Goal: Task Accomplishment & Management: Manage account settings

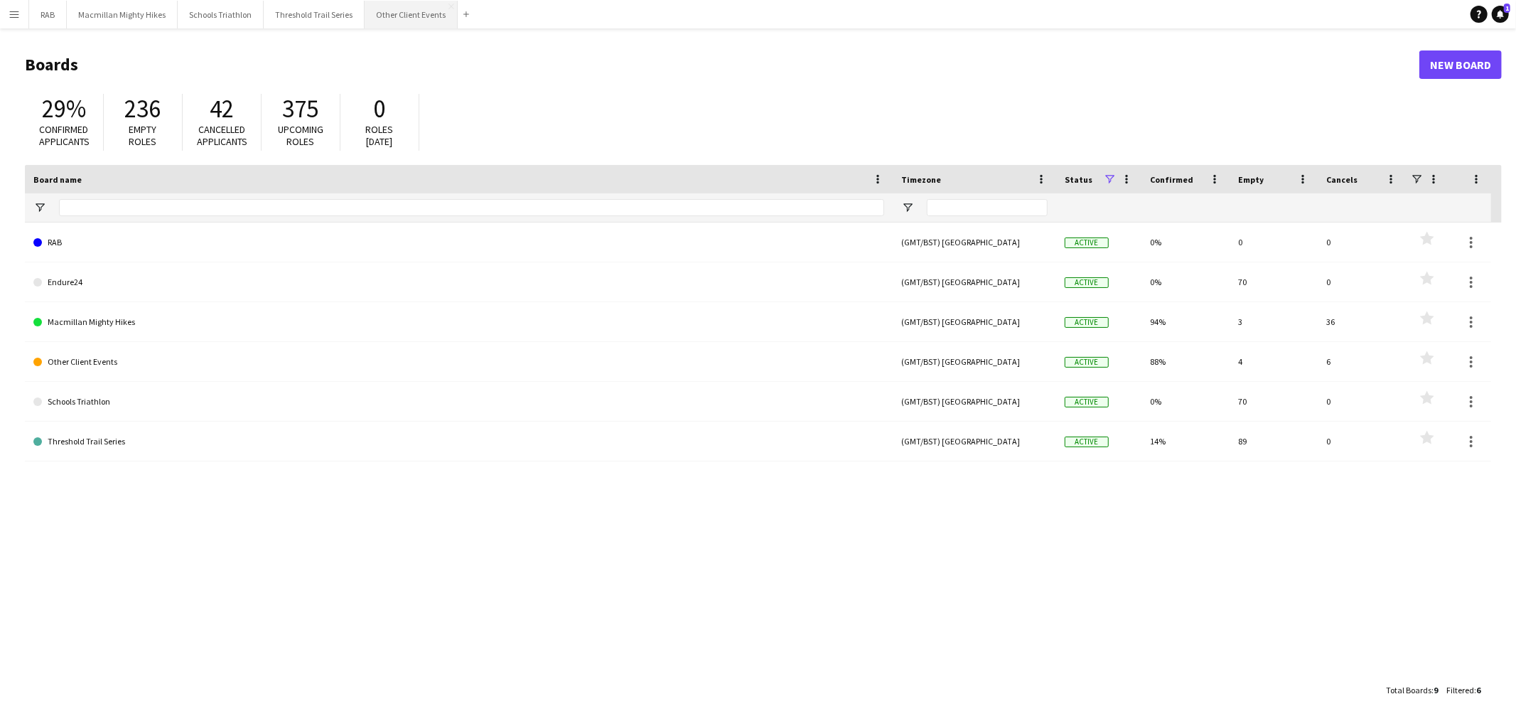
click at [391, 26] on button "Other Client Events Close" at bounding box center [411, 15] width 93 height 28
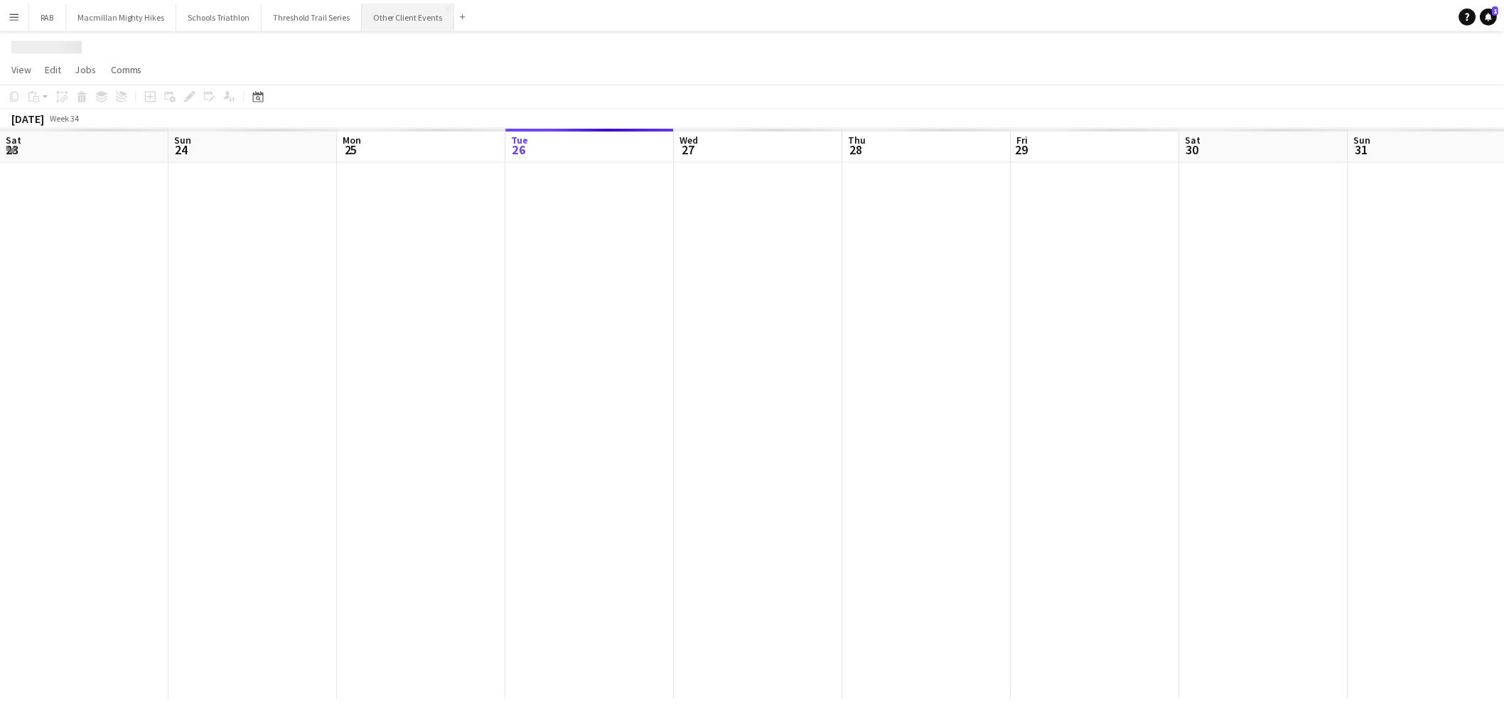
scroll to position [0, 339]
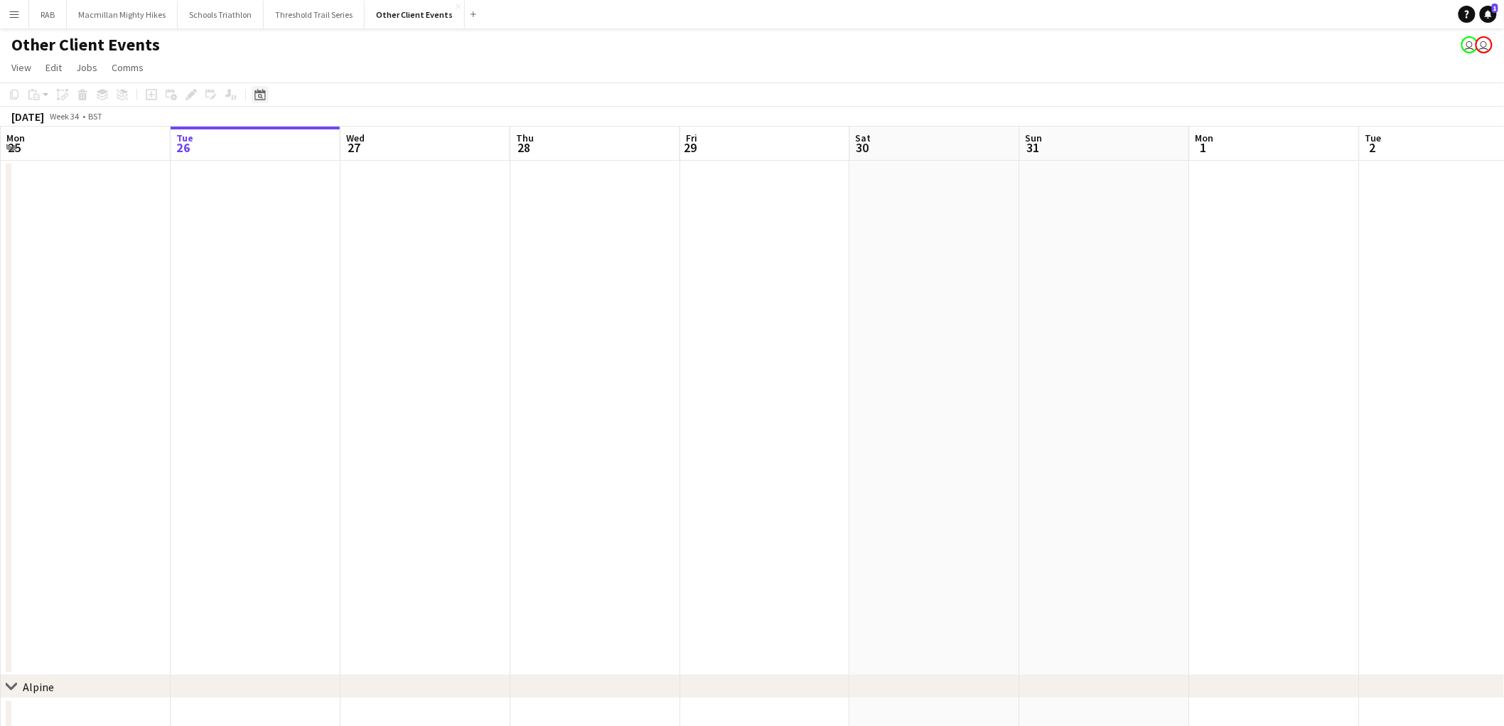
click at [259, 100] on icon at bounding box center [259, 94] width 11 height 11
click at [365, 147] on span "Next month" at bounding box center [374, 143] width 28 height 28
click at [373, 260] on span "21" at bounding box center [373, 253] width 17 height 17
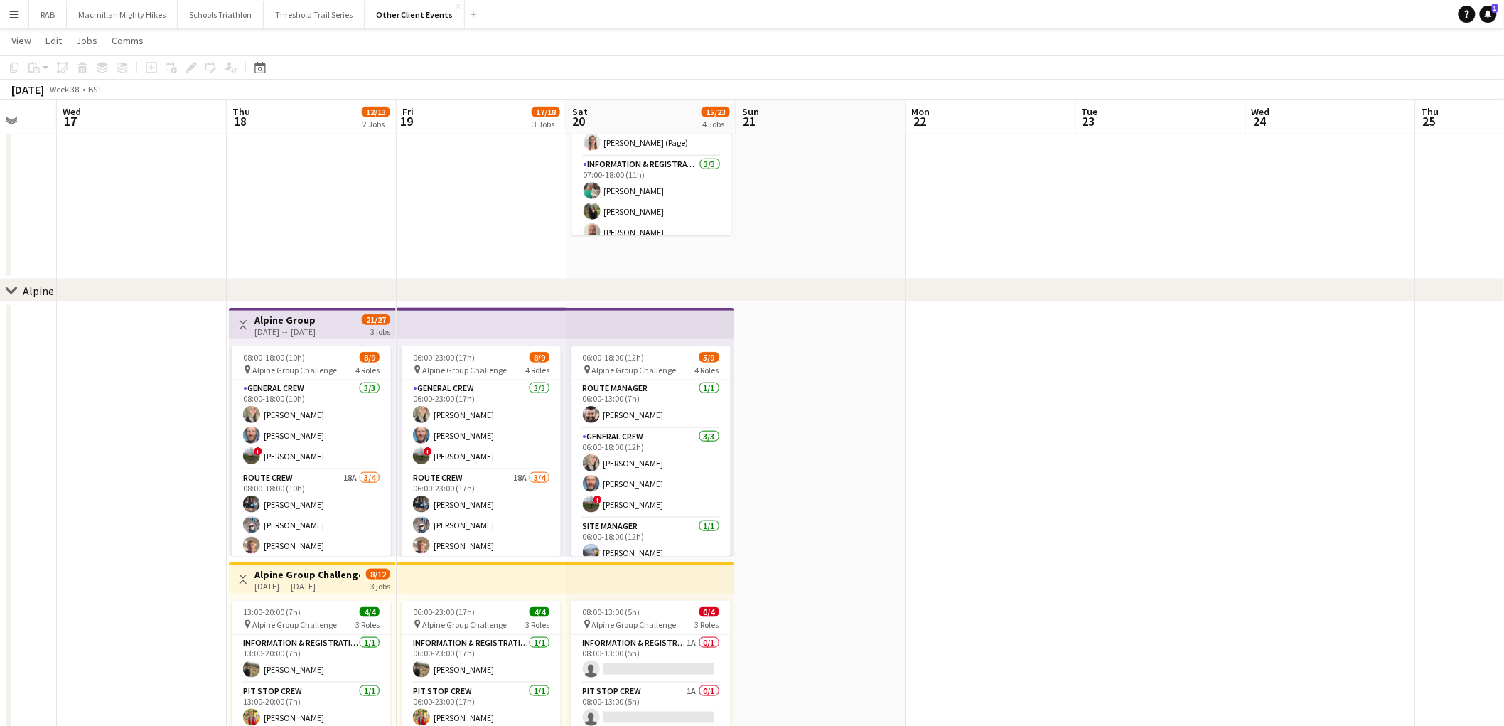
scroll to position [0, 450]
drag, startPoint x: 656, startPoint y: 439, endPoint x: 864, endPoint y: 422, distance: 209.0
click at [864, 422] on app-calendar-viewport "Sun 14 Mon 15 Tue 16 Wed 17 Thu 18 12/13 2 Jobs Fri 19 17/18 3 Jobs Sat 20 15/2…" at bounding box center [752, 468] width 1504 height 1614
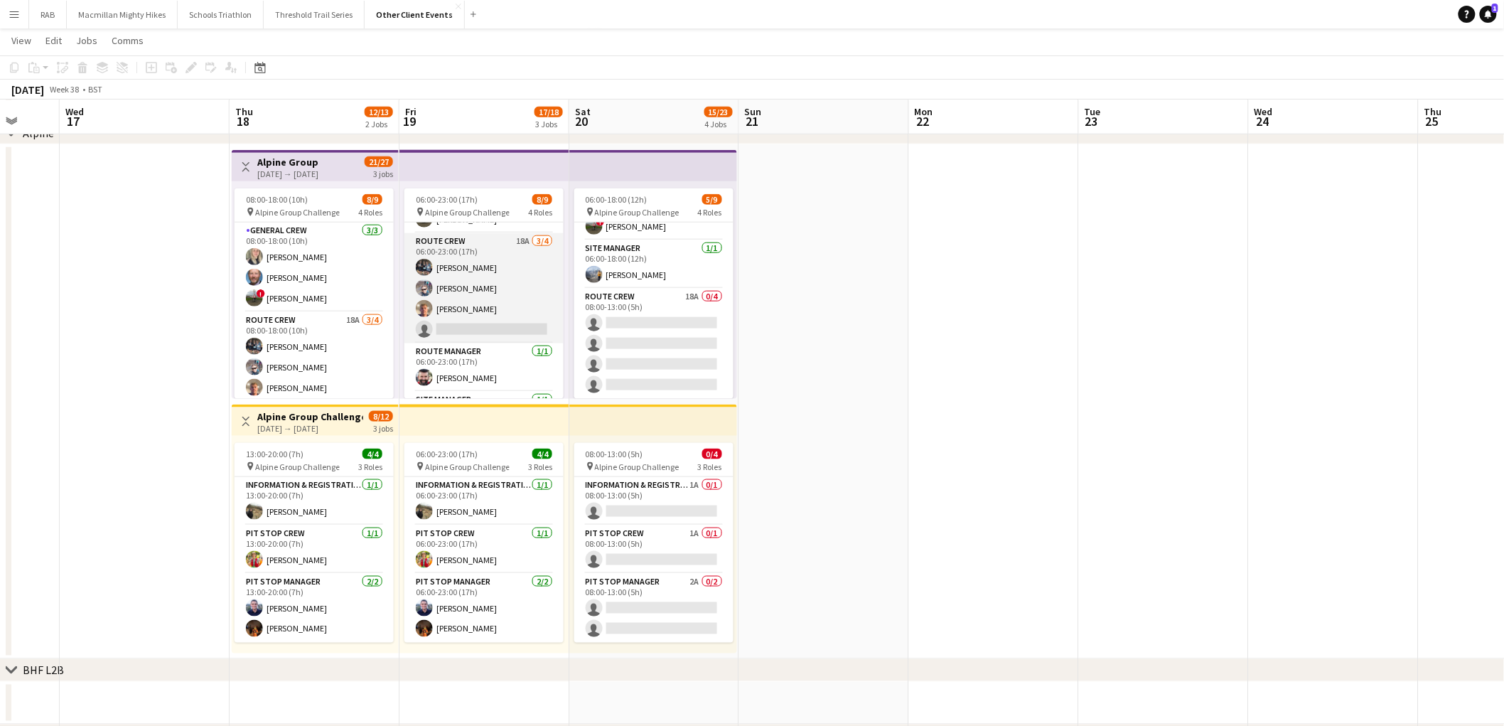
scroll to position [121, 0]
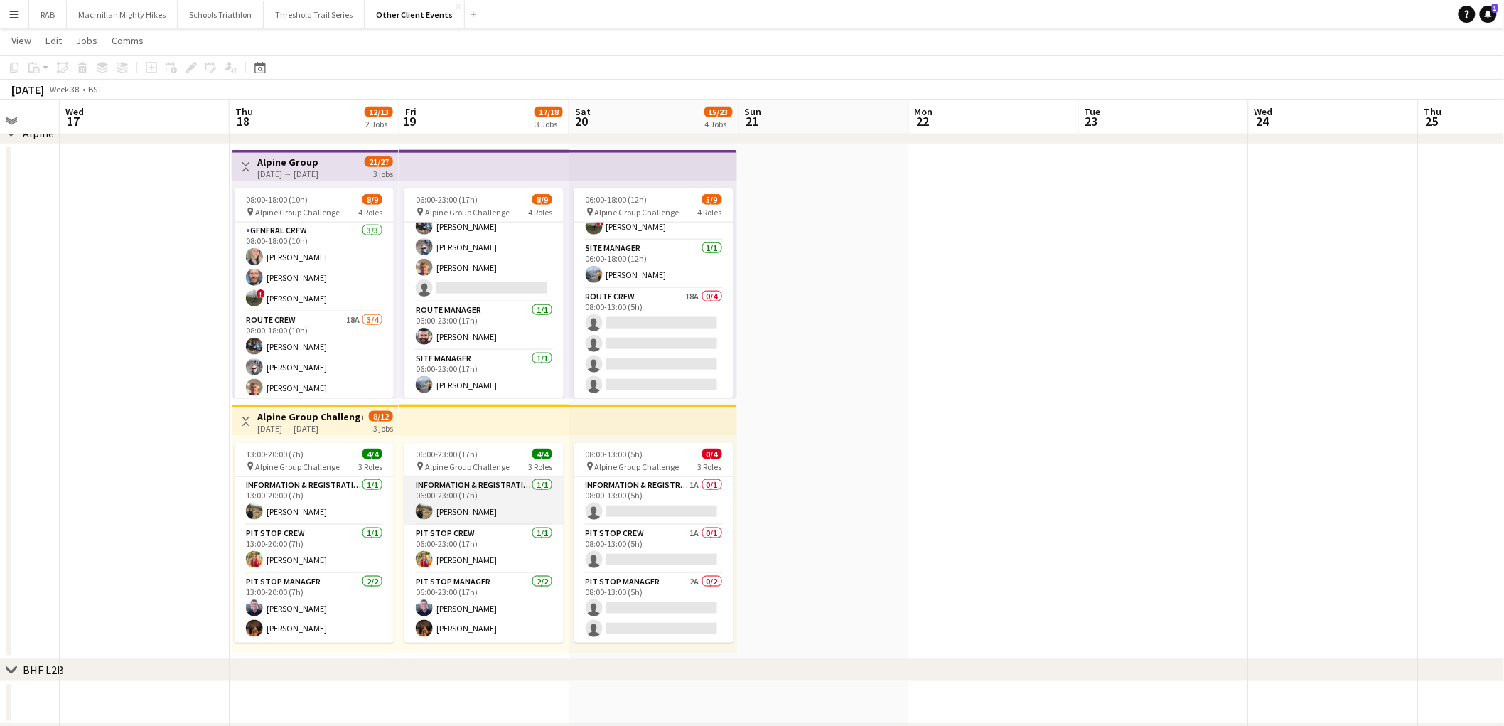
click at [512, 498] on app-card-role "Information & registration crew [DATE] 06:00-23:00 (17h) [PERSON_NAME]" at bounding box center [483, 501] width 159 height 48
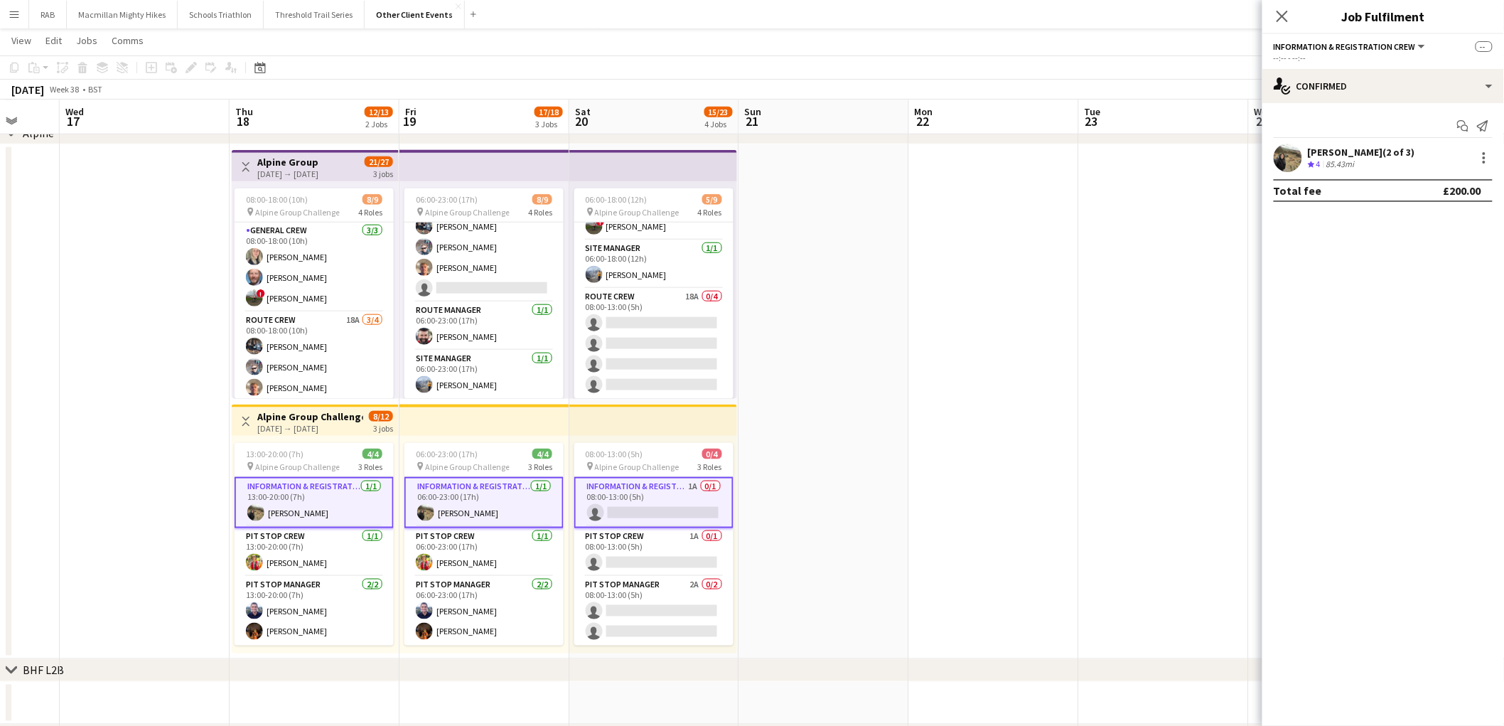
click at [507, 499] on app-card-role "Information & registration crew [DATE] 06:00-23:00 (17h) [PERSON_NAME]" at bounding box center [483, 502] width 159 height 51
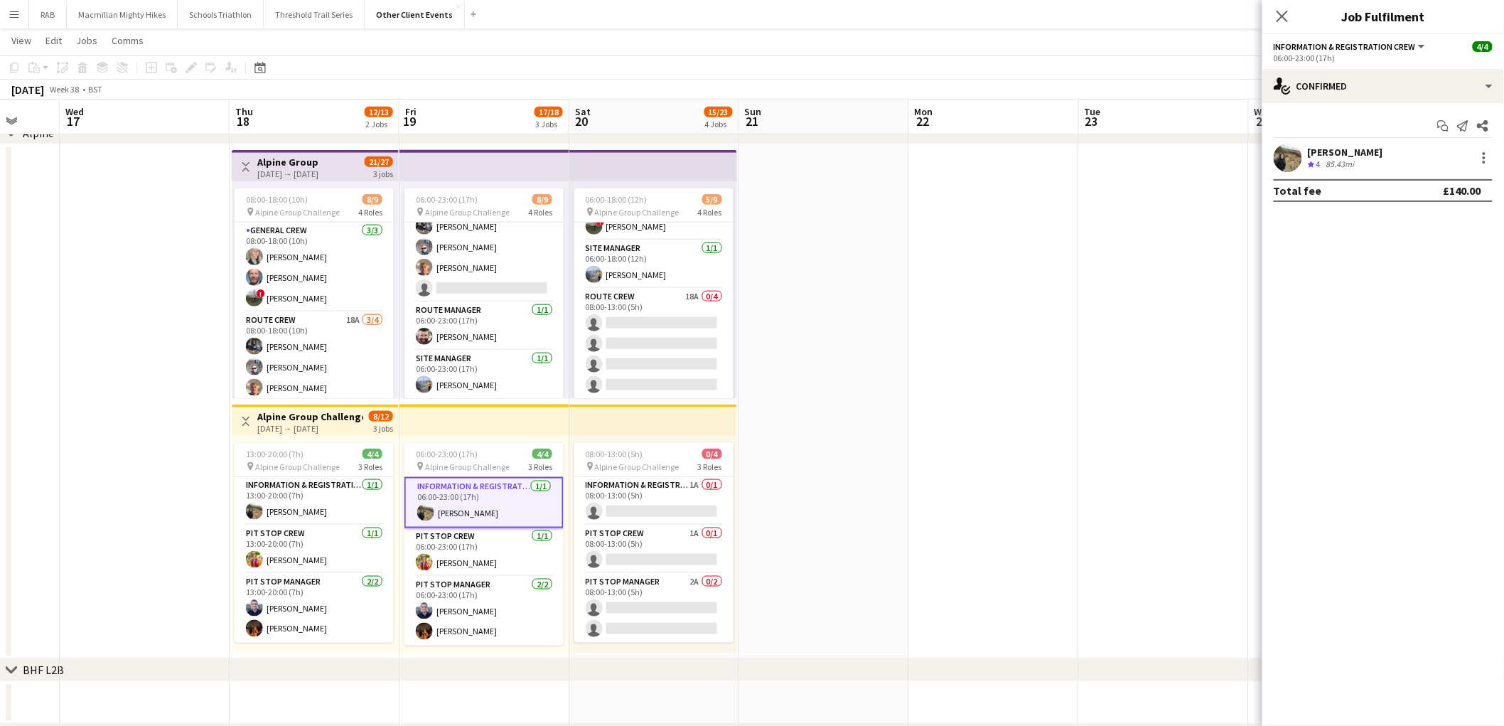
click at [1282, 159] on app-user-avatar at bounding box center [1288, 158] width 28 height 28
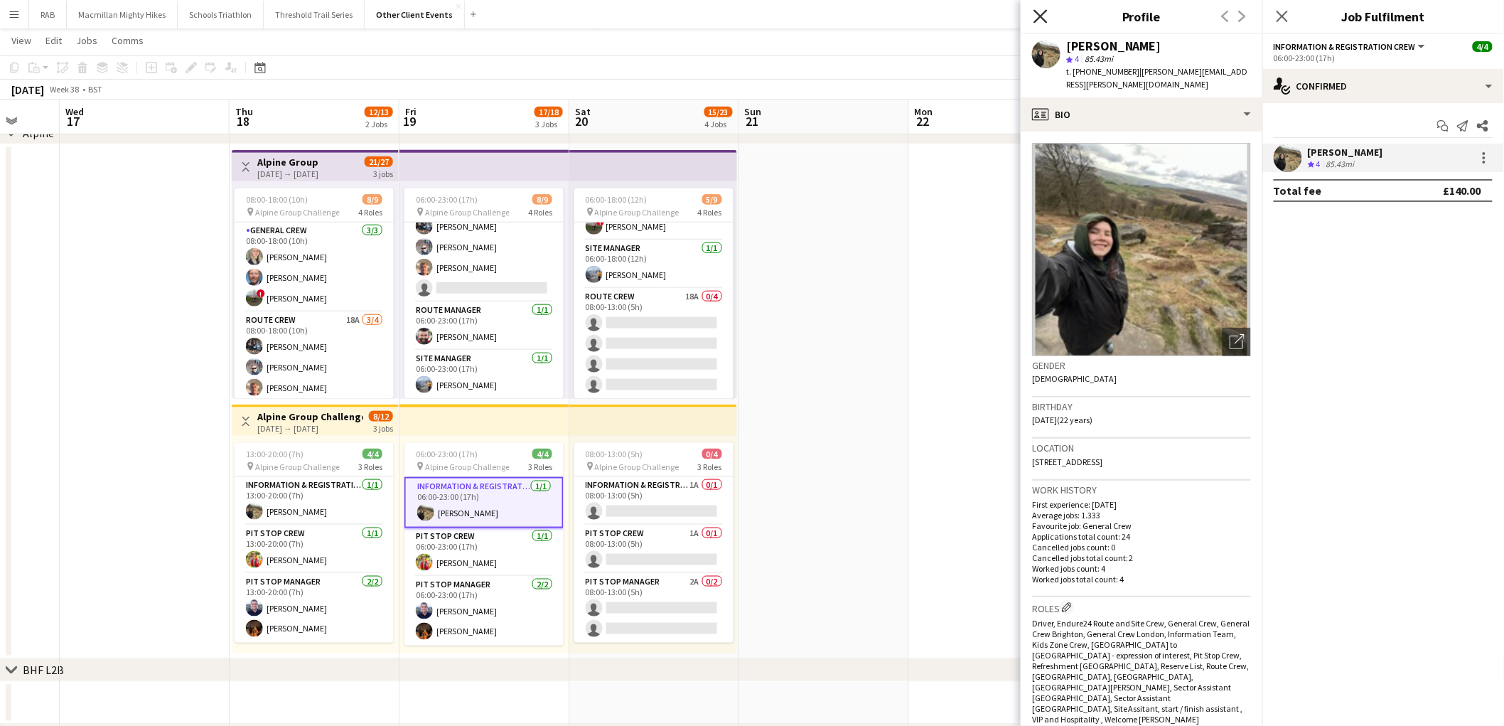
click at [1039, 20] on icon "Close pop-in" at bounding box center [1041, 16] width 14 height 14
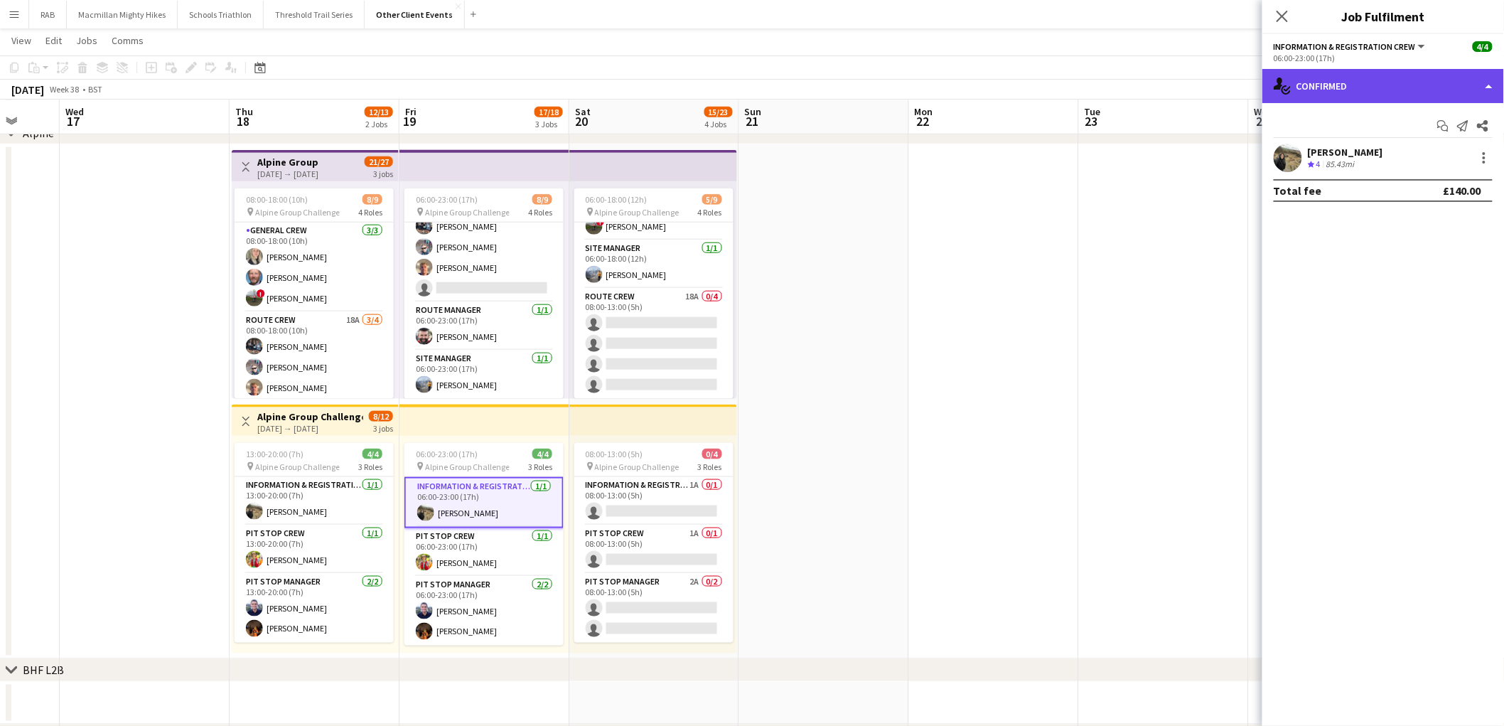
click at [1334, 97] on div "single-neutral-actions-check-2 Confirmed" at bounding box center [1384, 86] width 242 height 34
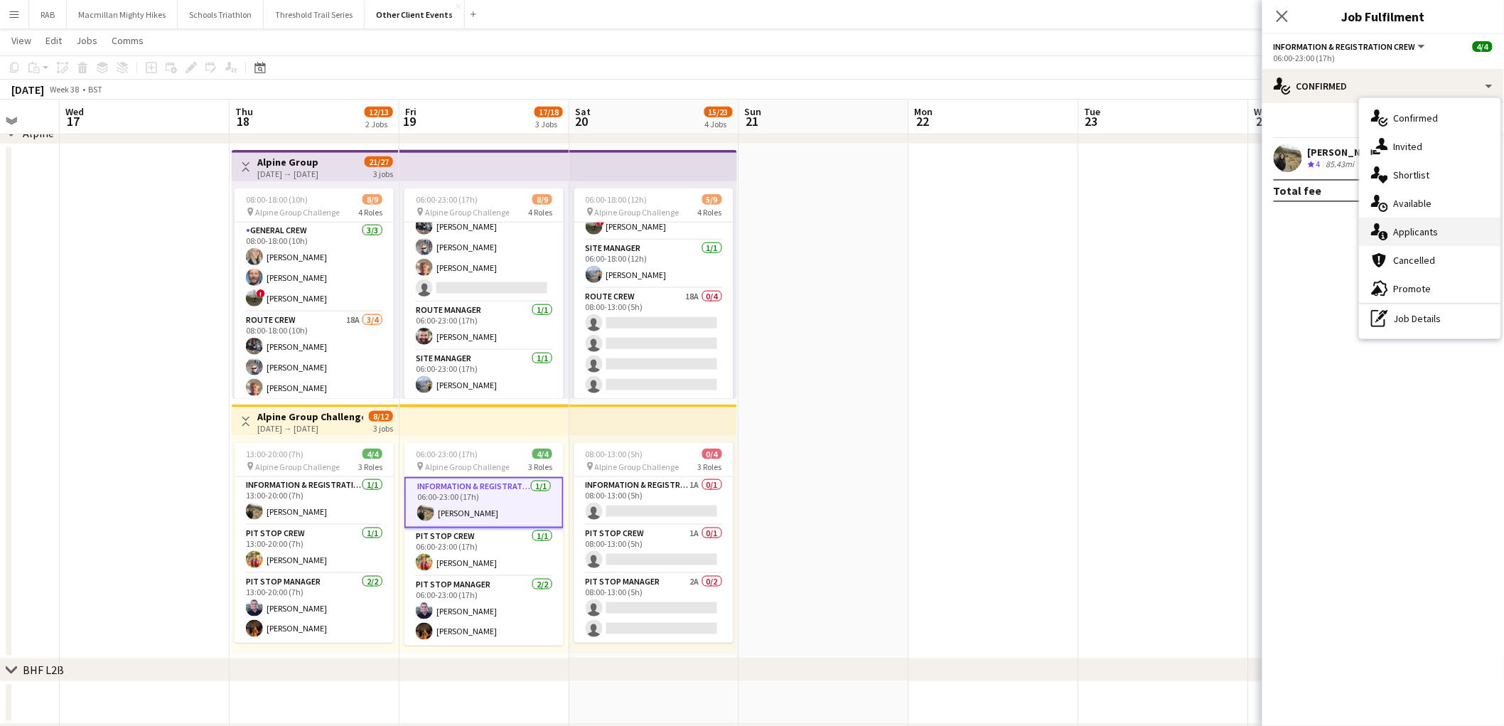
click at [1413, 237] on div "single-neutral-actions-information Applicants" at bounding box center [1430, 232] width 141 height 28
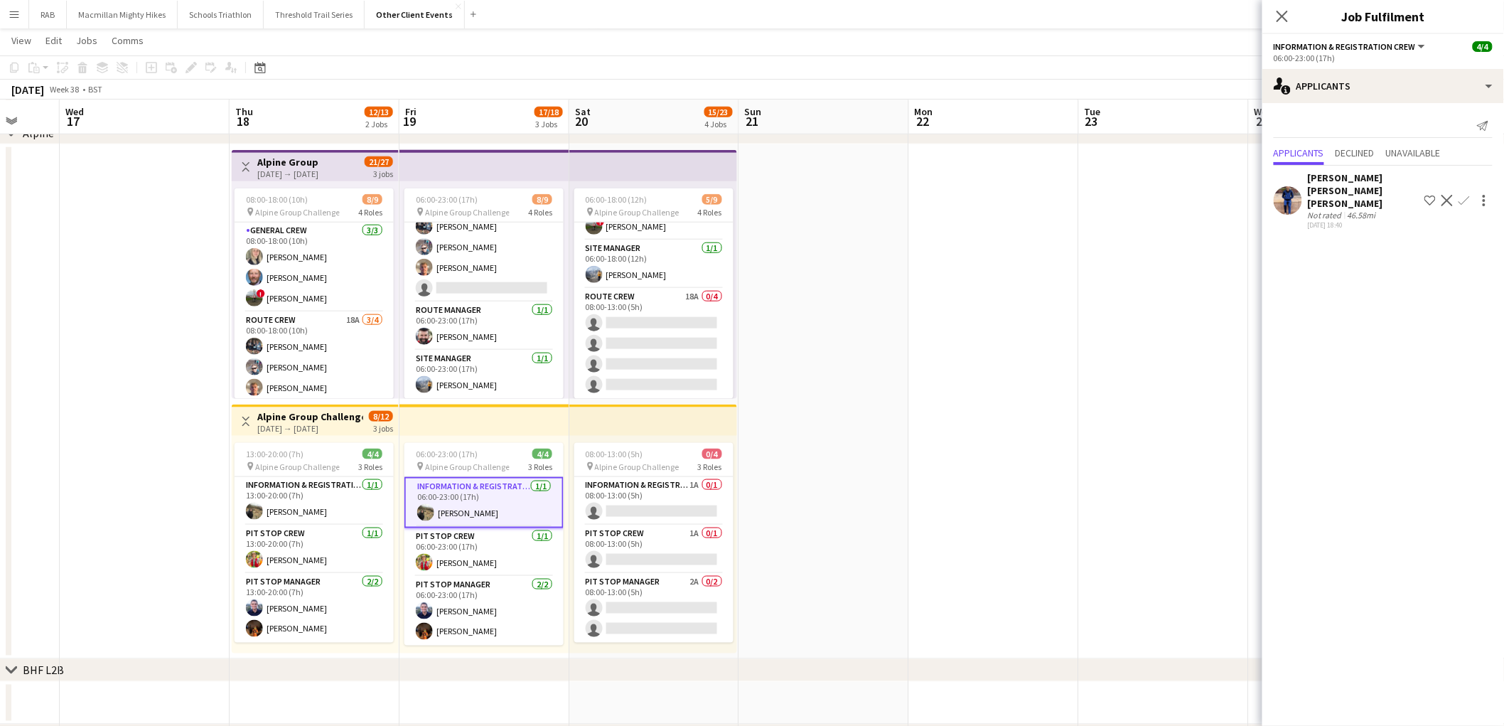
click at [1295, 194] on app-user-avatar at bounding box center [1288, 200] width 28 height 28
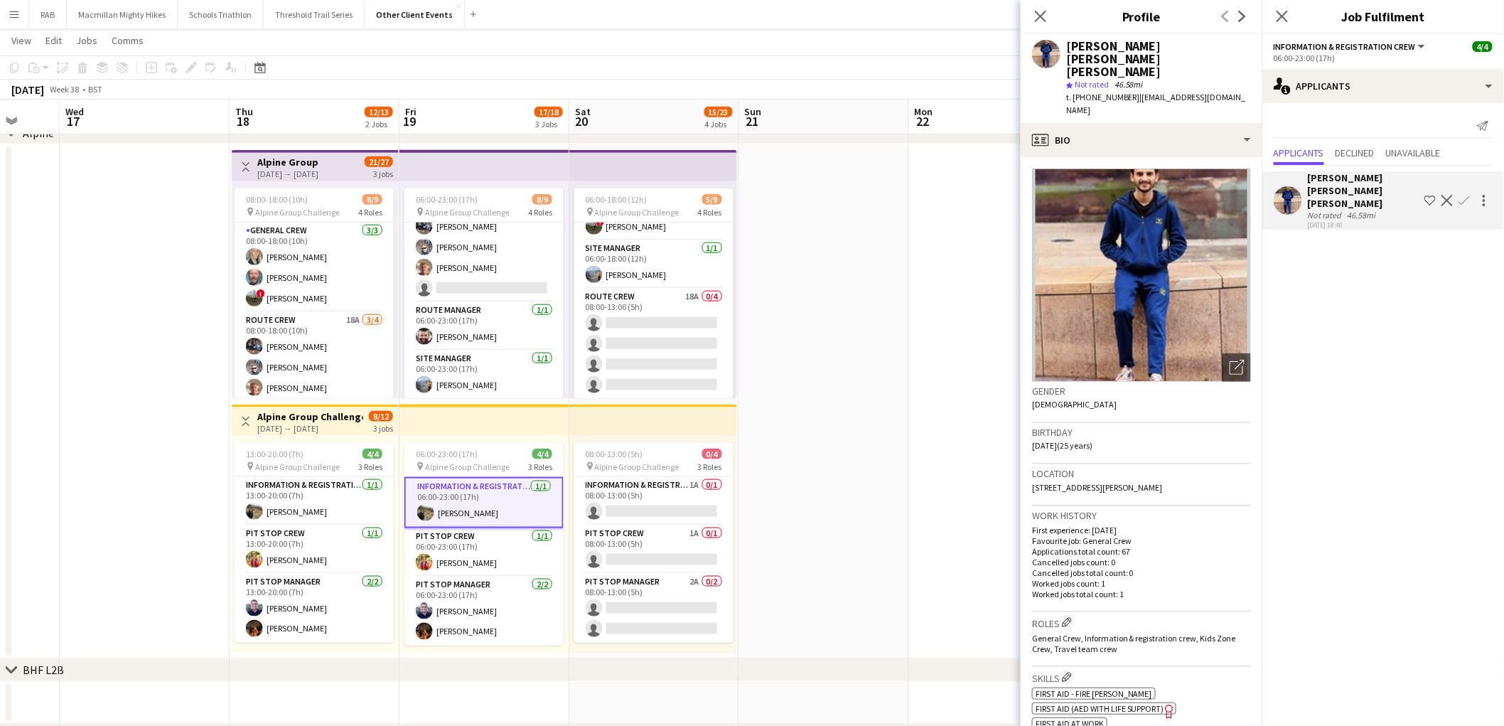
drag, startPoint x: 1039, startPoint y: 14, endPoint x: 1075, endPoint y: 22, distance: 36.4
click at [1040, 15] on icon at bounding box center [1040, 16] width 11 height 11
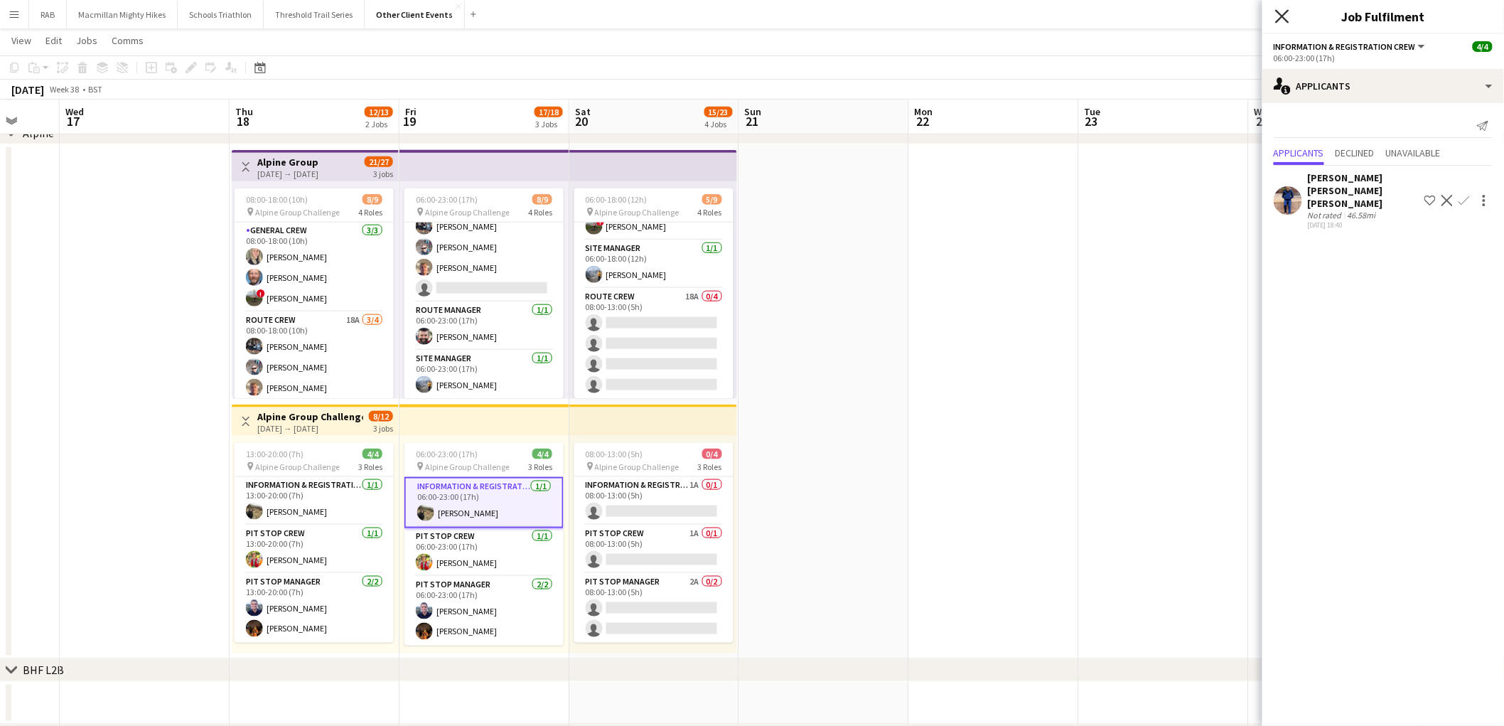
click at [1285, 18] on icon at bounding box center [1282, 16] width 14 height 14
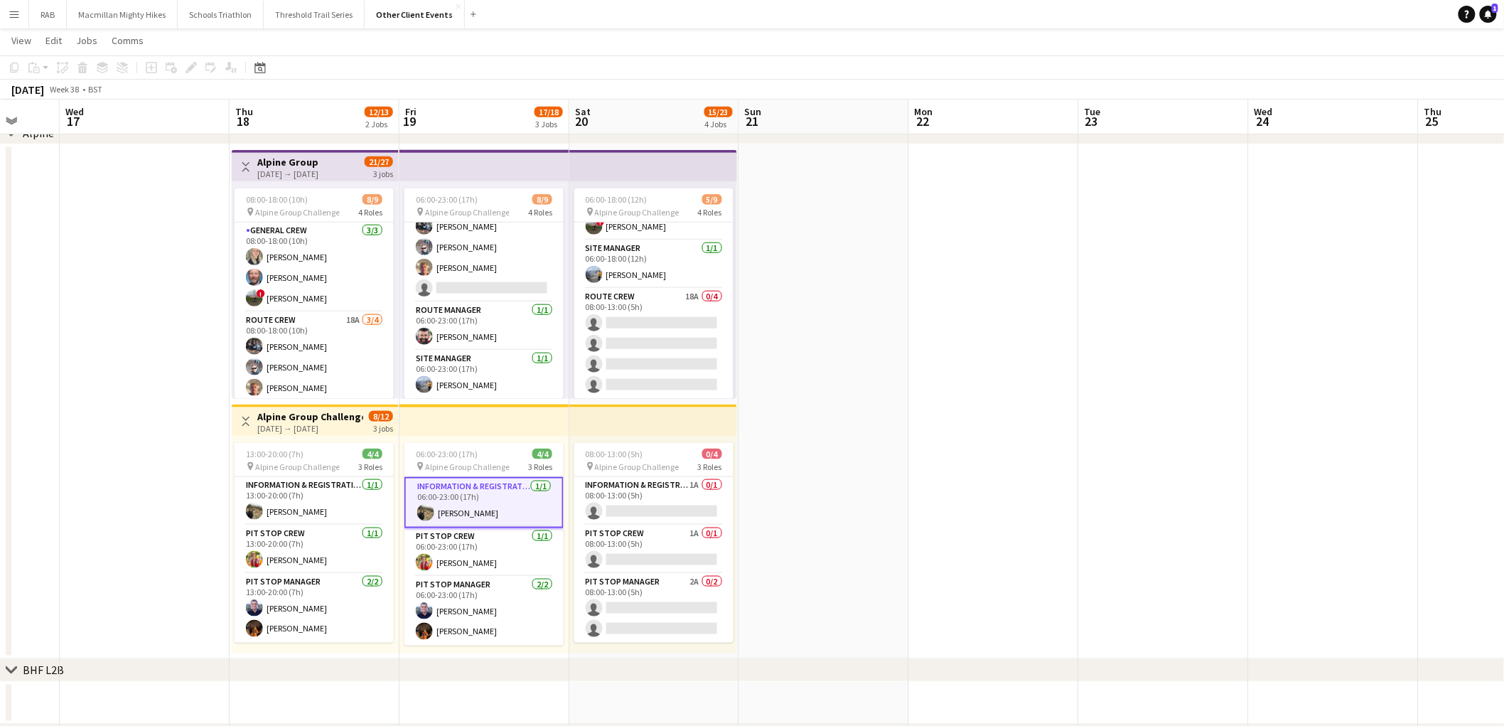
click at [495, 508] on app-card-role "Information & registration crew [DATE] 06:00-23:00 (17h) [PERSON_NAME]" at bounding box center [483, 502] width 159 height 51
click at [495, 508] on app-card-role "Information & registration crew [DATE] 06:00-23:00 (17h) [PERSON_NAME]" at bounding box center [483, 501] width 159 height 48
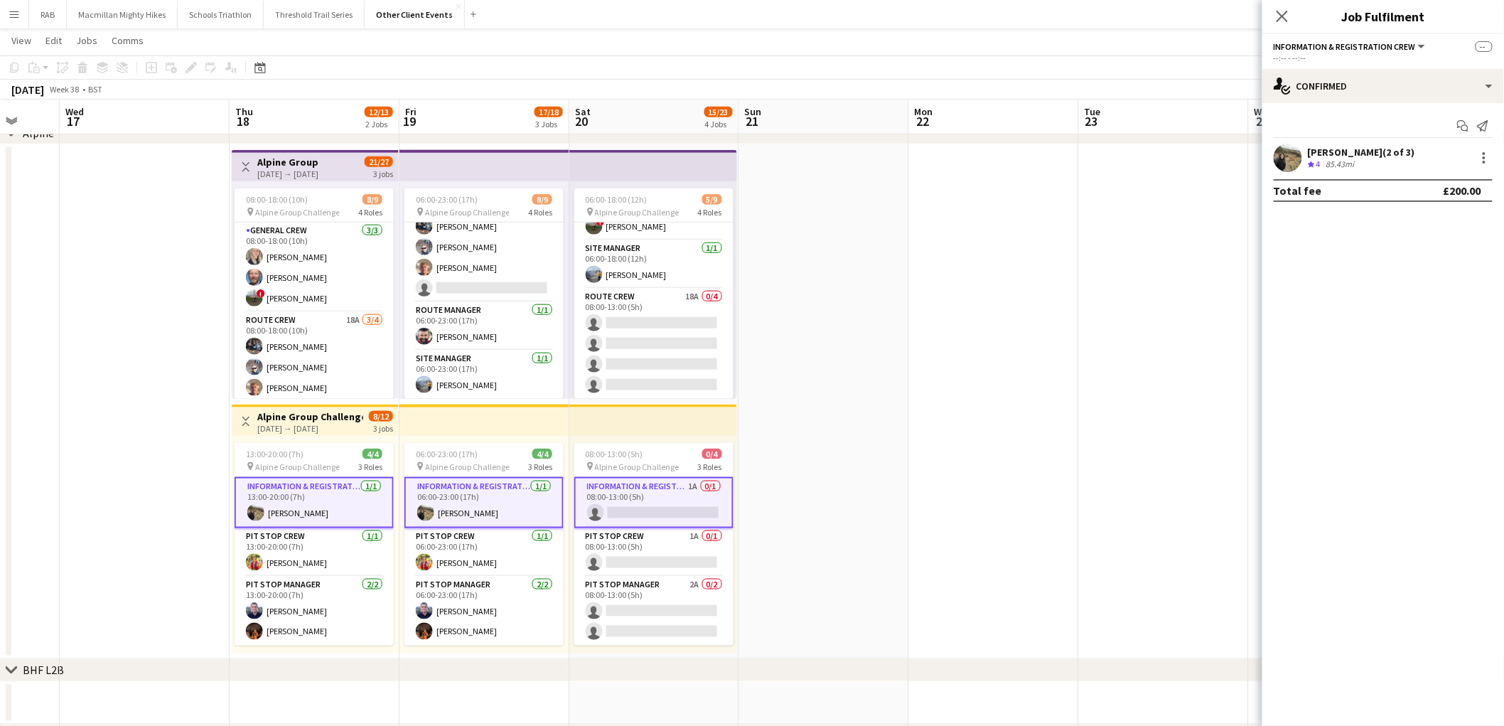
click at [495, 508] on app-card-role "Information & registration crew [DATE] 06:00-23:00 (17h) [PERSON_NAME]" at bounding box center [483, 502] width 159 height 51
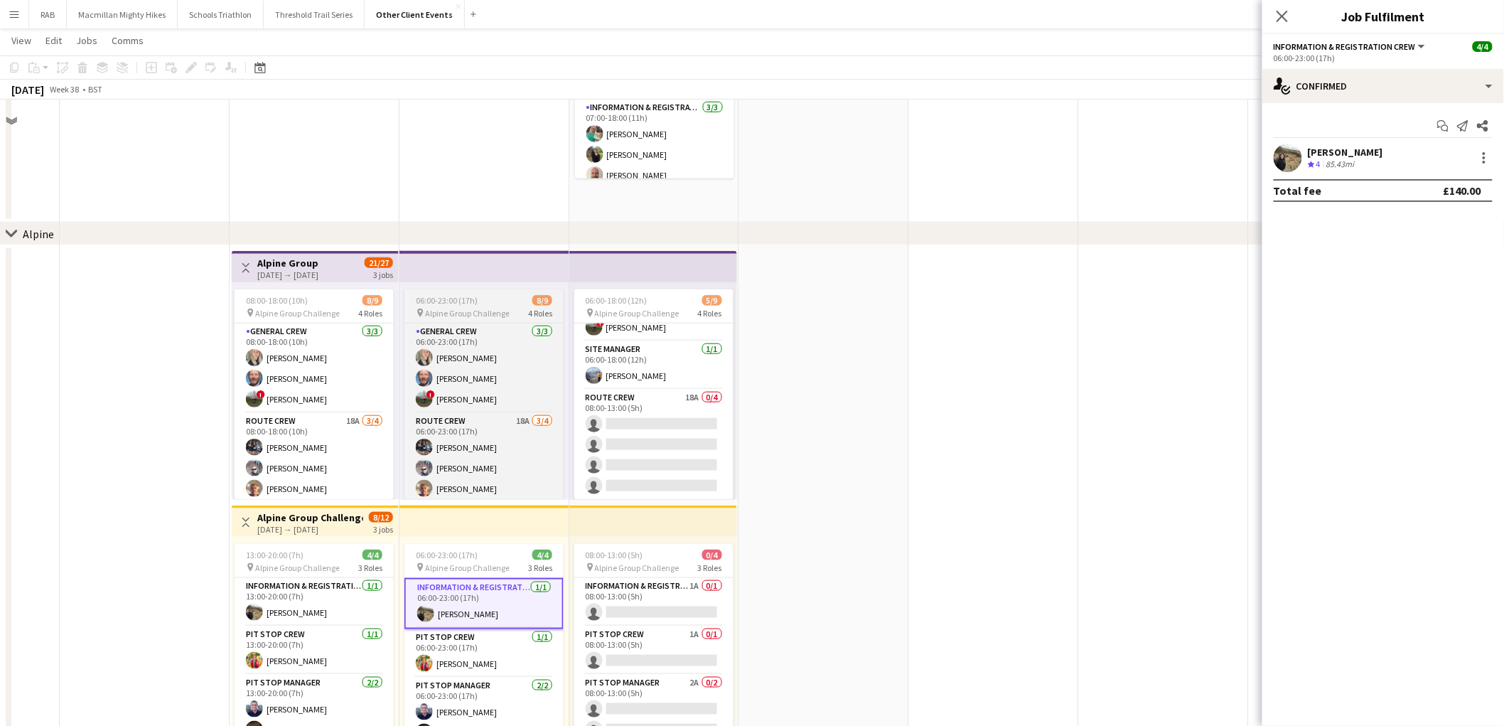
scroll to position [473, 0]
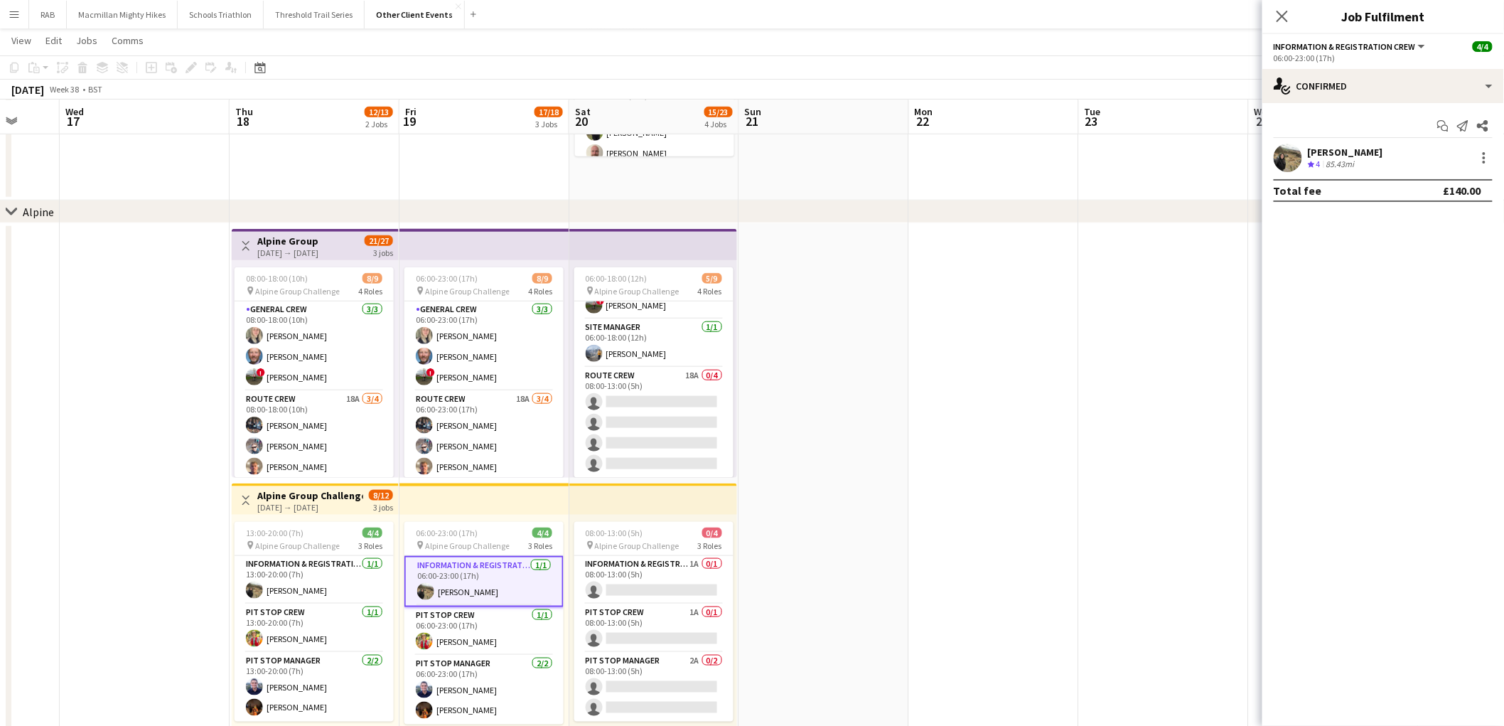
click at [487, 354] on app-card-role "General Crew [DATE] 06:00-23:00 (17h) [PERSON_NAME] [PERSON_NAME] ! [PERSON_NAM…" at bounding box center [483, 346] width 159 height 90
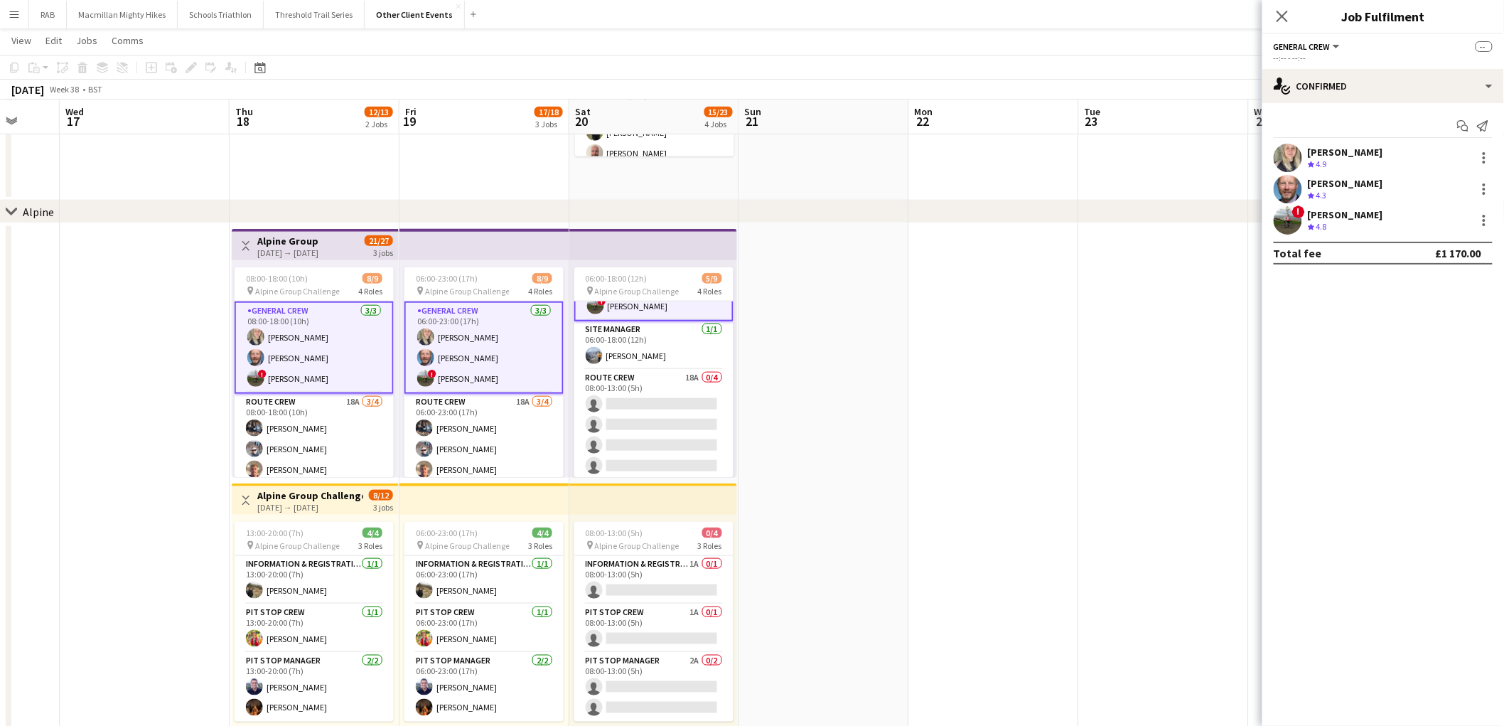
scroll to position [122, 0]
click at [1331, 83] on div "single-neutral-actions-check-2 Confirmed" at bounding box center [1384, 86] width 242 height 34
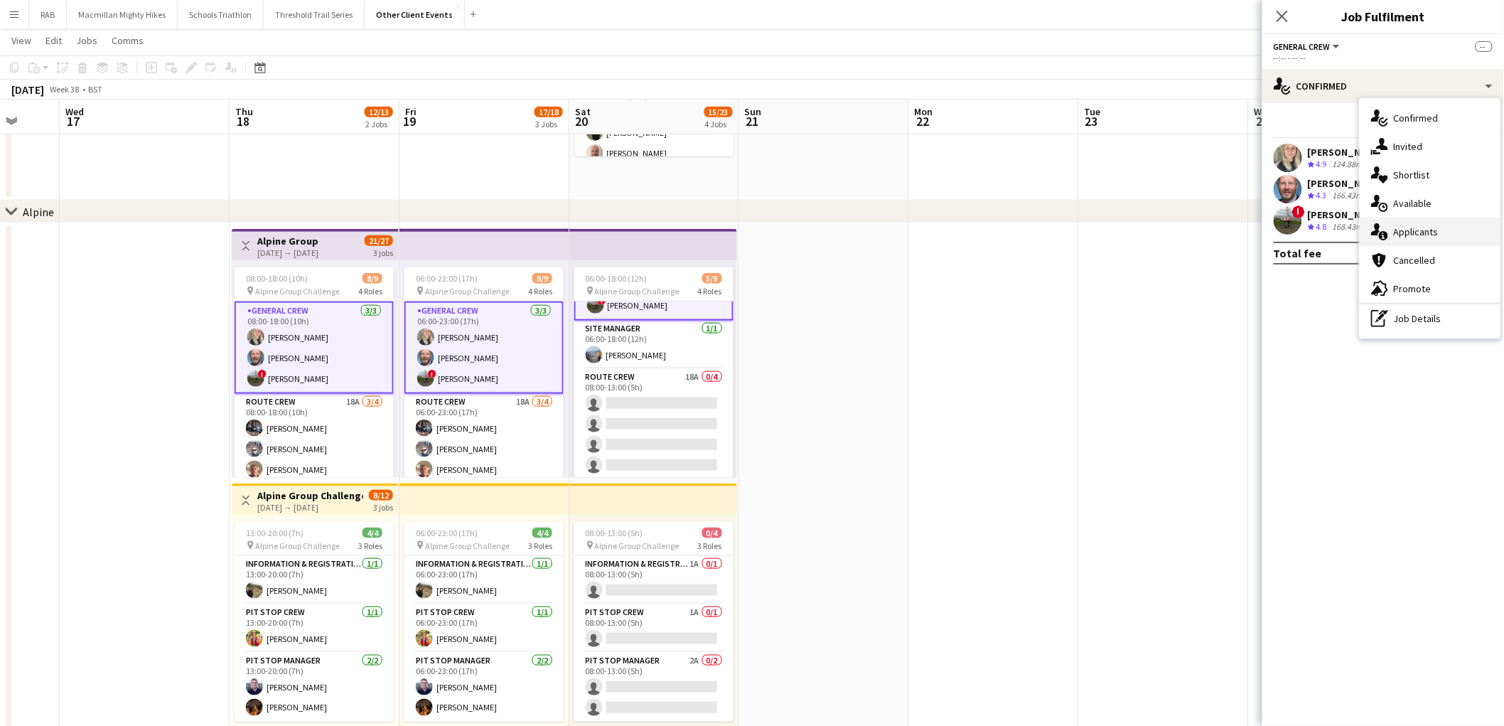
click at [1422, 237] on div "single-neutral-actions-information Applicants" at bounding box center [1430, 232] width 141 height 28
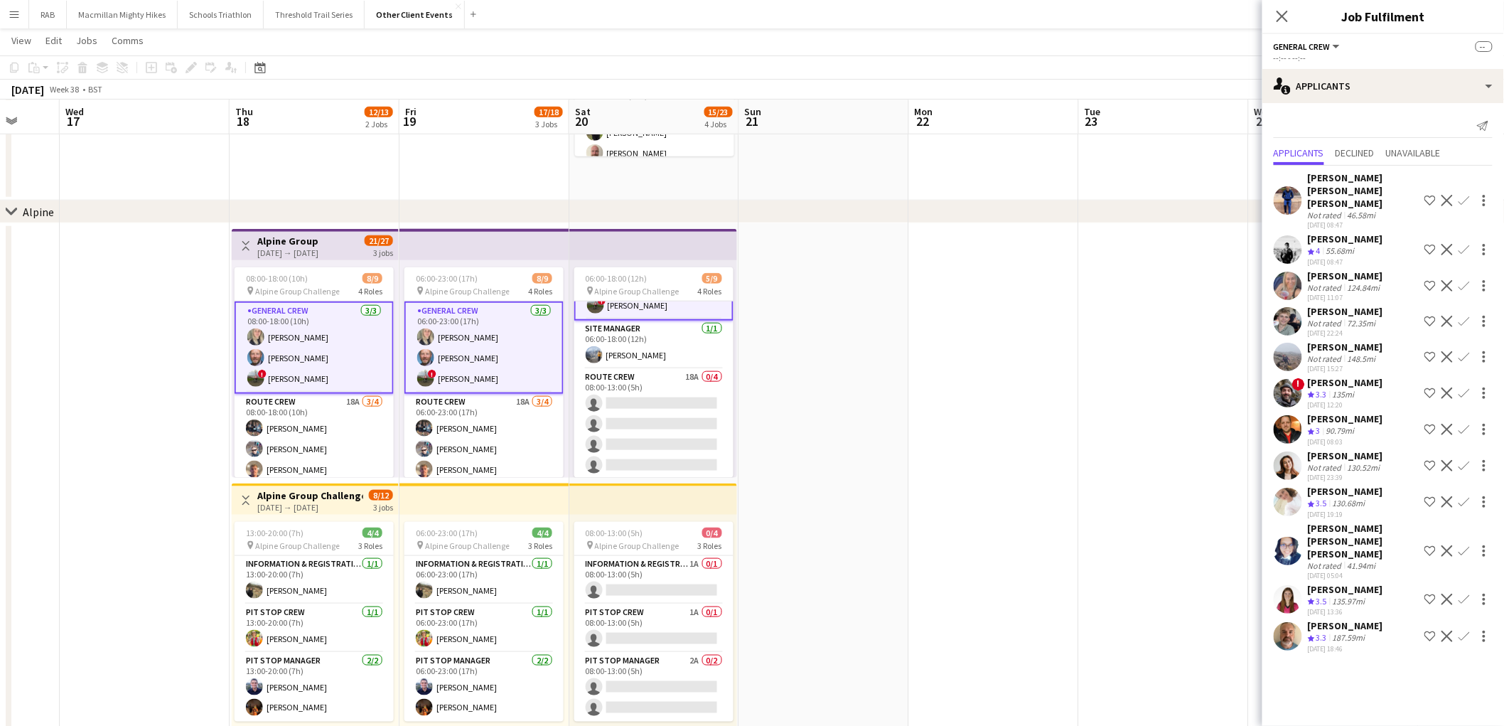
click at [1290, 328] on app-user-avatar at bounding box center [1288, 321] width 28 height 28
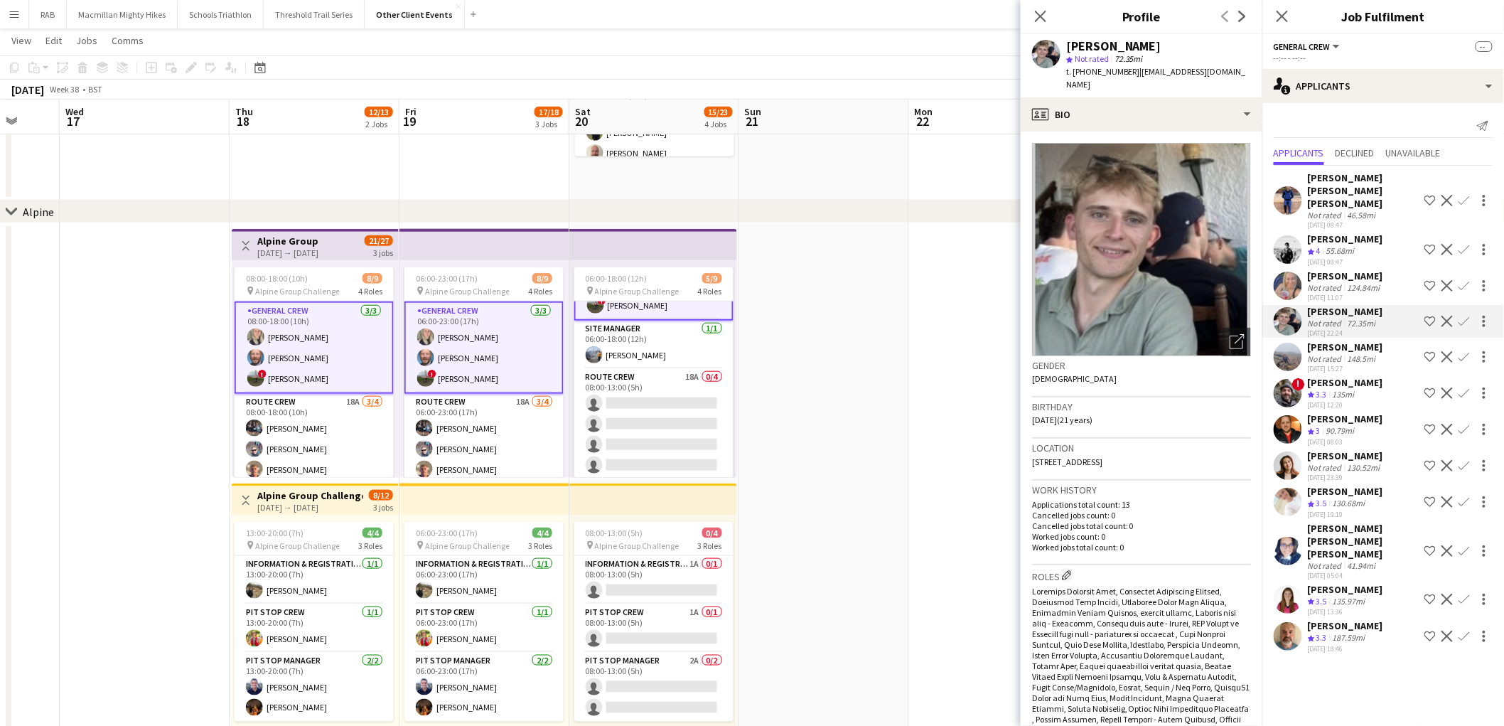
click at [1287, 351] on app-user-avatar at bounding box center [1288, 357] width 28 height 28
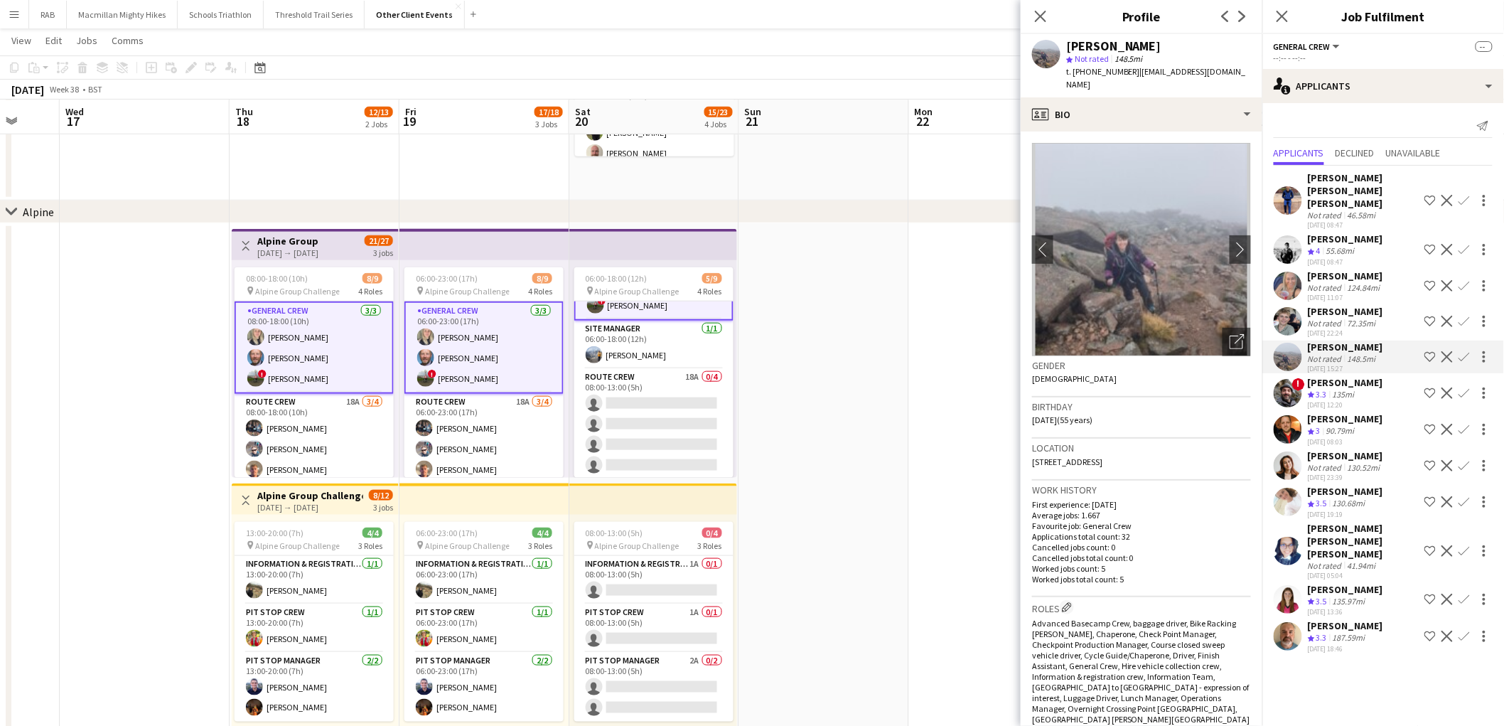
click at [1290, 245] on app-user-avatar at bounding box center [1288, 249] width 28 height 28
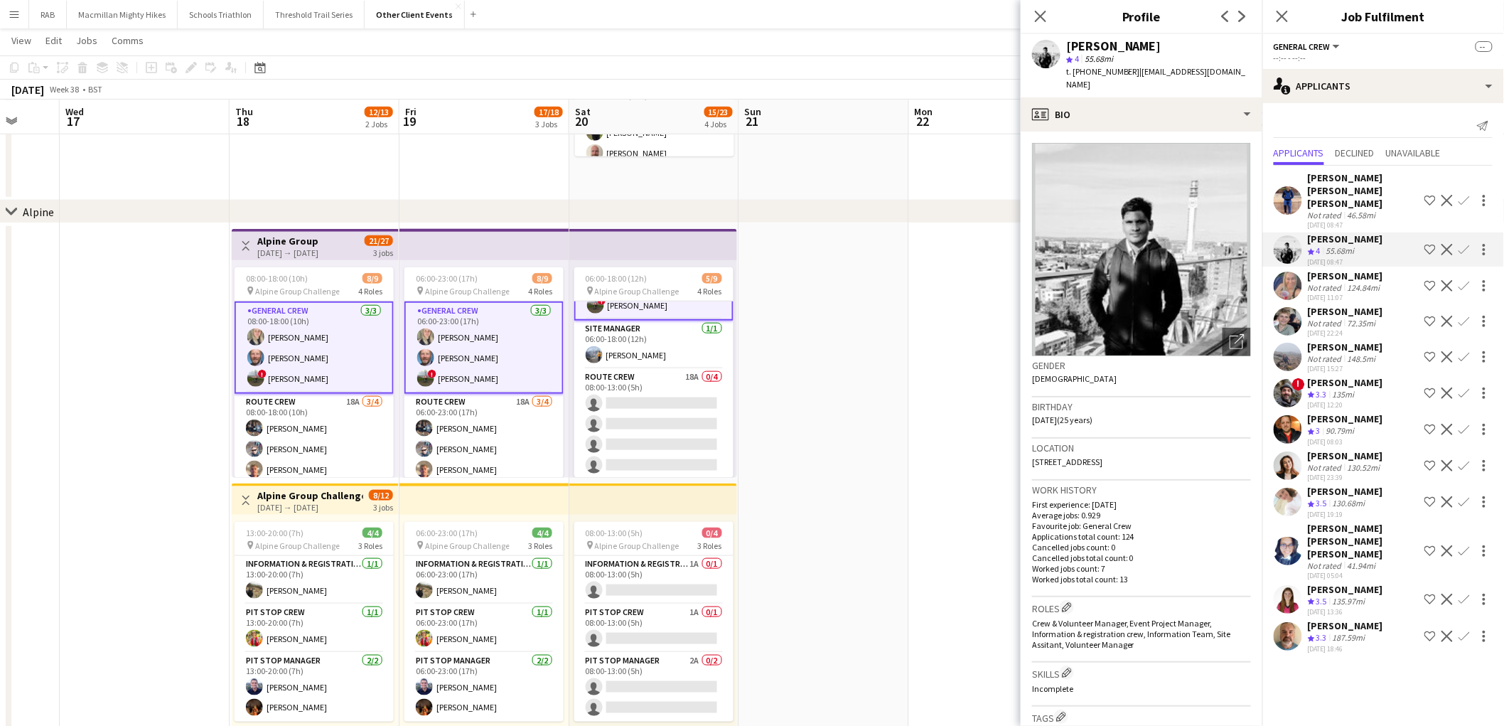
click at [1287, 289] on app-user-avatar at bounding box center [1288, 286] width 28 height 28
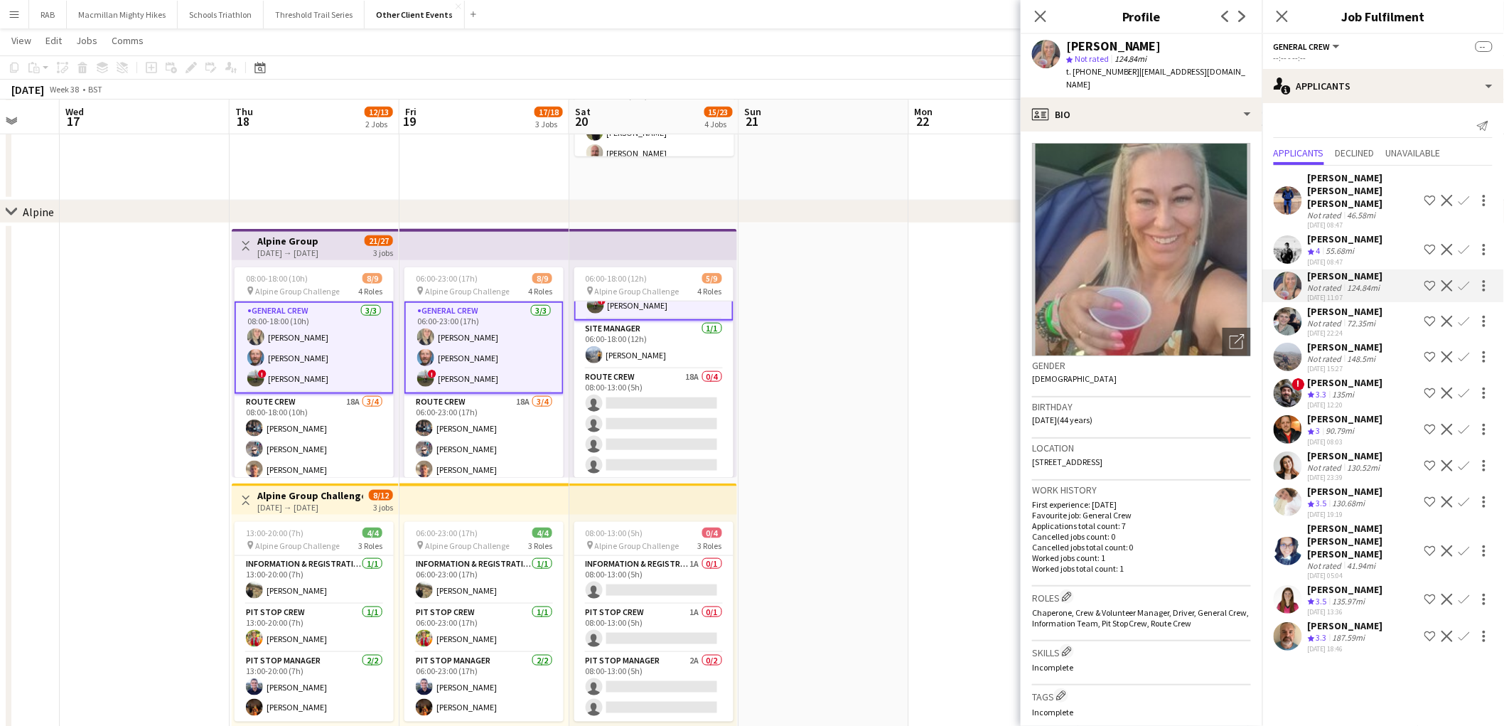
click at [1284, 585] on app-user-avatar at bounding box center [1288, 599] width 28 height 28
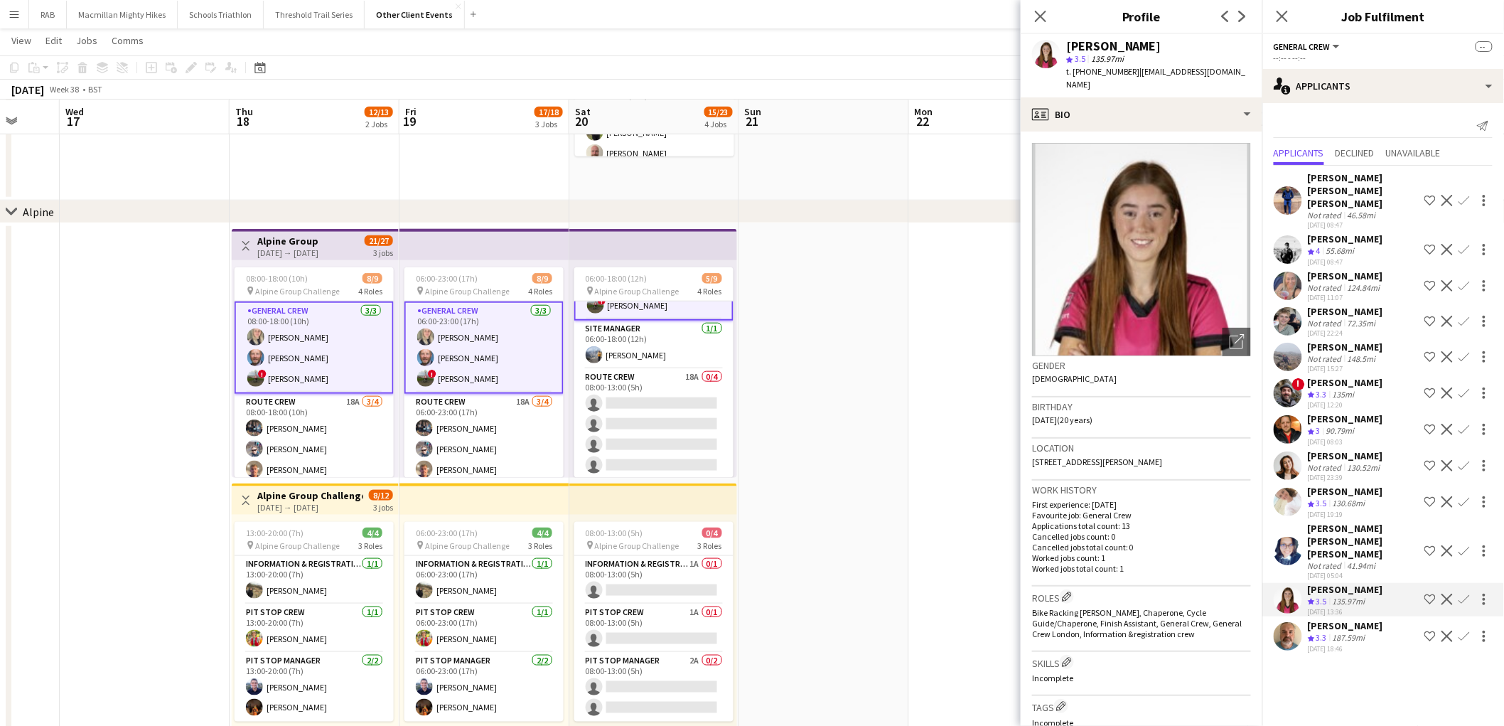
click at [1297, 544] on app-user-avatar at bounding box center [1288, 551] width 28 height 28
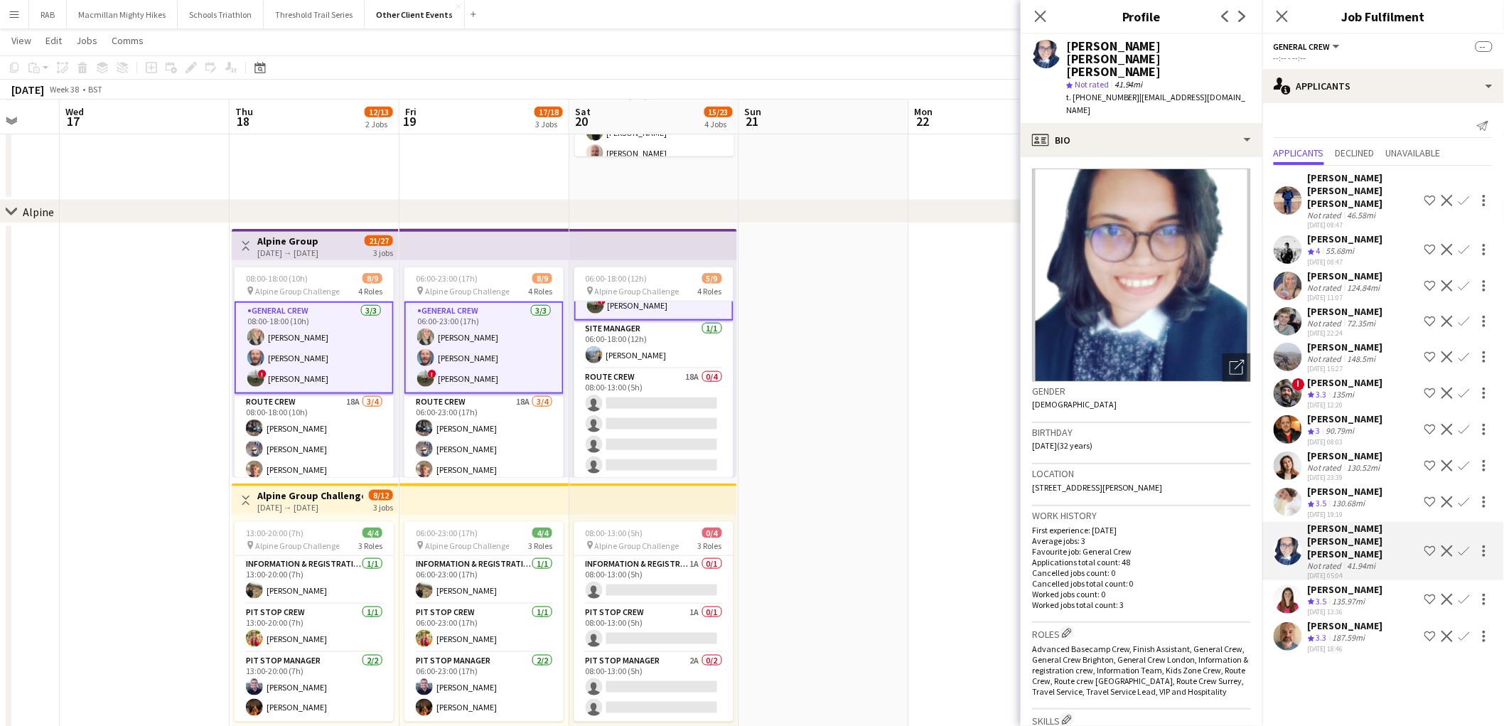
click at [1296, 238] on app-user-avatar at bounding box center [1288, 249] width 28 height 28
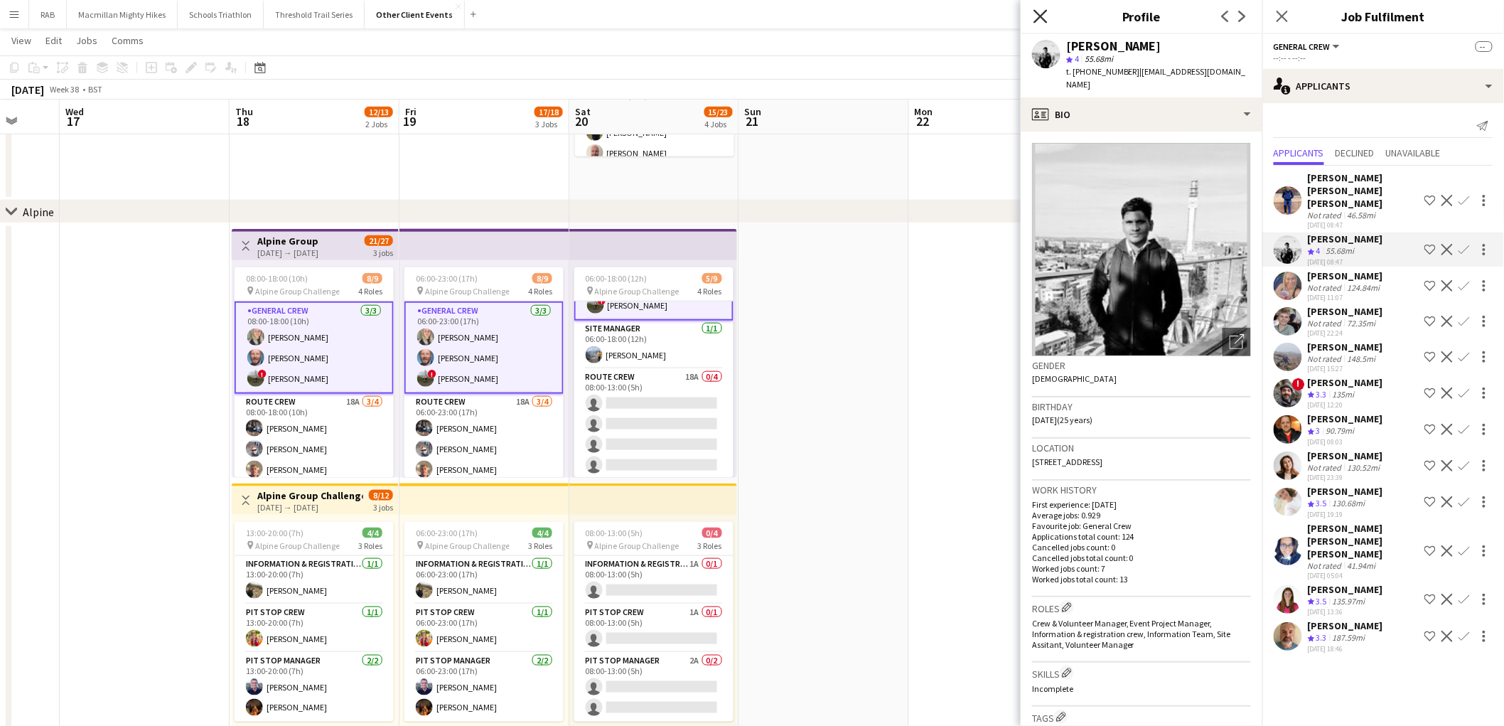
click at [1040, 16] on icon at bounding box center [1041, 16] width 14 height 14
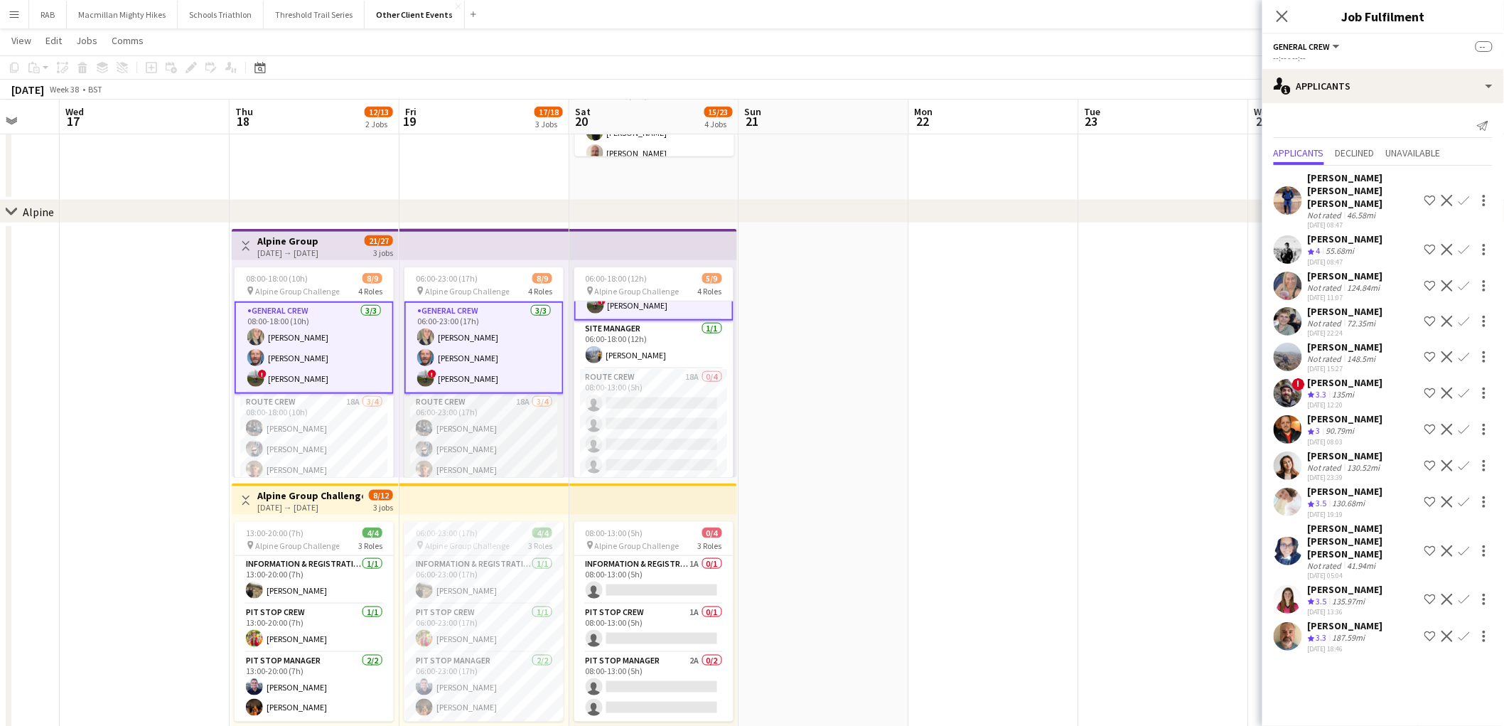
scroll to position [79, 0]
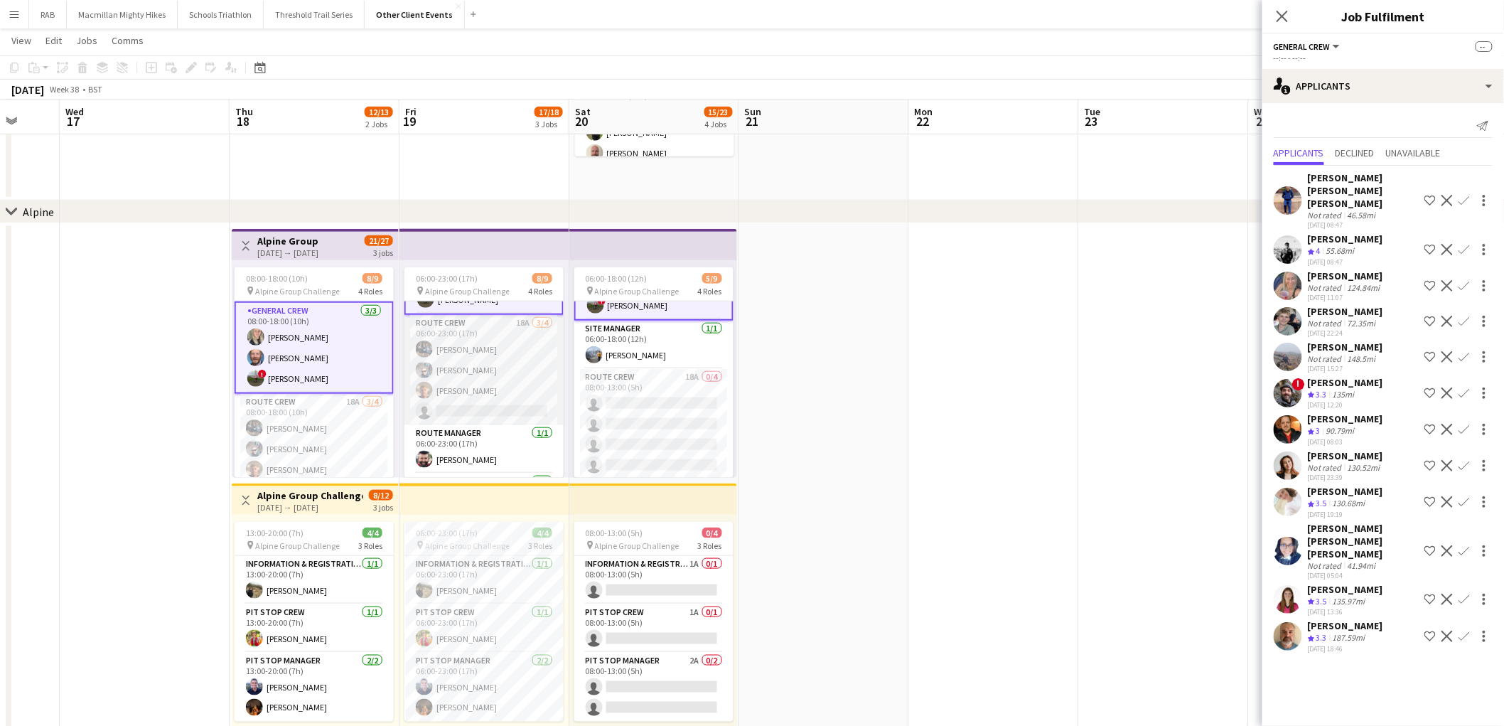
click at [515, 394] on app-card-role "Route Crew 18A [DATE] 06:00-23:00 (17h) [PERSON_NAME] [PERSON_NAME] Will [PERSO…" at bounding box center [483, 370] width 159 height 110
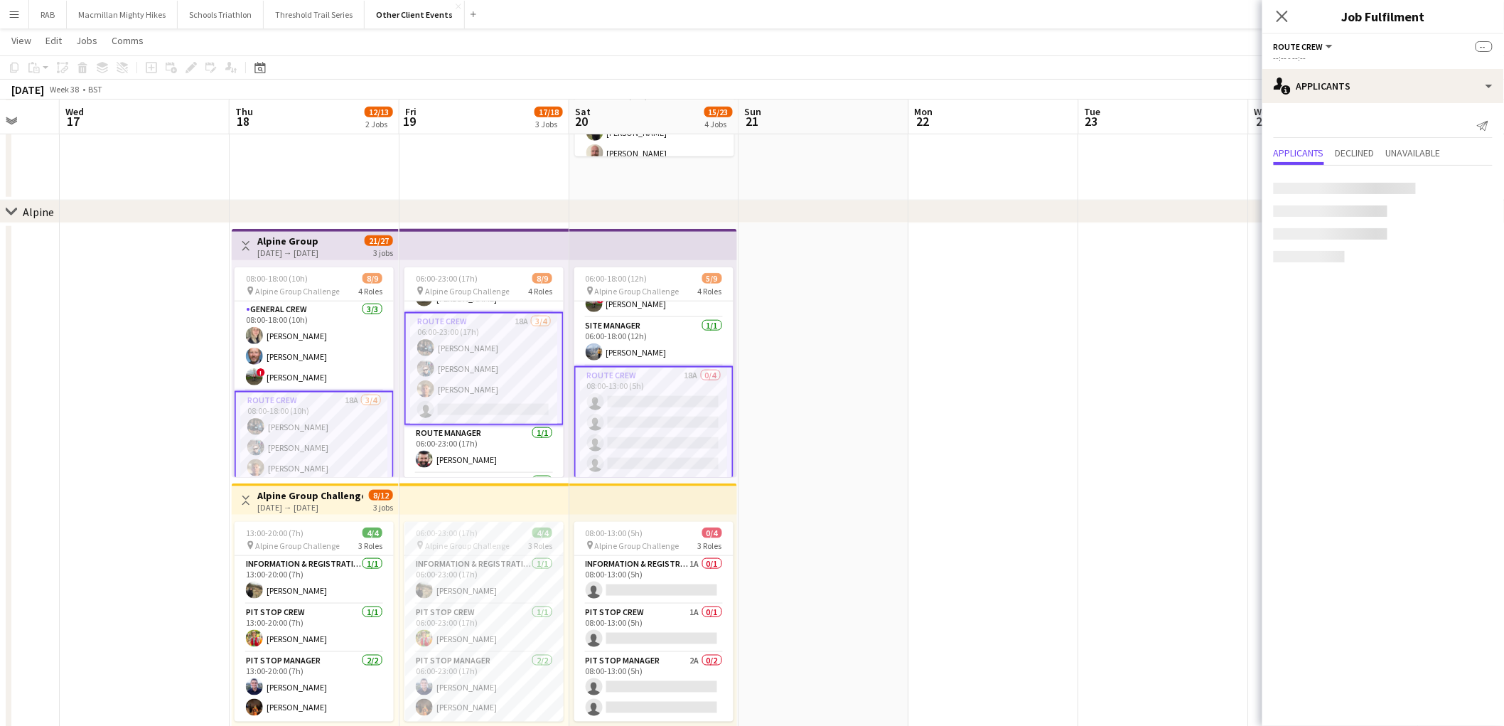
scroll to position [121, 0]
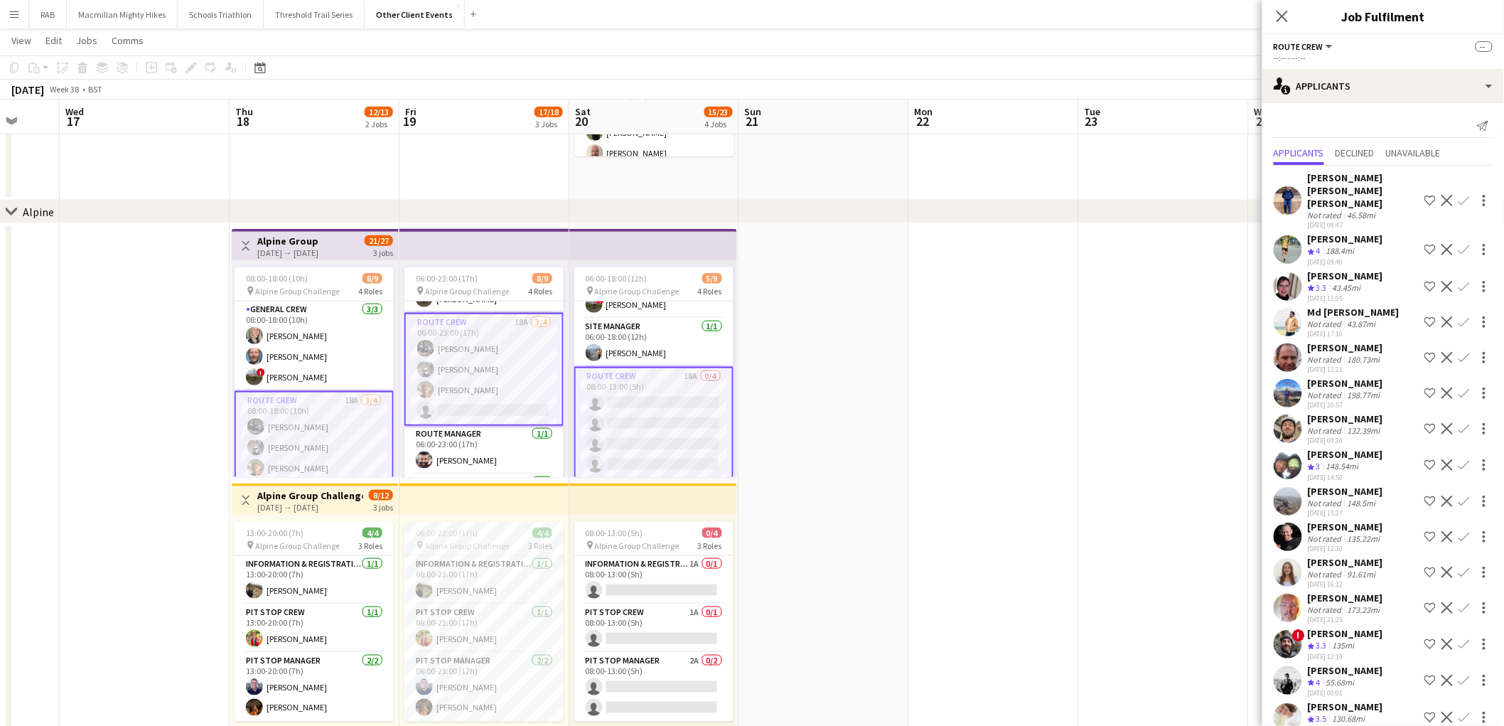
click at [508, 396] on app-card-role "Route Crew 18A [DATE] 06:00-23:00 (17h) [PERSON_NAME] [PERSON_NAME] Will [PERSO…" at bounding box center [483, 369] width 159 height 113
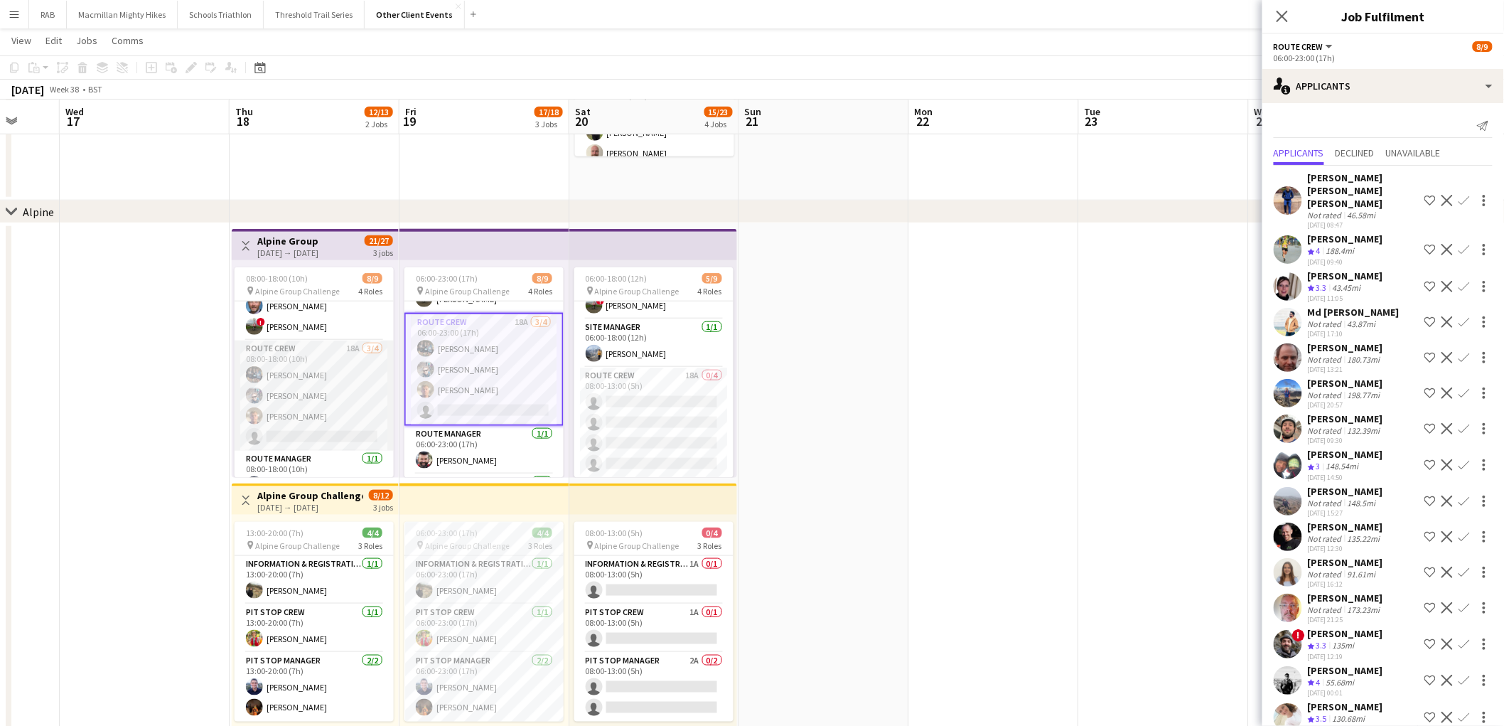
scroll to position [79, 0]
click at [325, 395] on app-card-role "Route Crew 18A [DATE] 08:00-18:00 (10h) [PERSON_NAME] [PERSON_NAME] Will [PERSO…" at bounding box center [314, 367] width 159 height 110
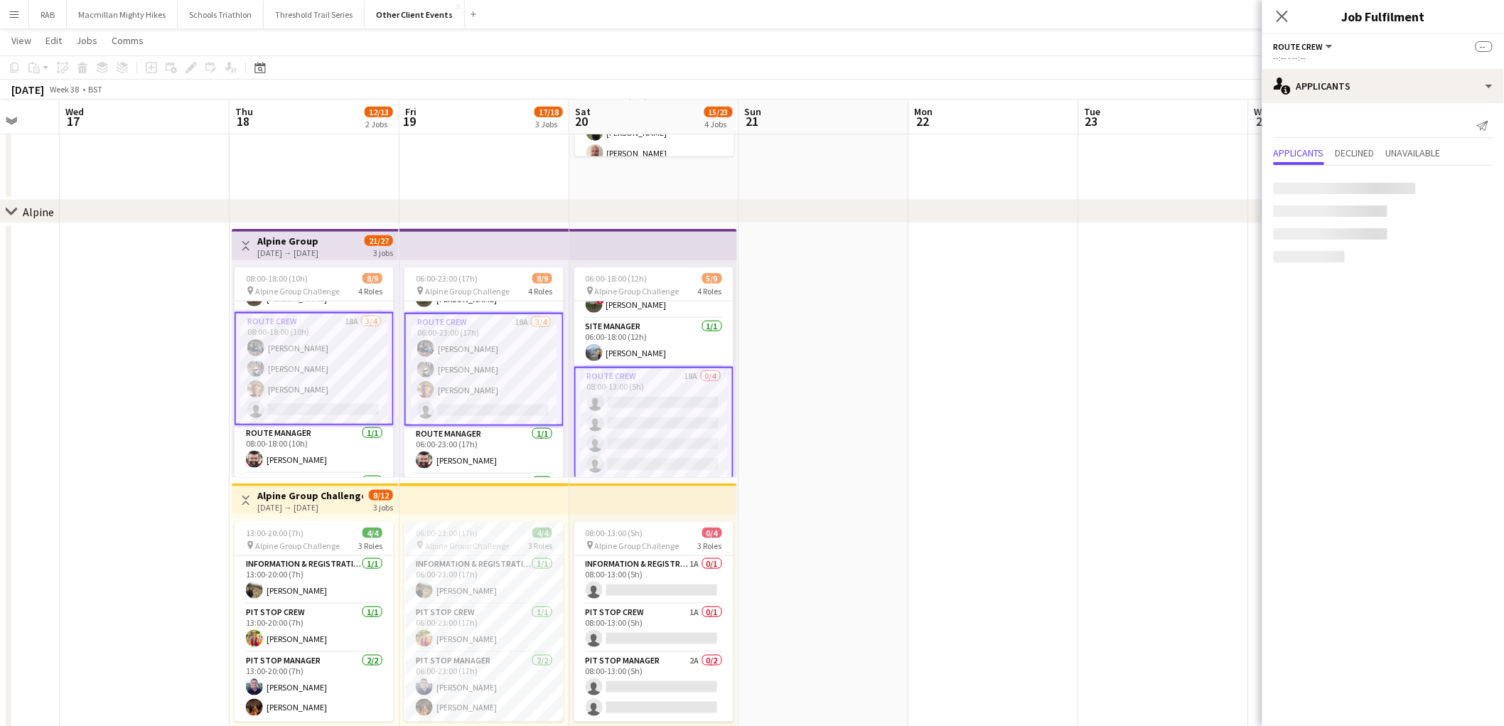
scroll to position [0, 451]
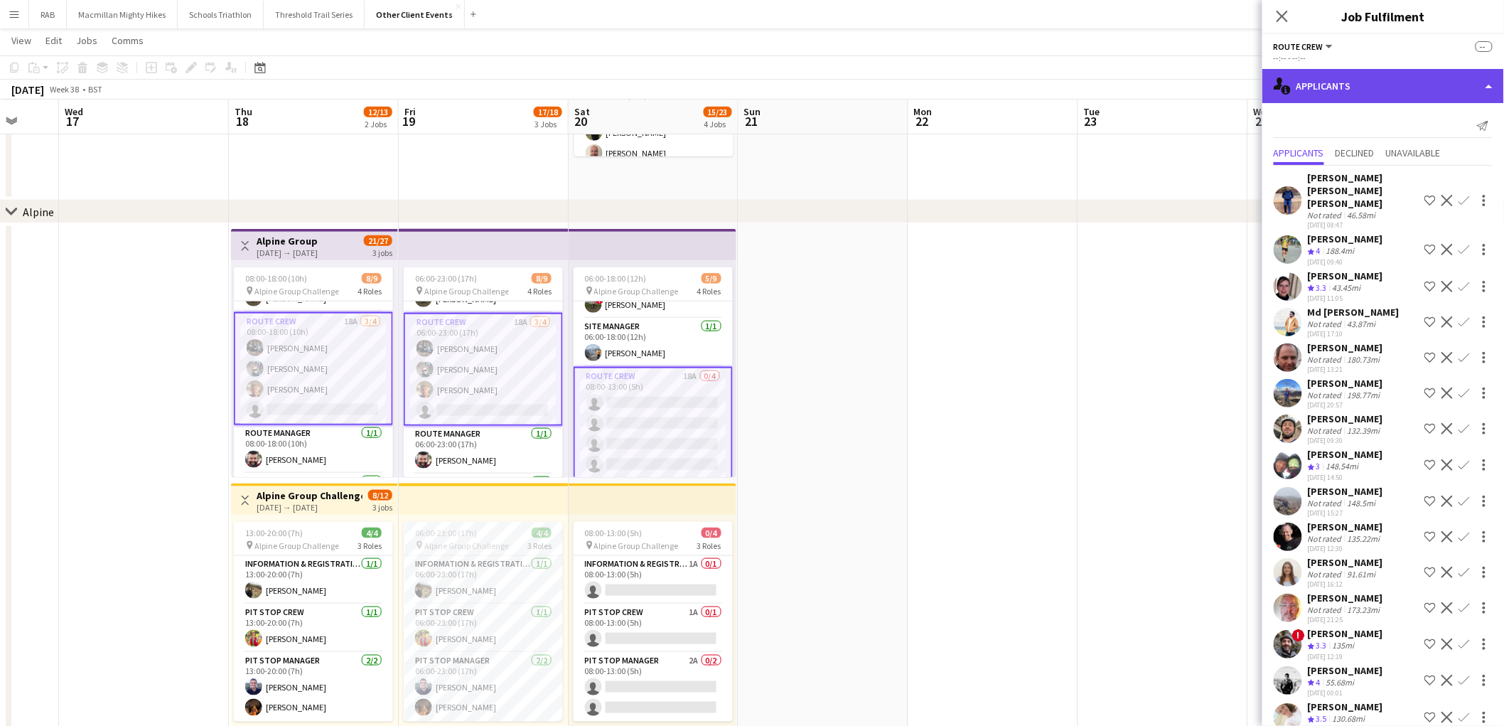
click at [1403, 92] on div "single-neutral-actions-information Applicants" at bounding box center [1384, 86] width 242 height 34
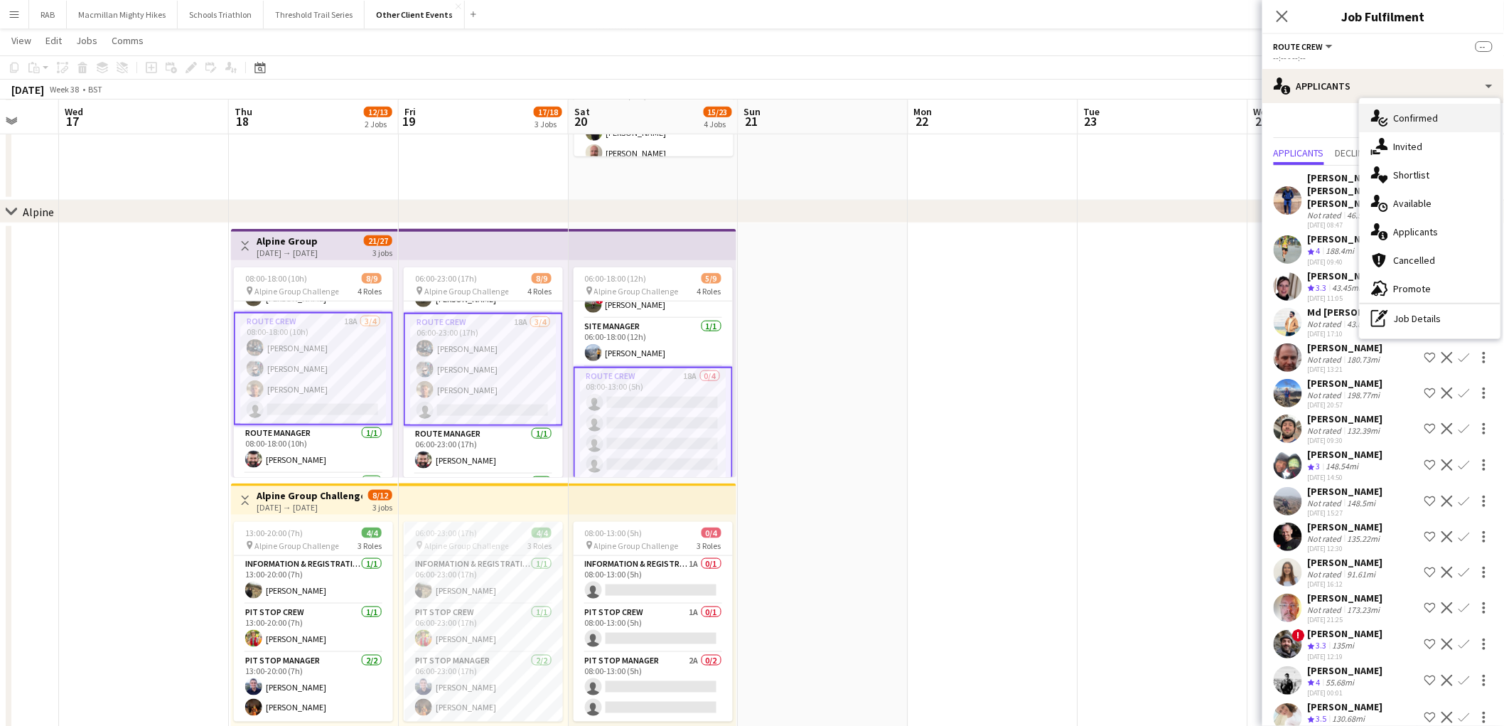
click at [1411, 119] on div "single-neutral-actions-check-2 Confirmed" at bounding box center [1430, 118] width 141 height 28
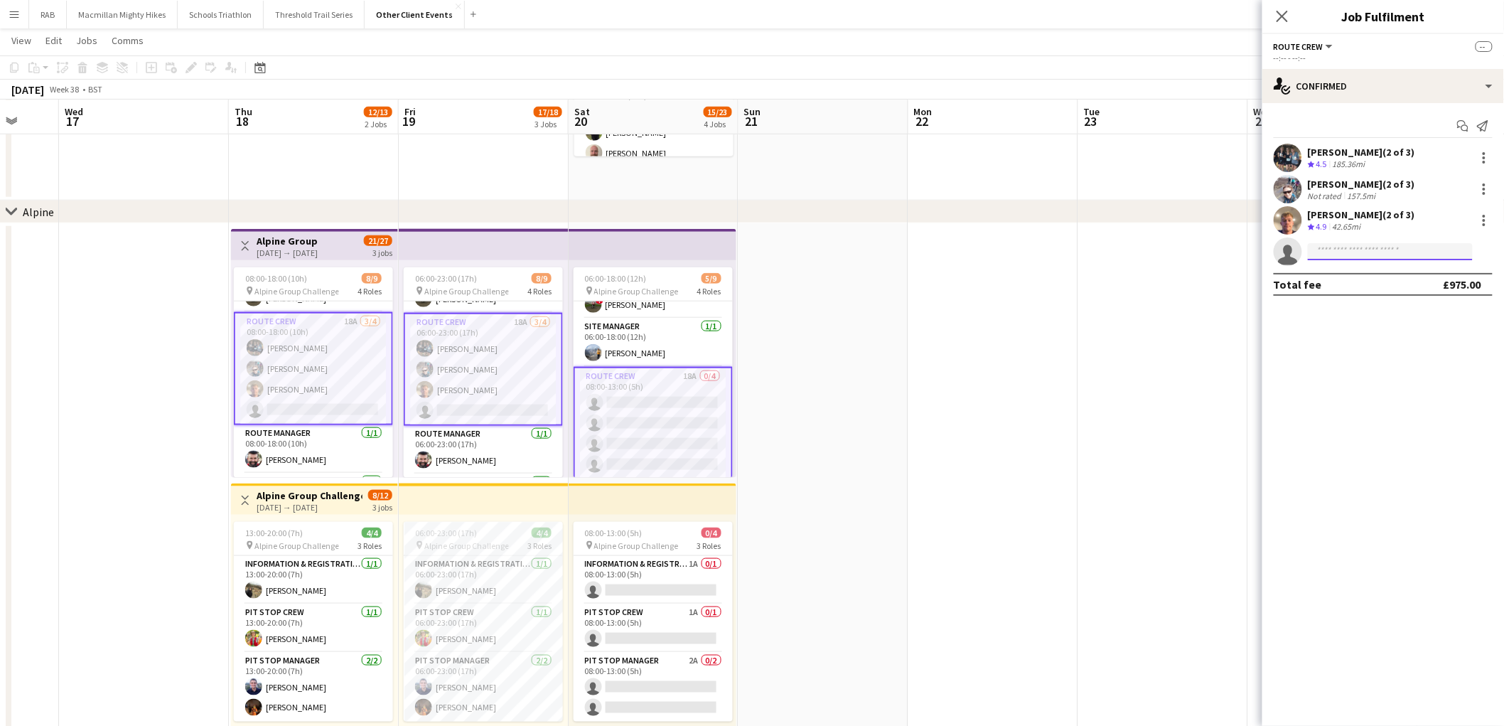
click at [1346, 247] on input at bounding box center [1390, 251] width 165 height 17
type input "*****"
click at [1367, 316] on span "[EMAIL_ADDRESS][DOMAIN_NAME]" at bounding box center [1391, 317] width 142 height 11
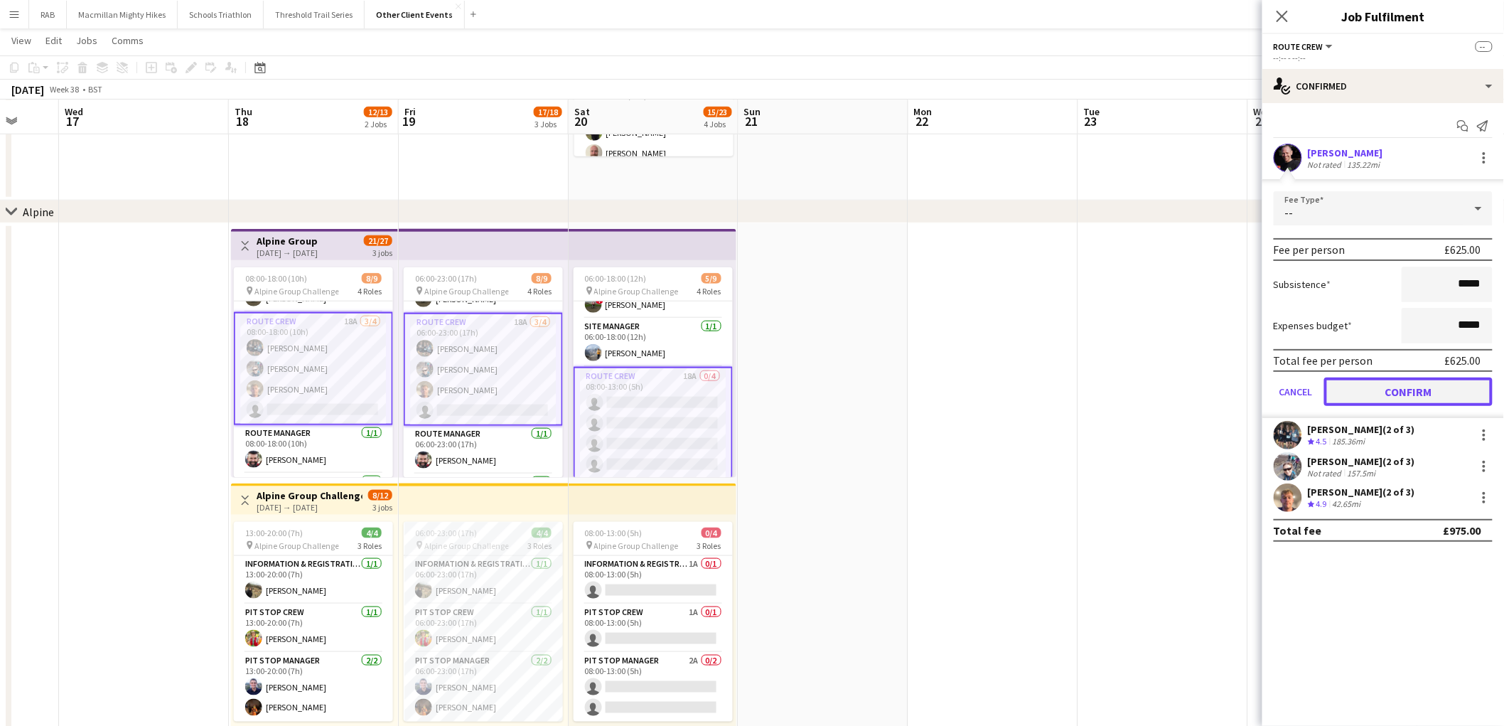
click at [1369, 390] on button "Confirm" at bounding box center [1408, 391] width 168 height 28
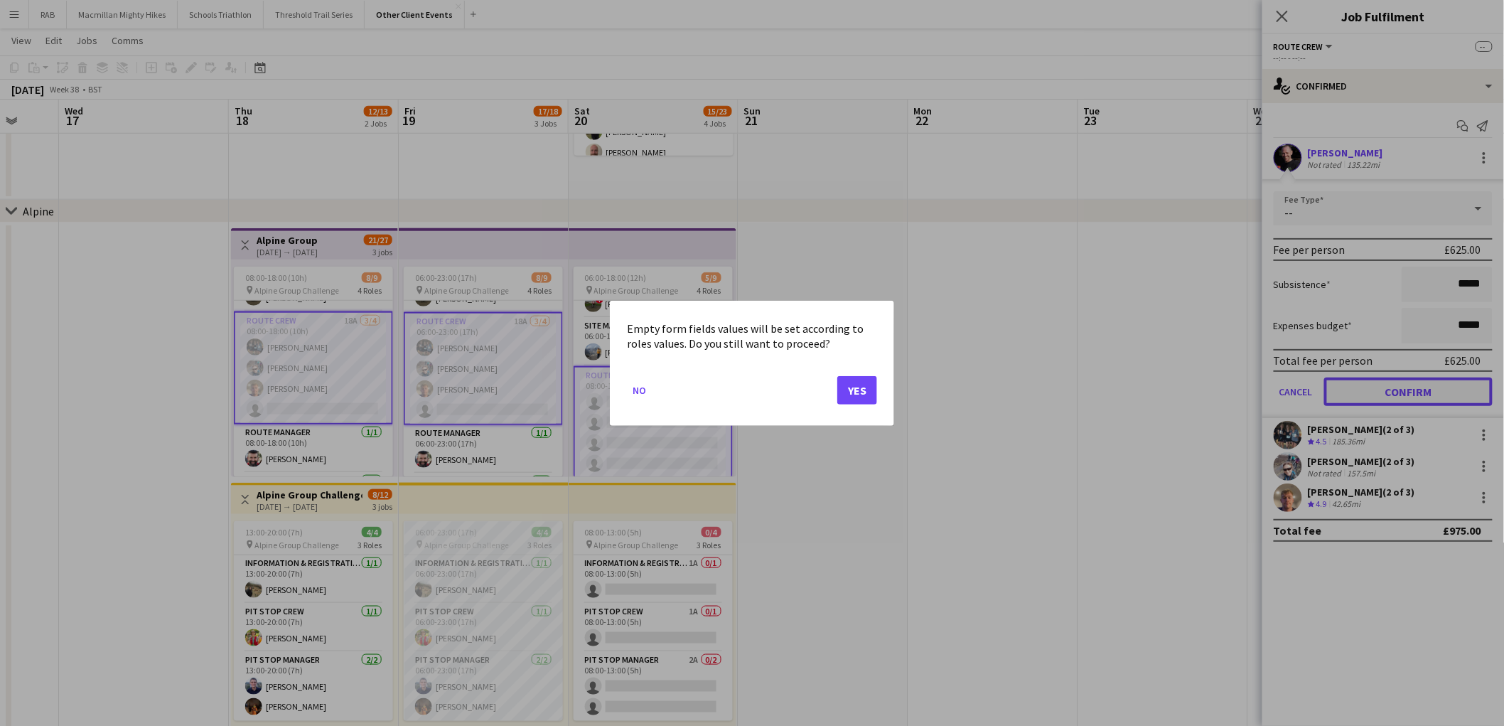
scroll to position [0, 0]
click at [862, 389] on button "Yes" at bounding box center [857, 389] width 40 height 28
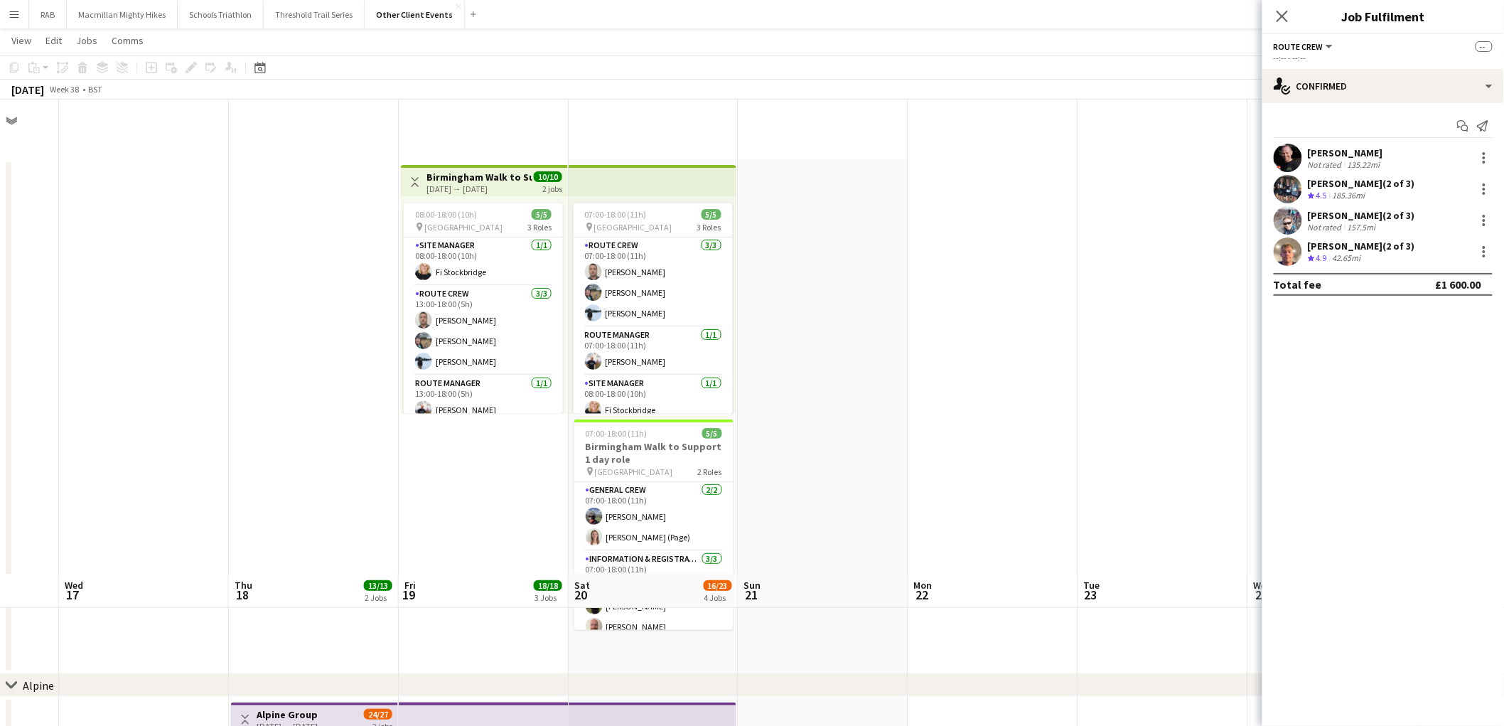
scroll to position [473, 0]
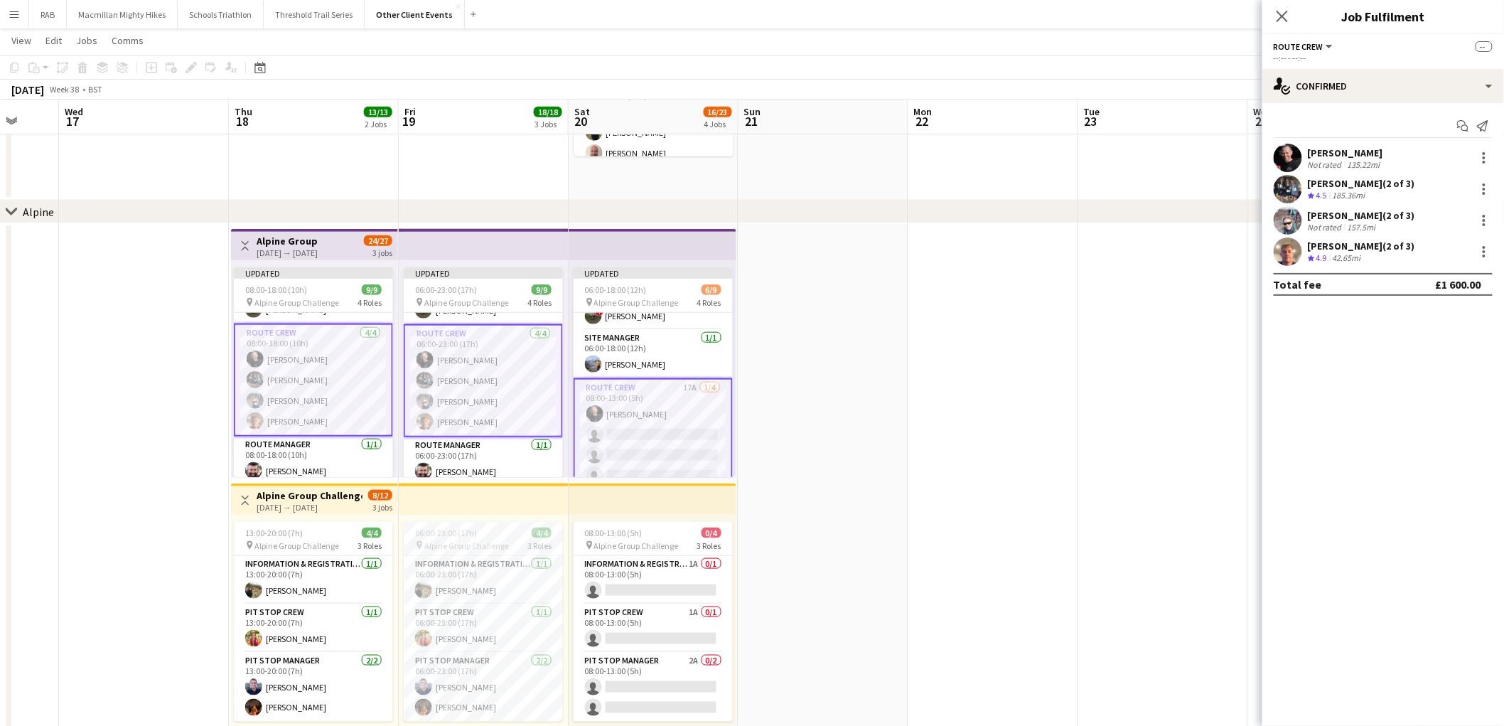
click at [626, 407] on app-card-role "Route Crew 17A [DATE] 08:00-13:00 (5h) [PERSON_NAME] single-neutral-actions sin…" at bounding box center [653, 434] width 159 height 113
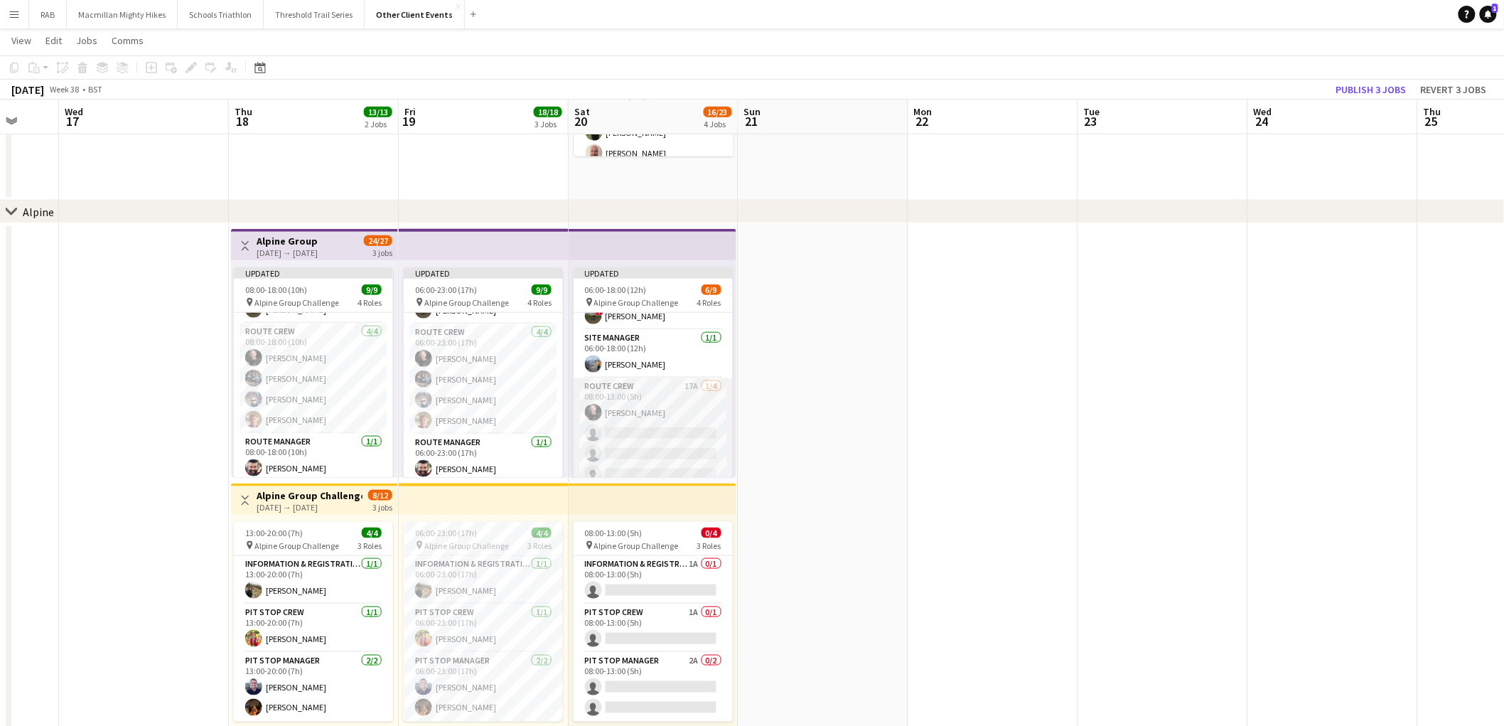
click at [626, 408] on app-card-role "Route Crew 17A [DATE] 08:00-13:00 (5h) [PERSON_NAME] single-neutral-actions sin…" at bounding box center [653, 433] width 159 height 110
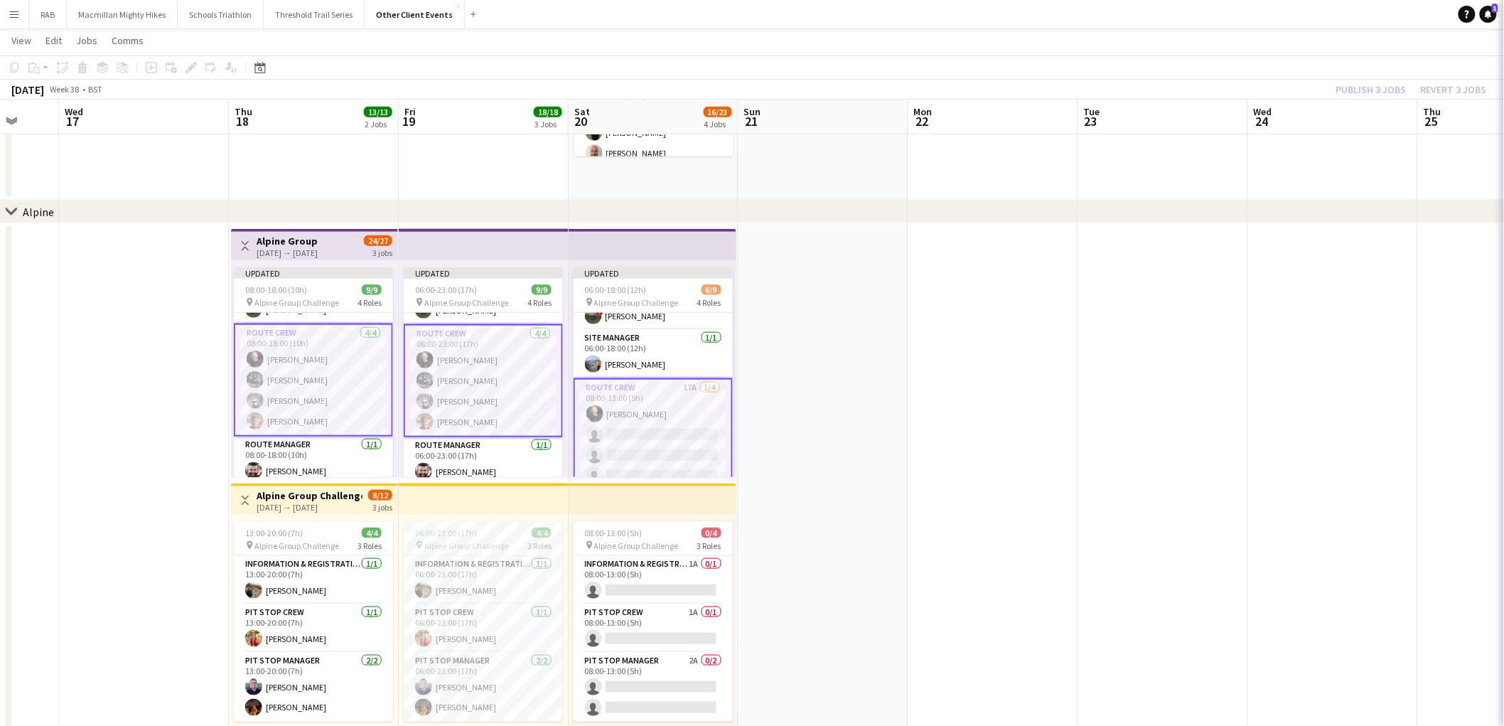
click at [631, 410] on app-card-role "Route Crew 17A [DATE] 08:00-13:00 (5h) [PERSON_NAME] single-neutral-actions sin…" at bounding box center [653, 434] width 159 height 113
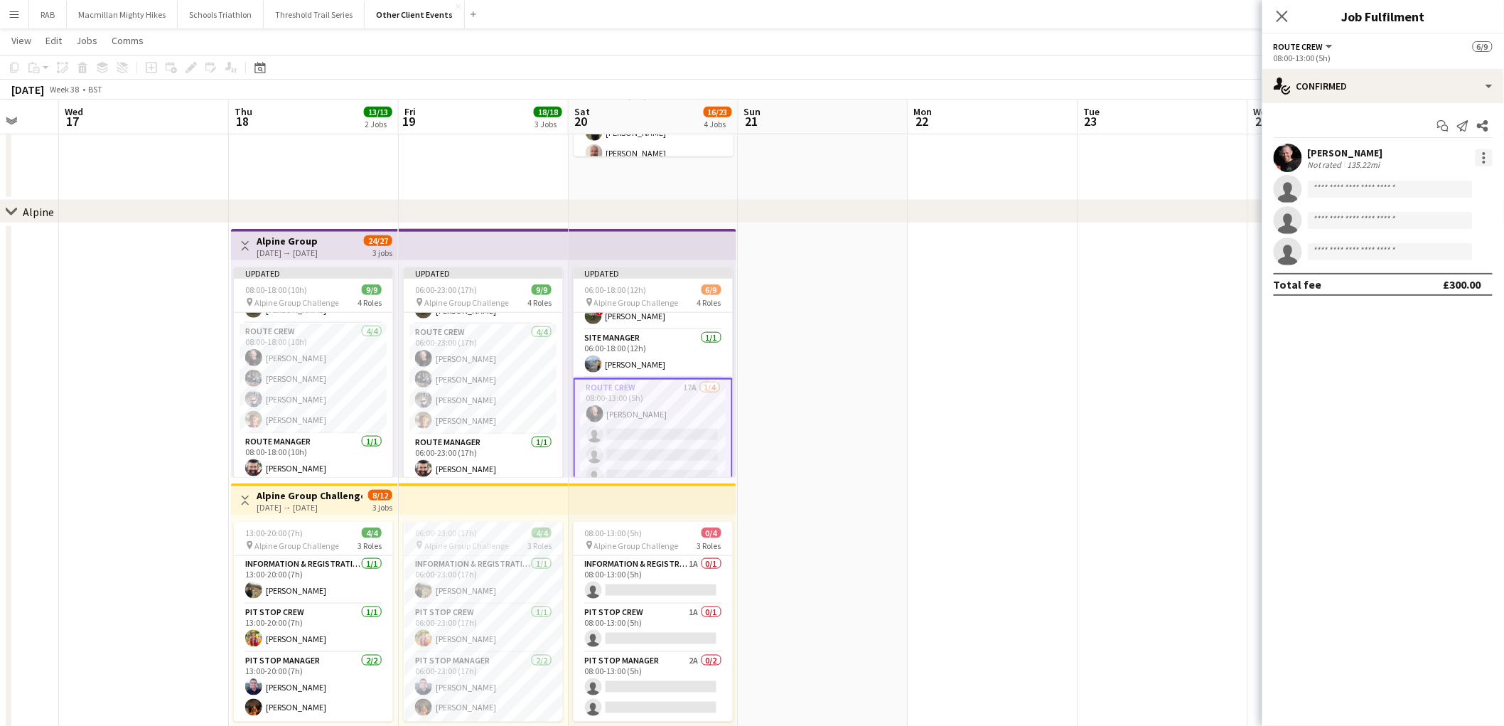
click at [1486, 159] on div at bounding box center [1484, 157] width 17 height 17
click at [1429, 283] on span "Remove" at bounding box center [1415, 286] width 43 height 12
click at [1150, 77] on app-toolbar "Copy Paste Paste Ctrl+V Paste with crew Ctrl+Shift+V Paste linked Job [GEOGRAPH…" at bounding box center [752, 67] width 1504 height 24
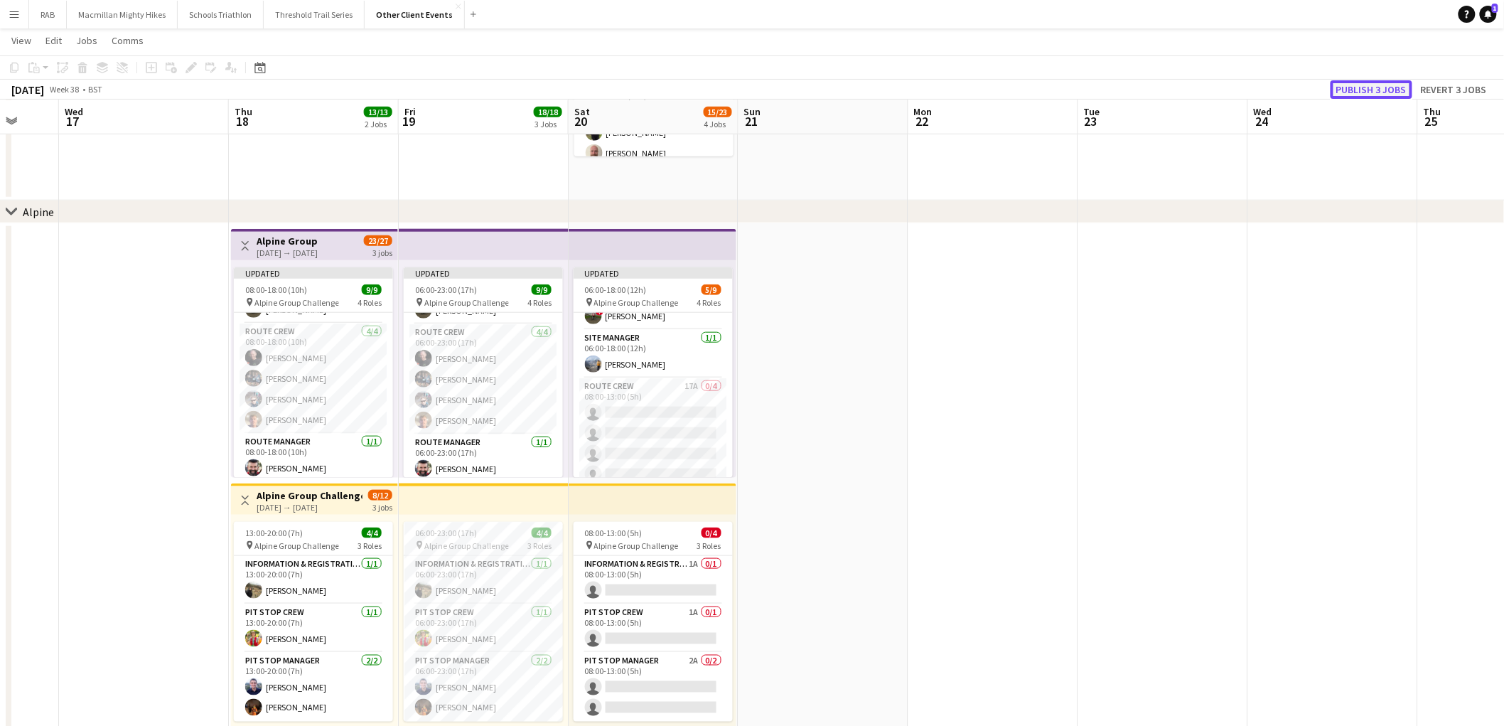
click at [1383, 89] on button "Publish 3 jobs" at bounding box center [1372, 89] width 82 height 18
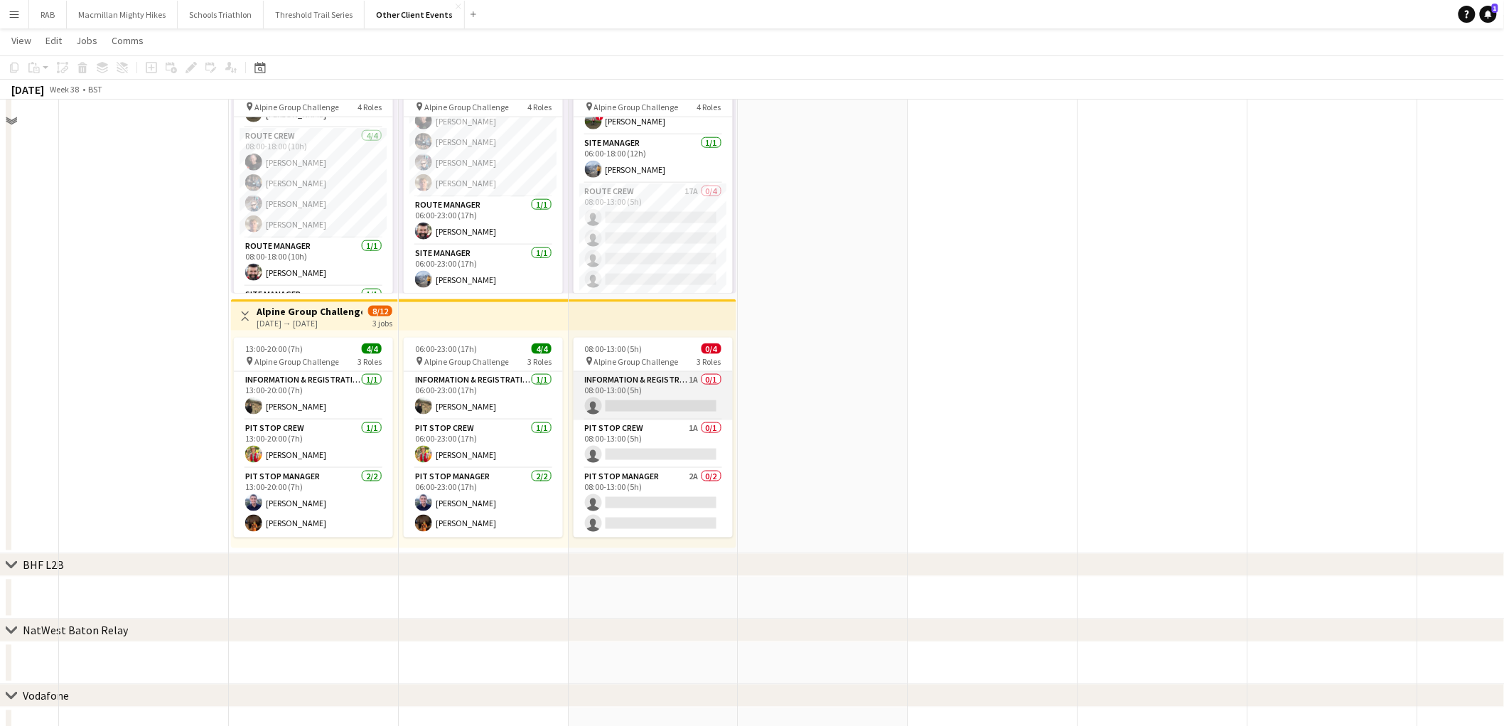
scroll to position [552, 0]
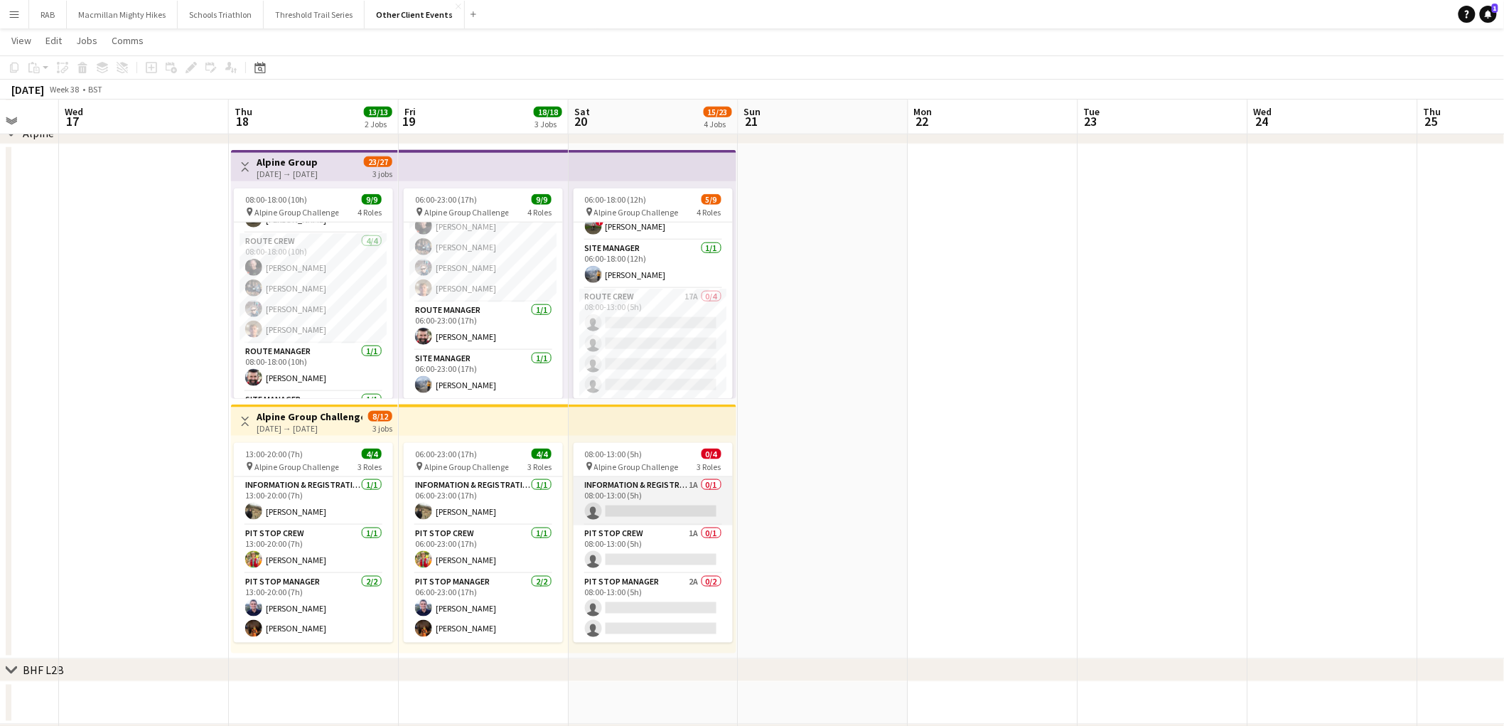
click at [638, 510] on app-card-role "Information & registration crew 1A 0/1 08:00-13:00 (5h) single-neutral-actions" at bounding box center [653, 501] width 159 height 48
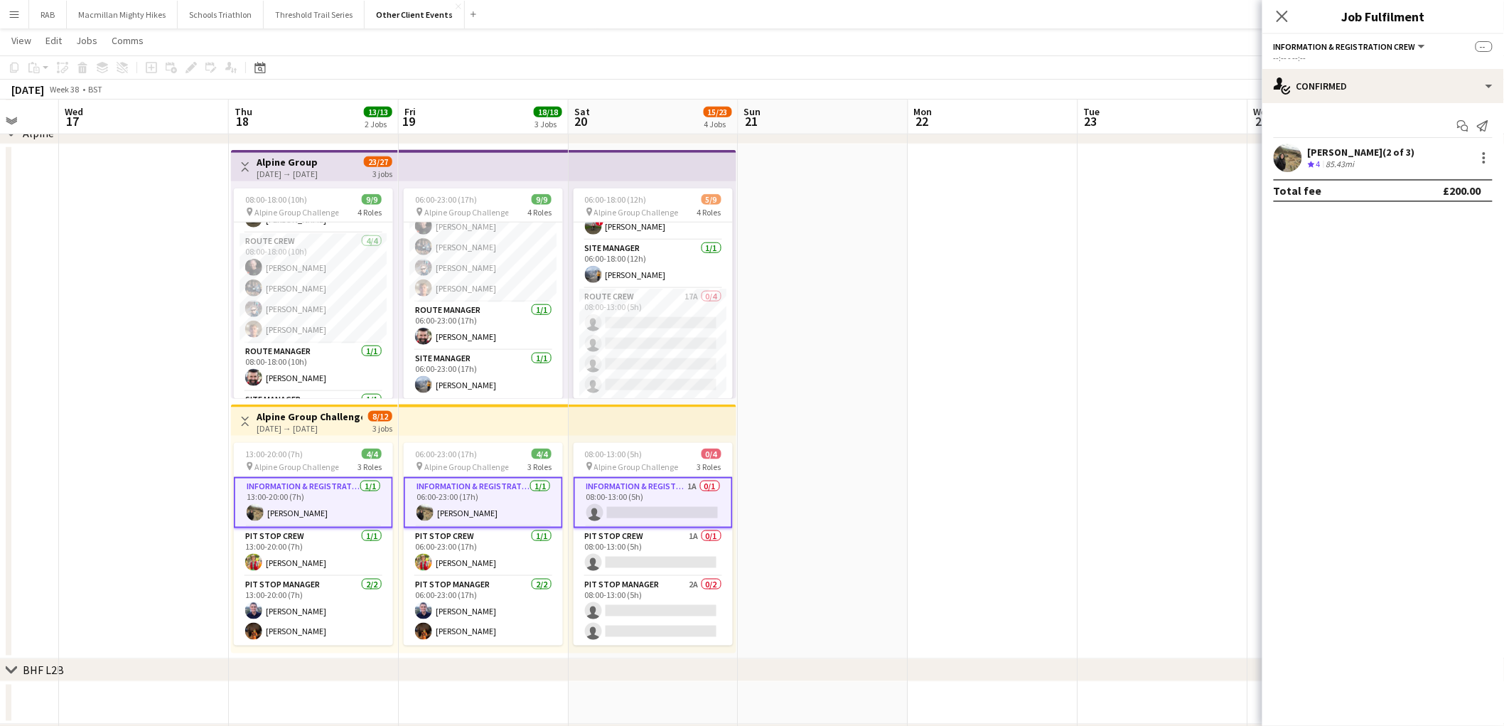
click at [638, 510] on app-card-role "Information & registration crew 1A 0/1 08:00-13:00 (5h) single-neutral-actions" at bounding box center [653, 502] width 159 height 51
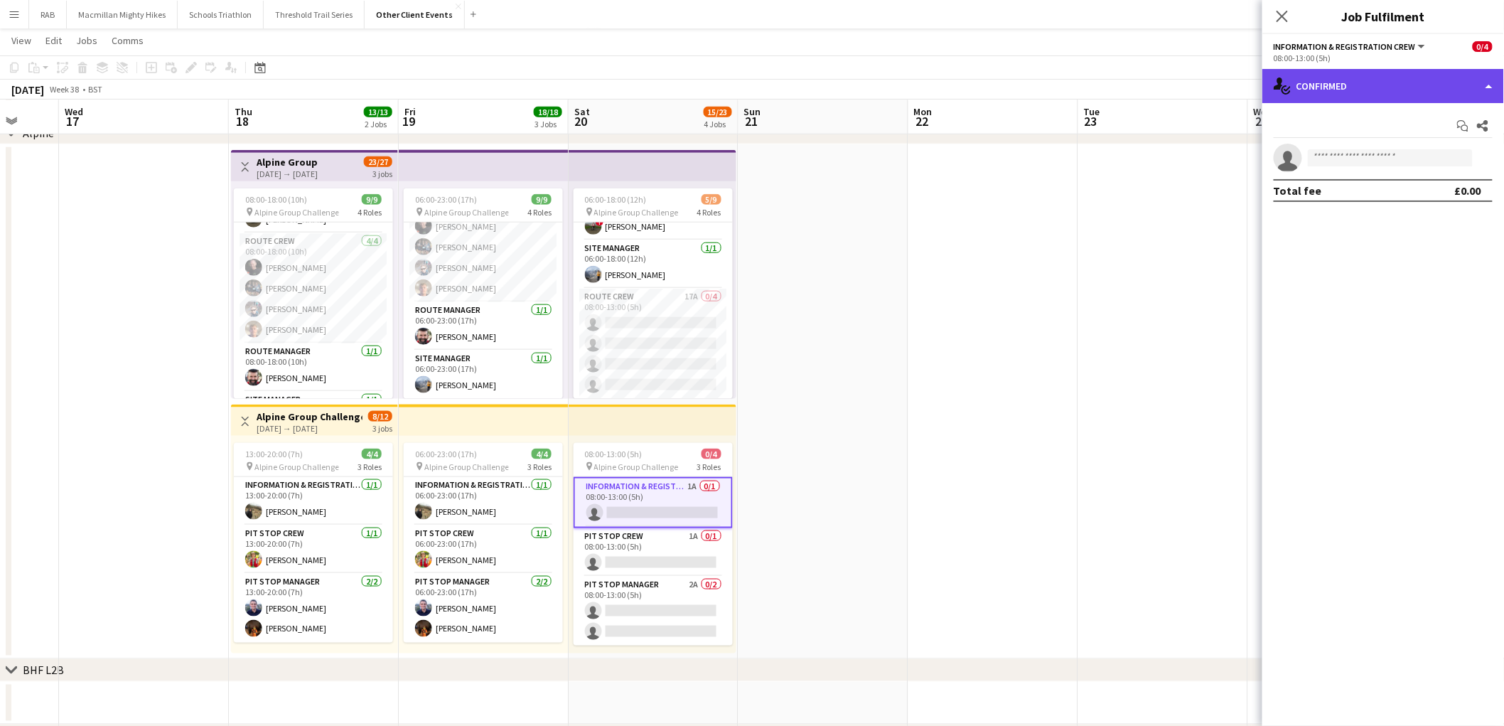
click at [1398, 91] on div "single-neutral-actions-check-2 Confirmed" at bounding box center [1384, 86] width 242 height 34
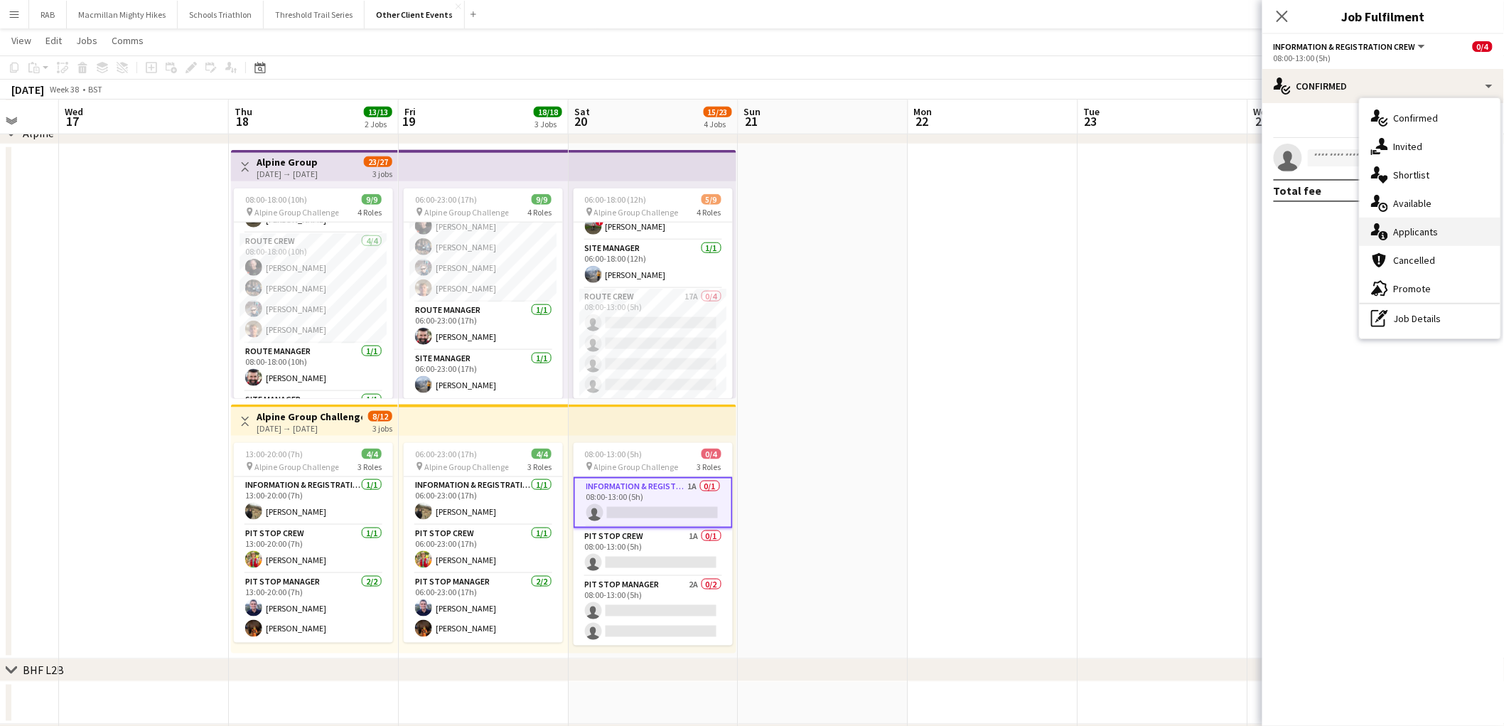
click at [1415, 231] on div "single-neutral-actions-information Applicants" at bounding box center [1430, 232] width 141 height 28
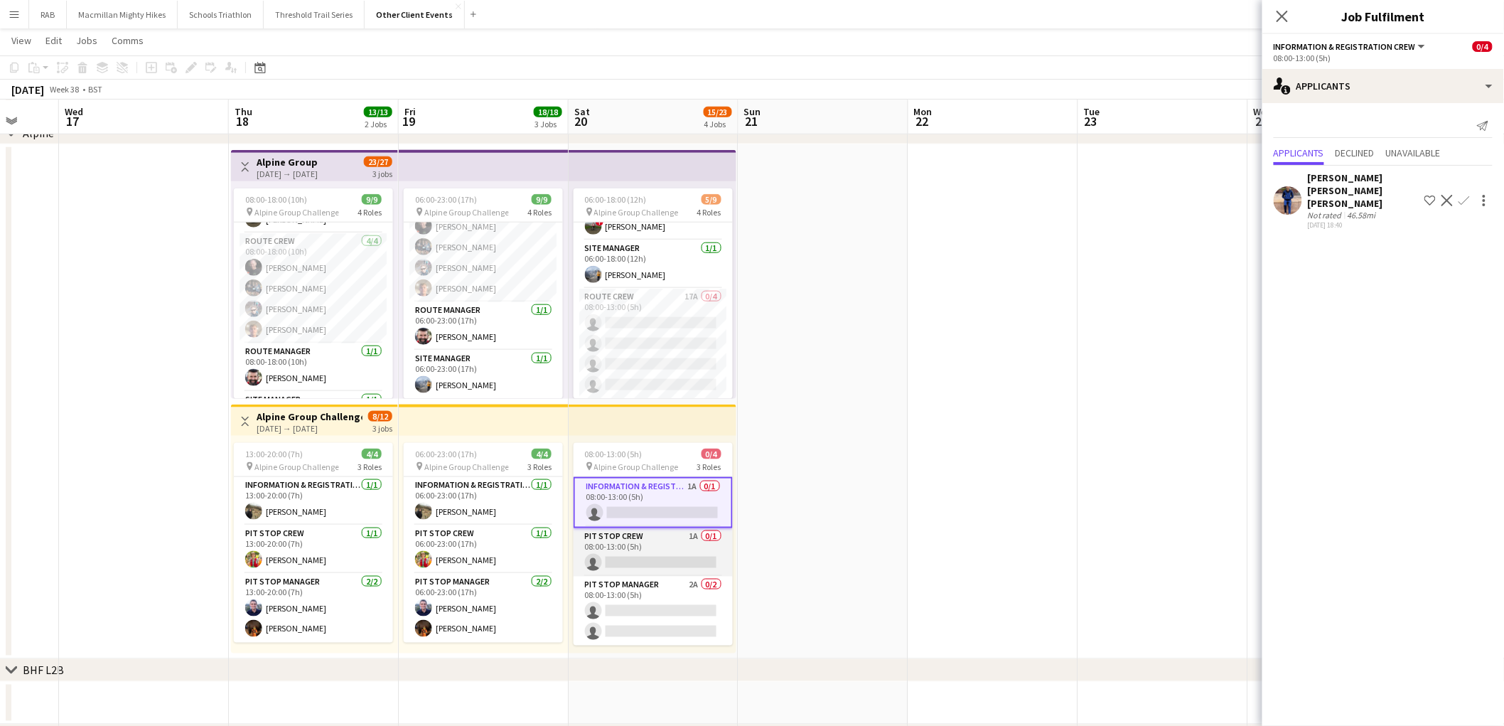
click at [621, 562] on app-card-role "Pit Stop Crew 1A 0/1 08:00-13:00 (5h) single-neutral-actions" at bounding box center [653, 552] width 159 height 48
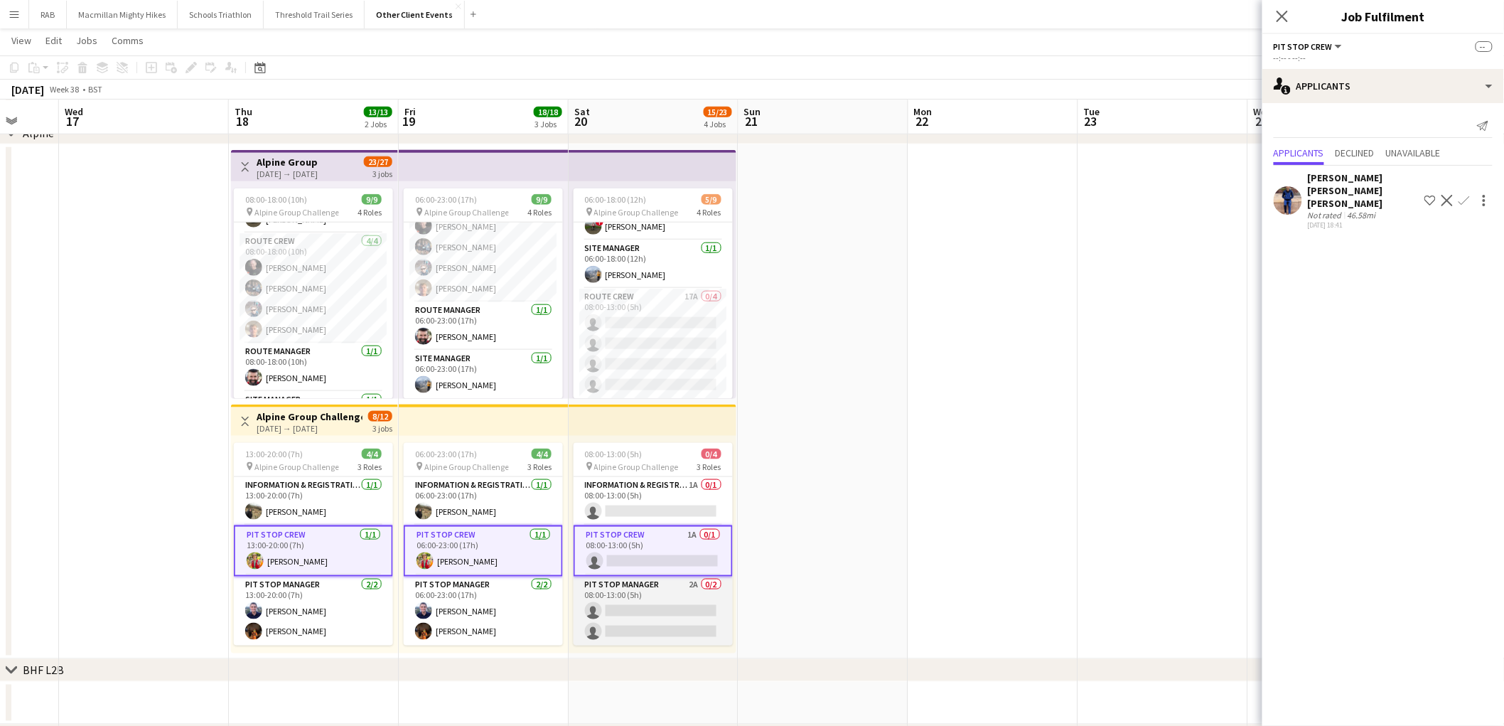
click at [628, 596] on app-card-role "Pit Stop Manager 2A 0/2 08:00-13:00 (5h) single-neutral-actions single-neutral-…" at bounding box center [653, 611] width 159 height 69
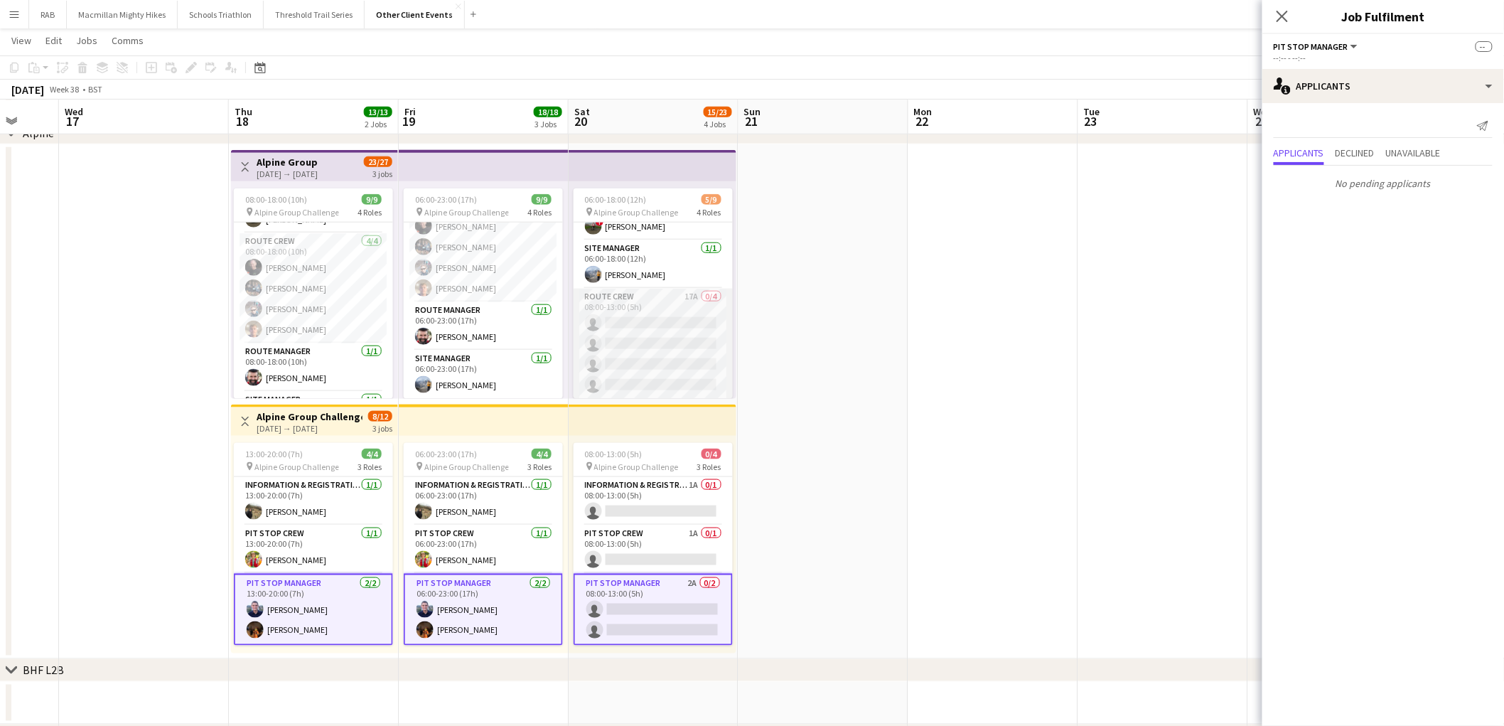
click at [635, 368] on app-card-role "Route Crew 17A 0/4 08:00-13:00 (5h) single-neutral-actions single-neutral-actio…" at bounding box center [653, 344] width 159 height 110
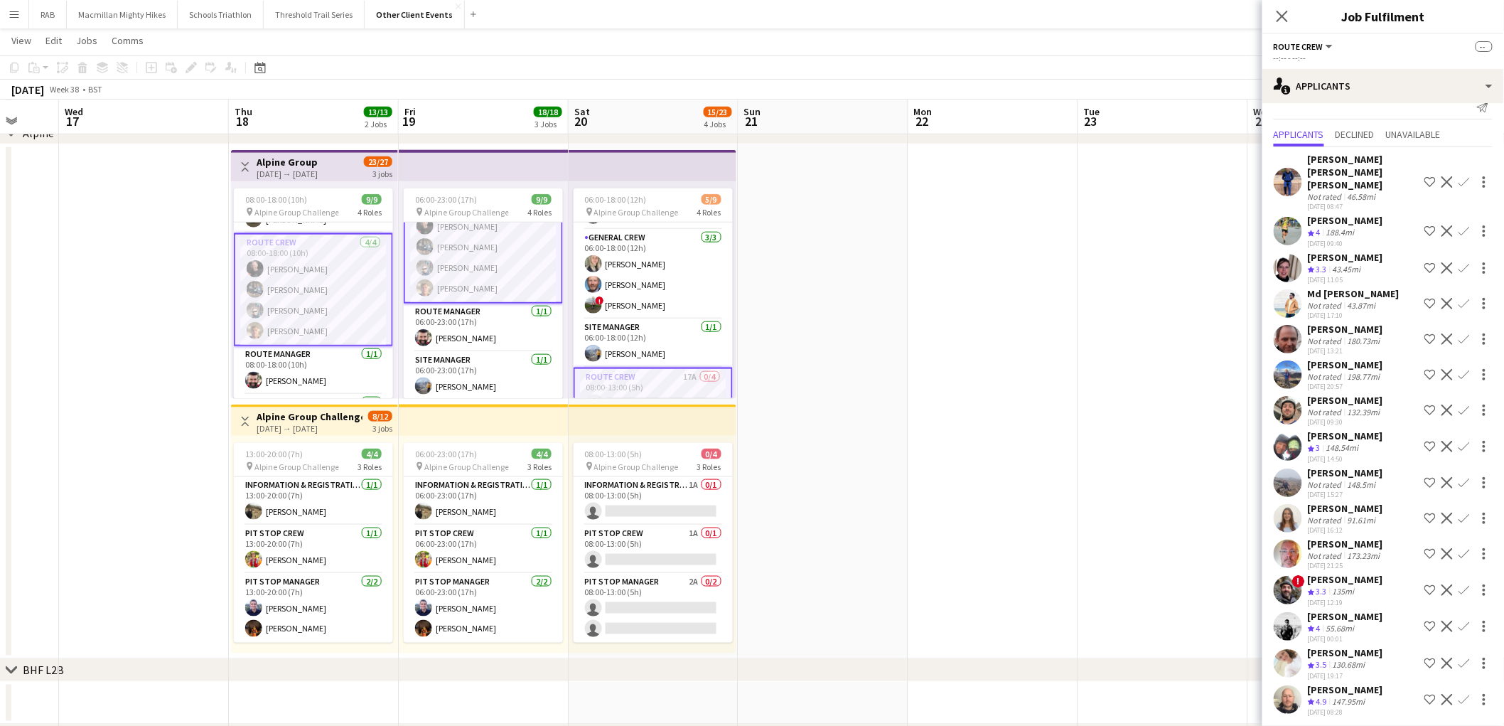
scroll to position [0, 0]
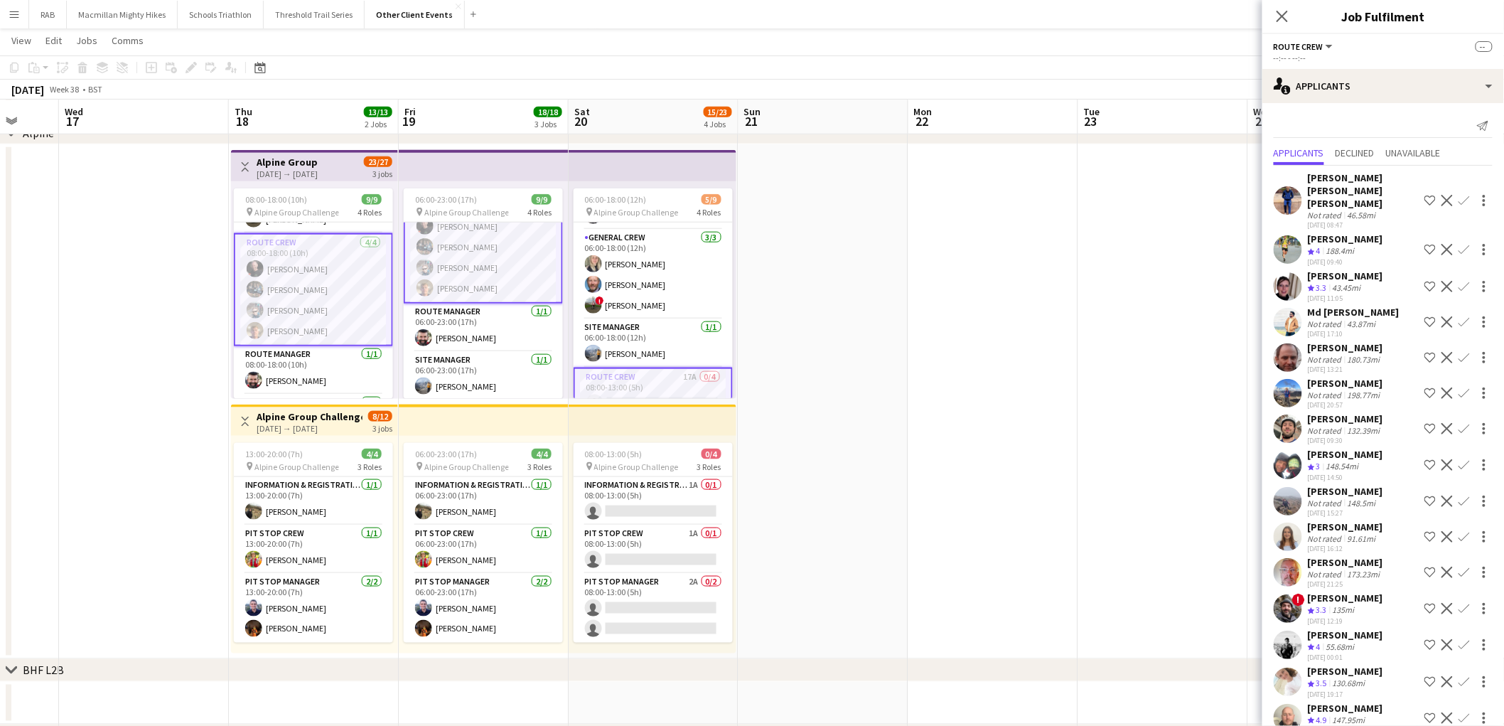
click at [1296, 532] on app-user-avatar at bounding box center [1288, 537] width 28 height 28
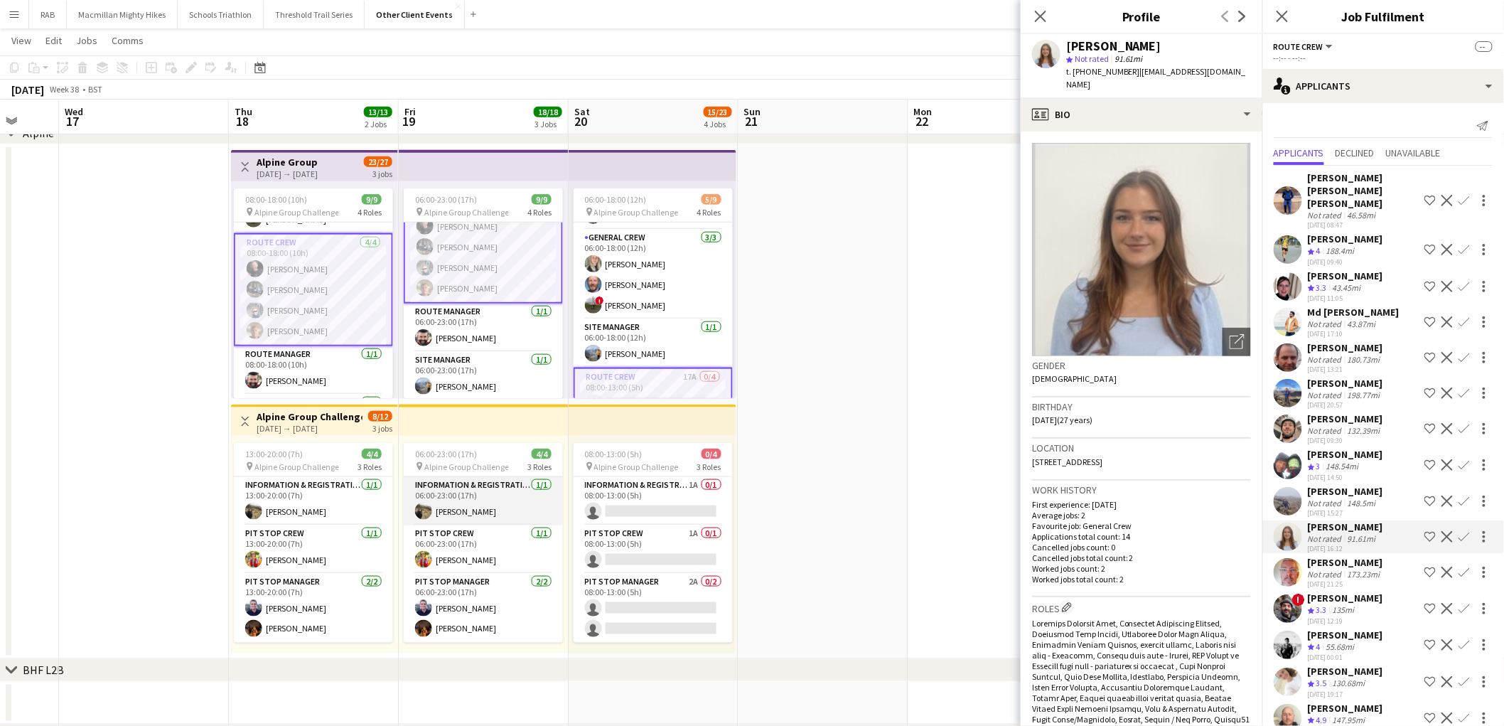
click at [476, 514] on app-card-role "Information & registration crew [DATE] 06:00-23:00 (17h) [PERSON_NAME]" at bounding box center [483, 501] width 159 height 48
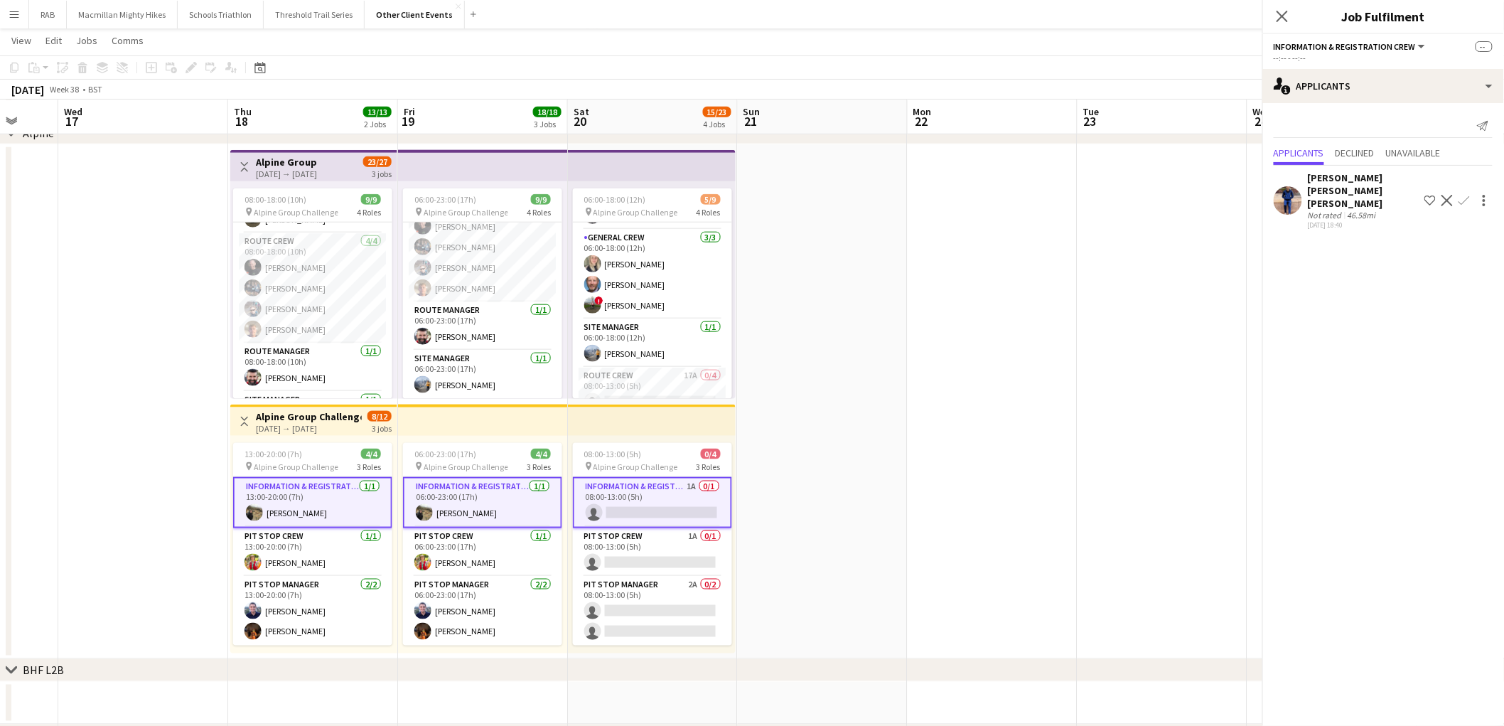
scroll to position [121, 0]
click at [463, 505] on app-card-role "Information & registration crew [DATE] 06:00-23:00 (17h) [PERSON_NAME]" at bounding box center [482, 502] width 159 height 51
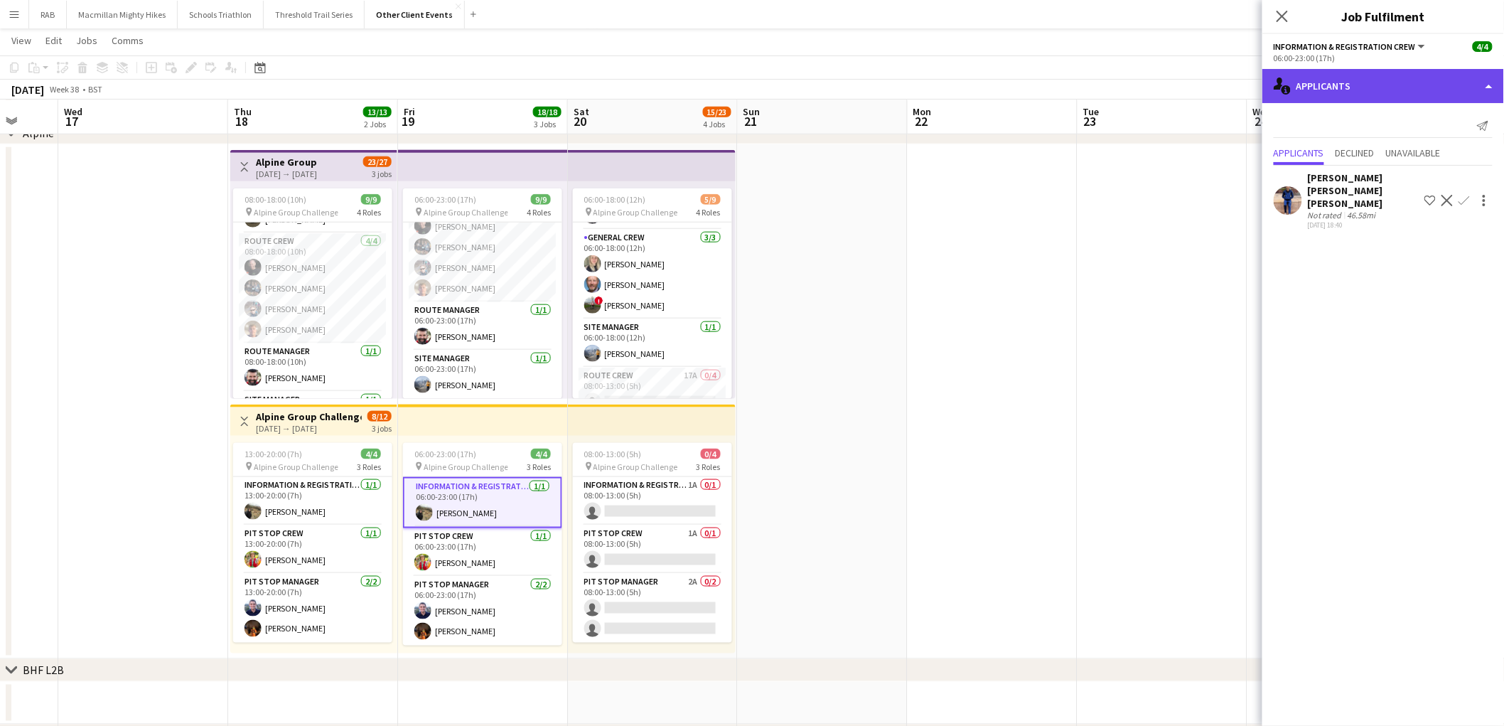
click at [1336, 69] on div "single-neutral-actions-information Applicants" at bounding box center [1384, 86] width 242 height 34
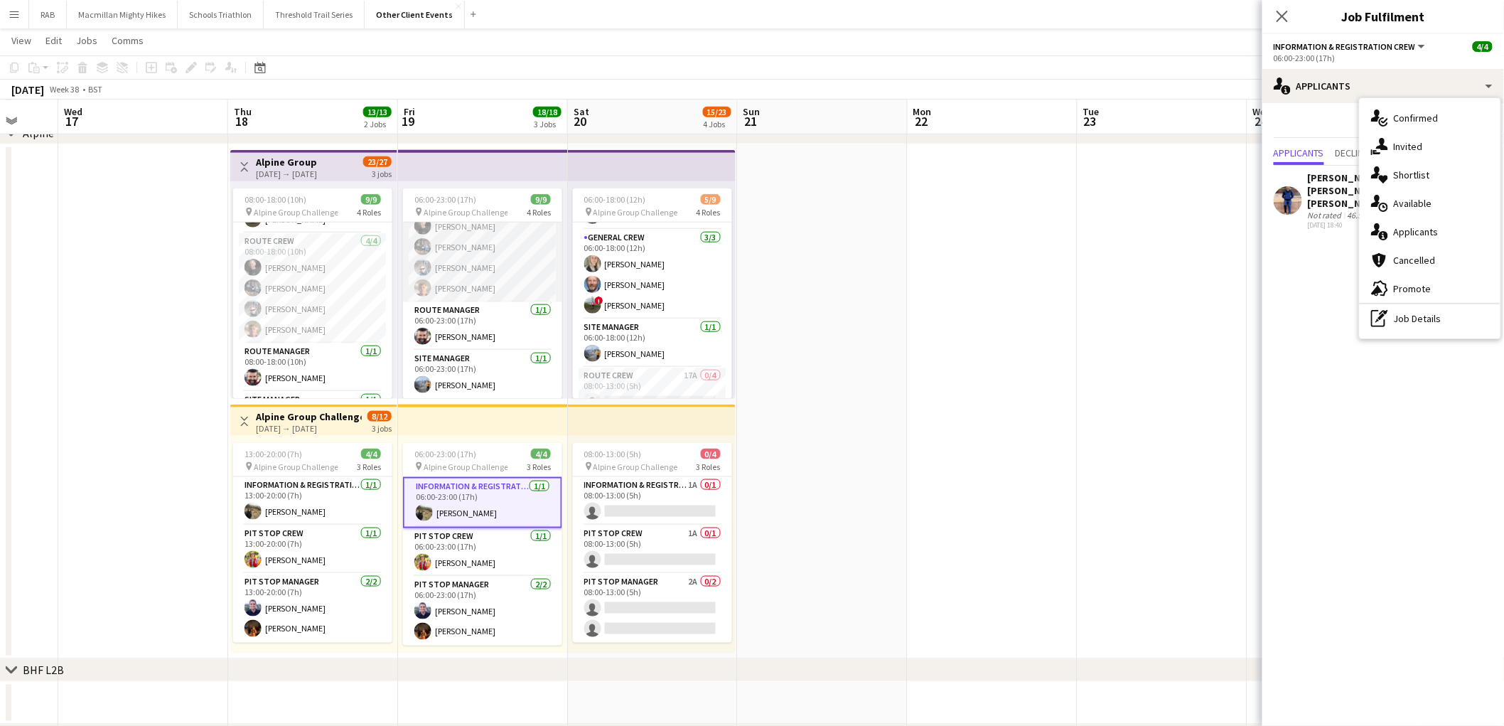
click at [465, 274] on app-card-role "Route Crew [DATE] 06:00-23:00 (17h) [PERSON_NAME] [PERSON_NAME] [PERSON_NAME] […" at bounding box center [482, 247] width 159 height 110
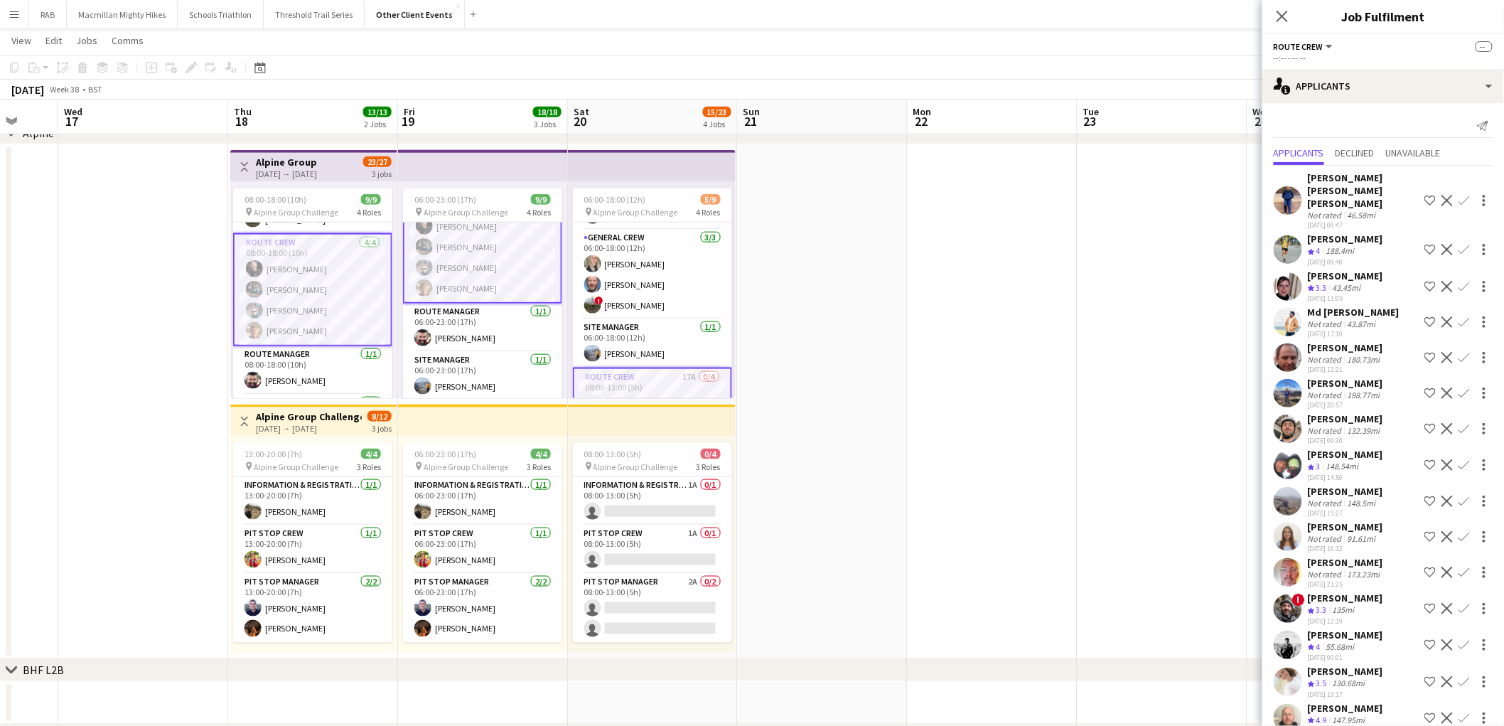
click at [465, 274] on app-card-role "Route Crew [DATE] 06:00-23:00 (17h) [PERSON_NAME] [PERSON_NAME] [PERSON_NAME] […" at bounding box center [482, 247] width 159 height 113
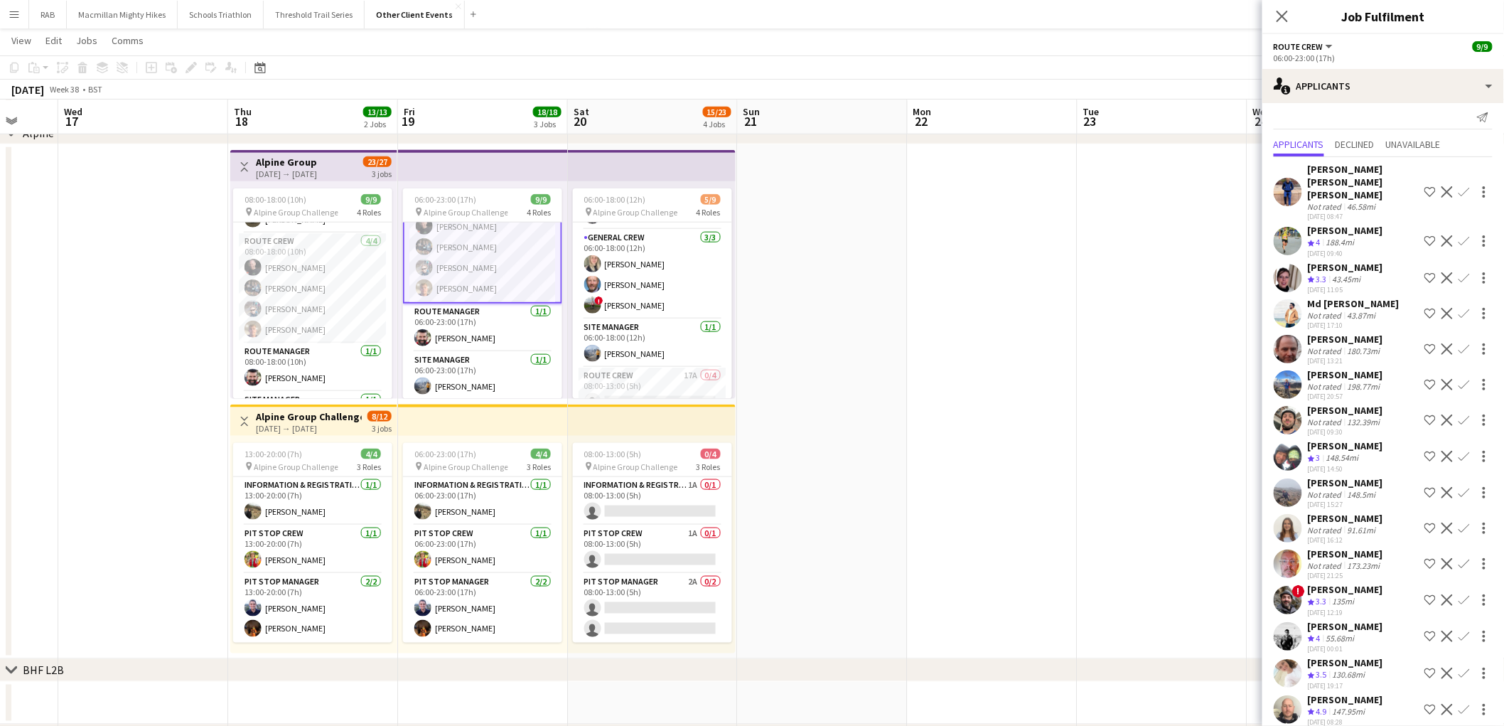
scroll to position [18, 0]
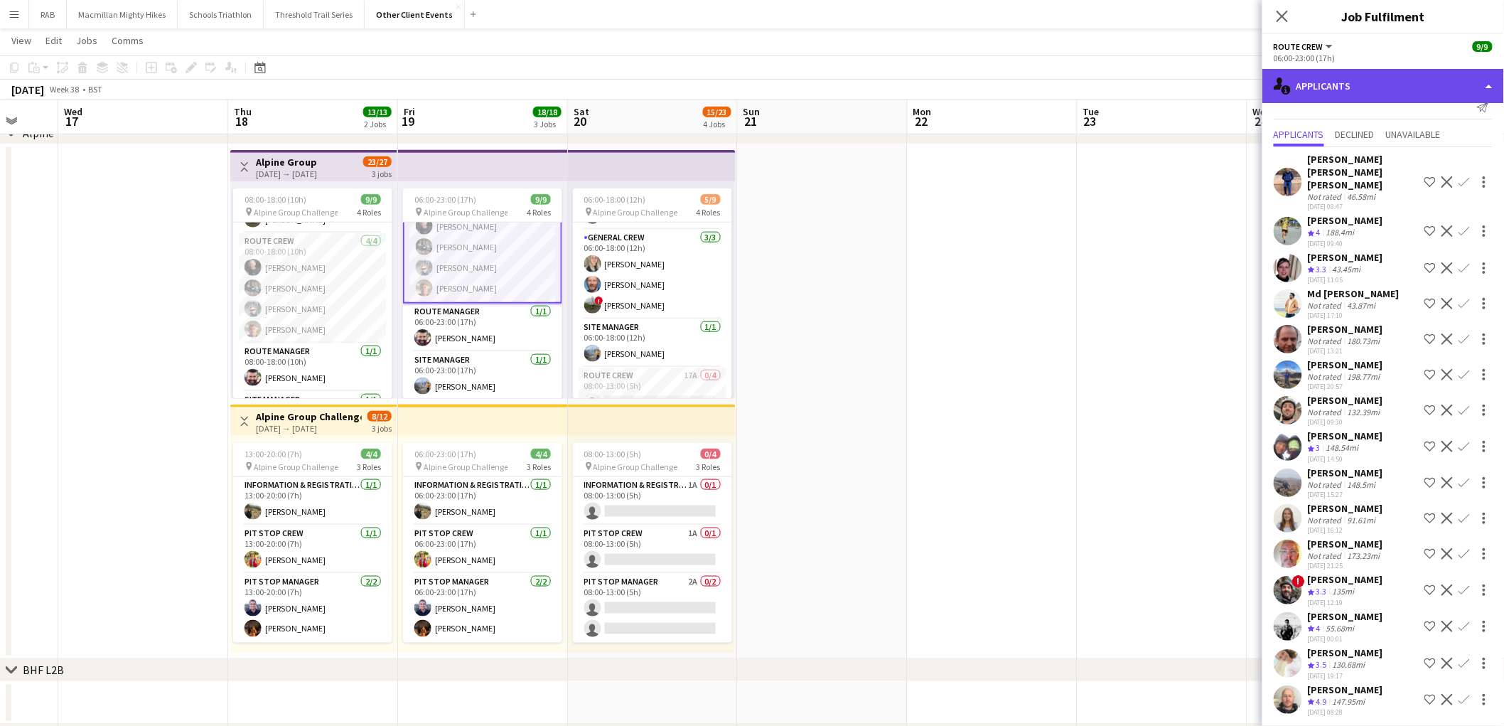
click at [1329, 90] on div "single-neutral-actions-information Applicants" at bounding box center [1384, 86] width 242 height 34
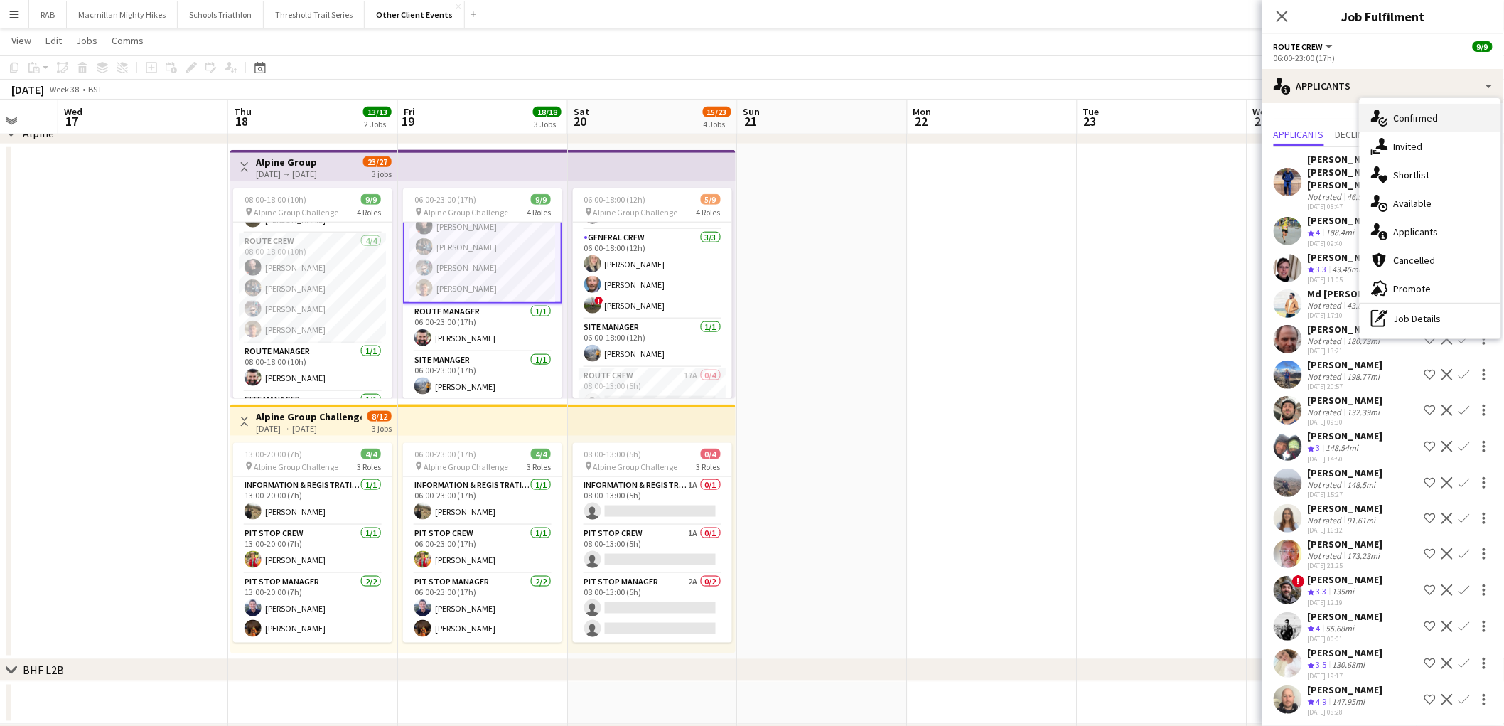
click at [1390, 122] on div "single-neutral-actions-check-2 Confirmed" at bounding box center [1430, 118] width 141 height 28
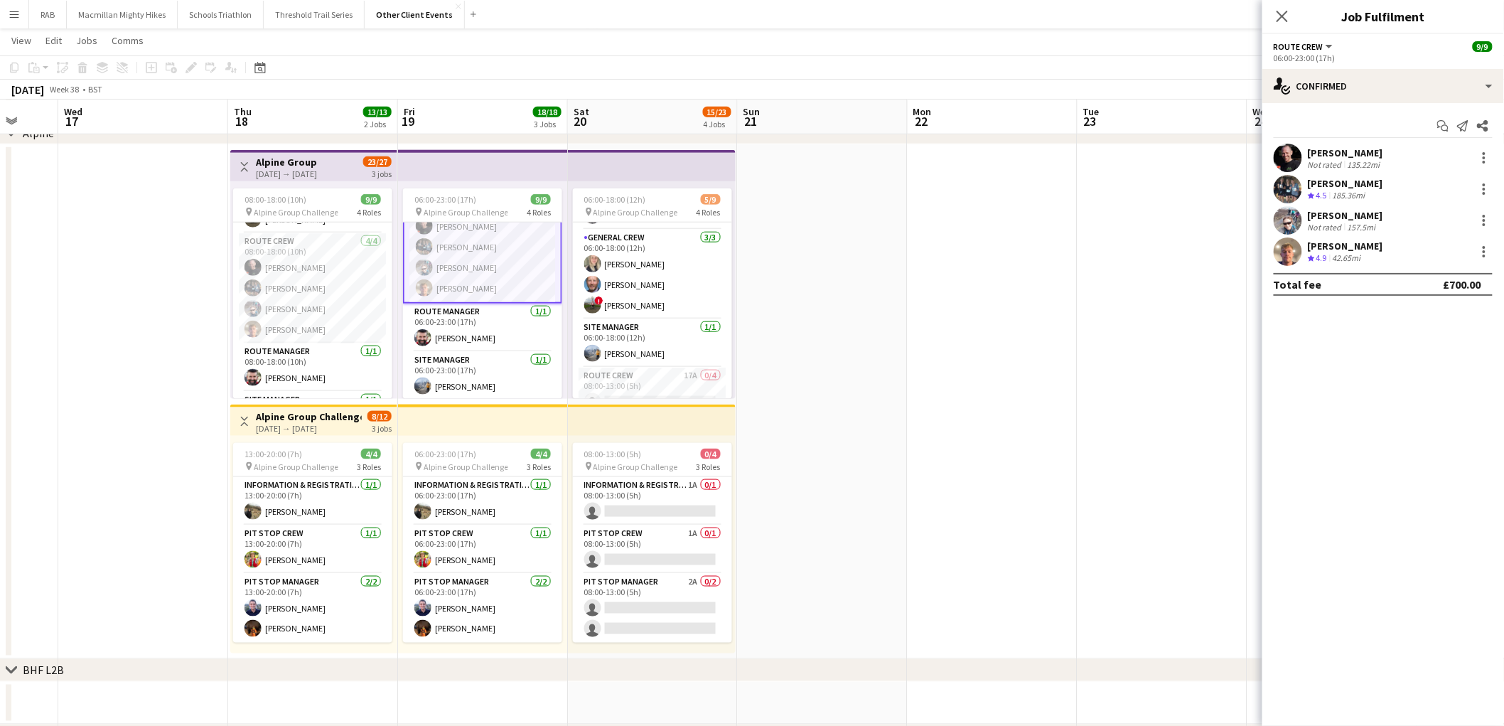
scroll to position [0, 0]
click at [1331, 157] on div "[PERSON_NAME]" at bounding box center [1345, 152] width 75 height 13
